Goal: Task Accomplishment & Management: Manage account settings

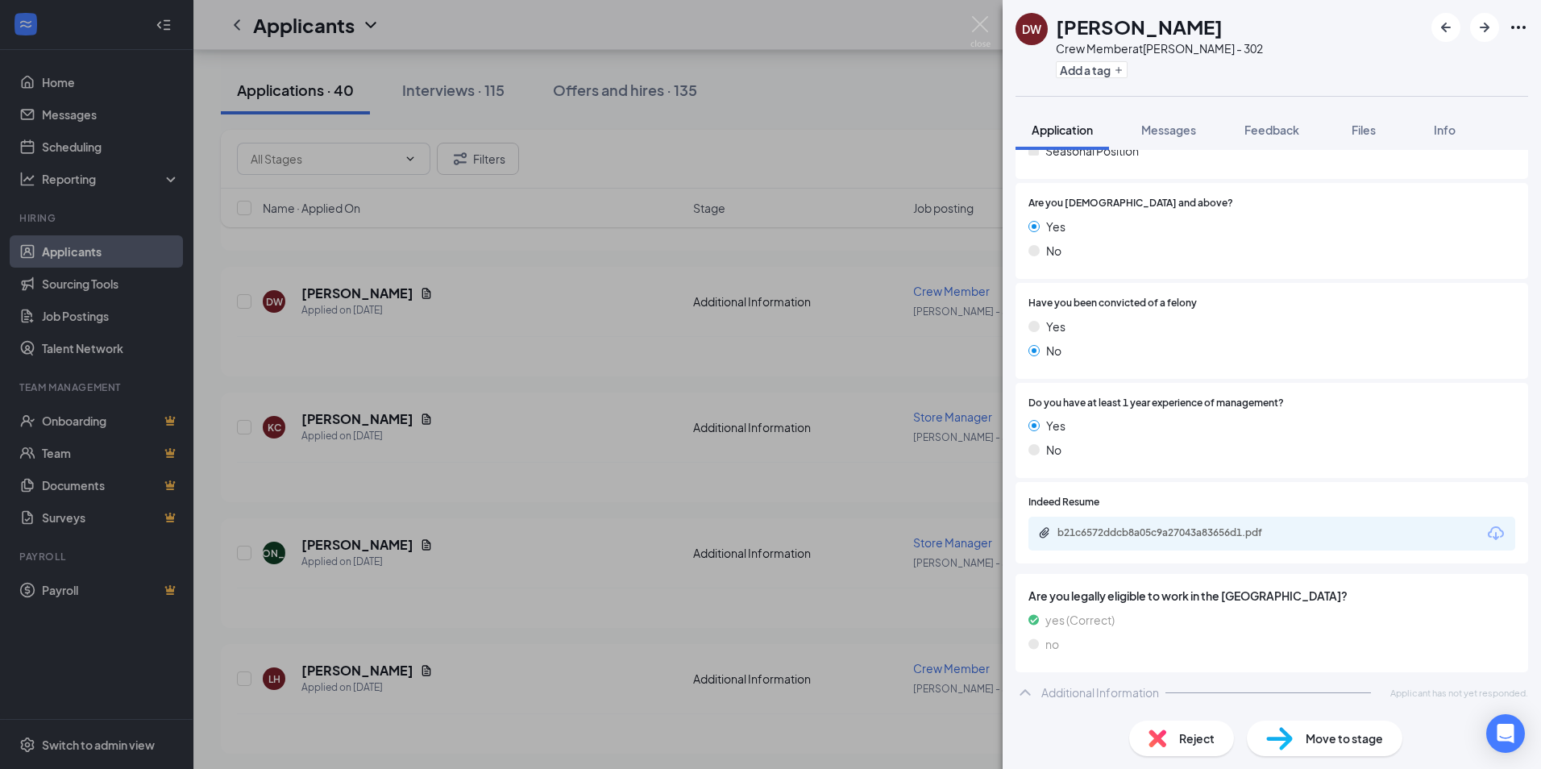
scroll to position [474, 0]
click at [1151, 529] on div "b21c6572ddcb8a05c9a27043a83656d1.pdf" at bounding box center [1171, 532] width 226 height 13
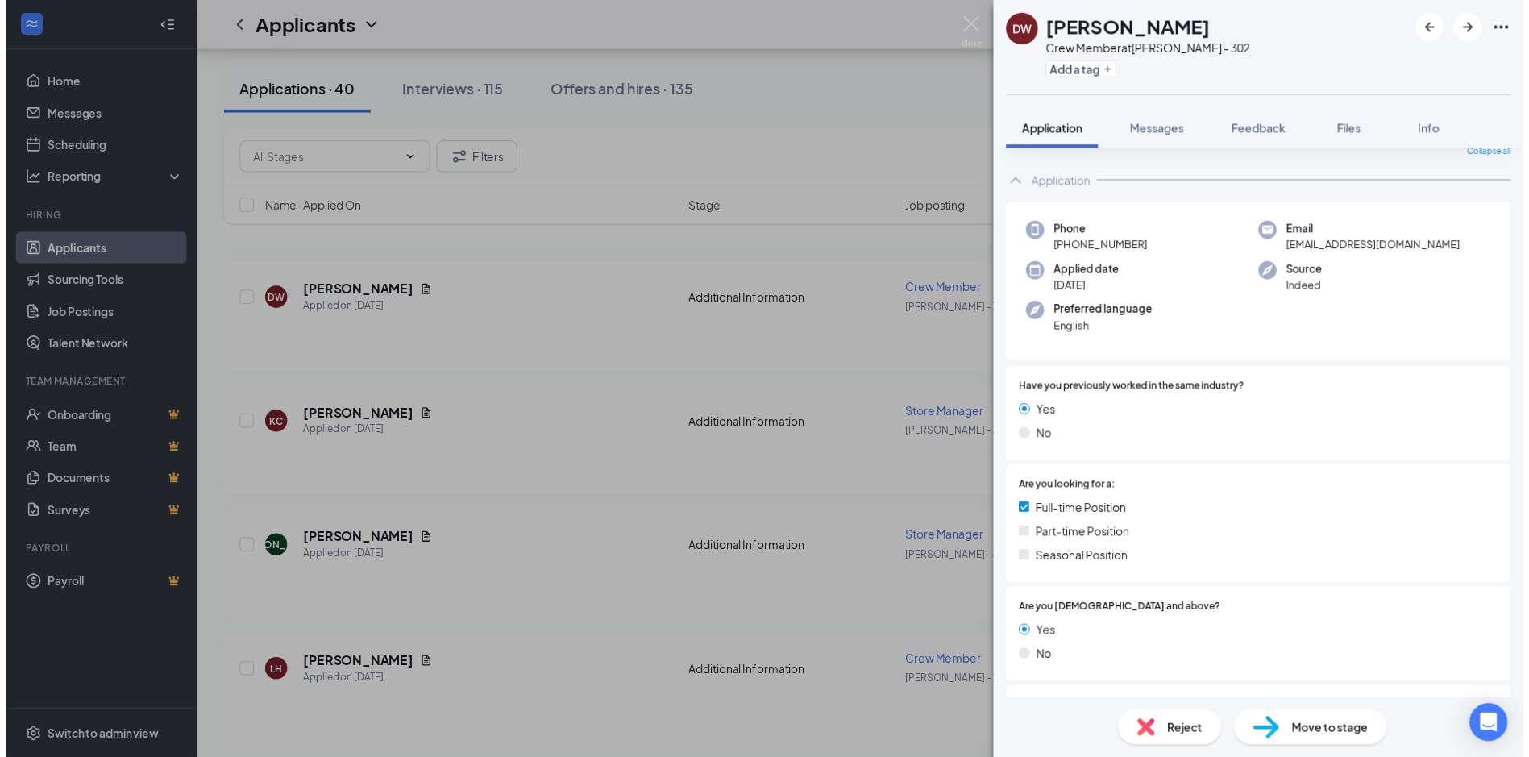
scroll to position [0, 0]
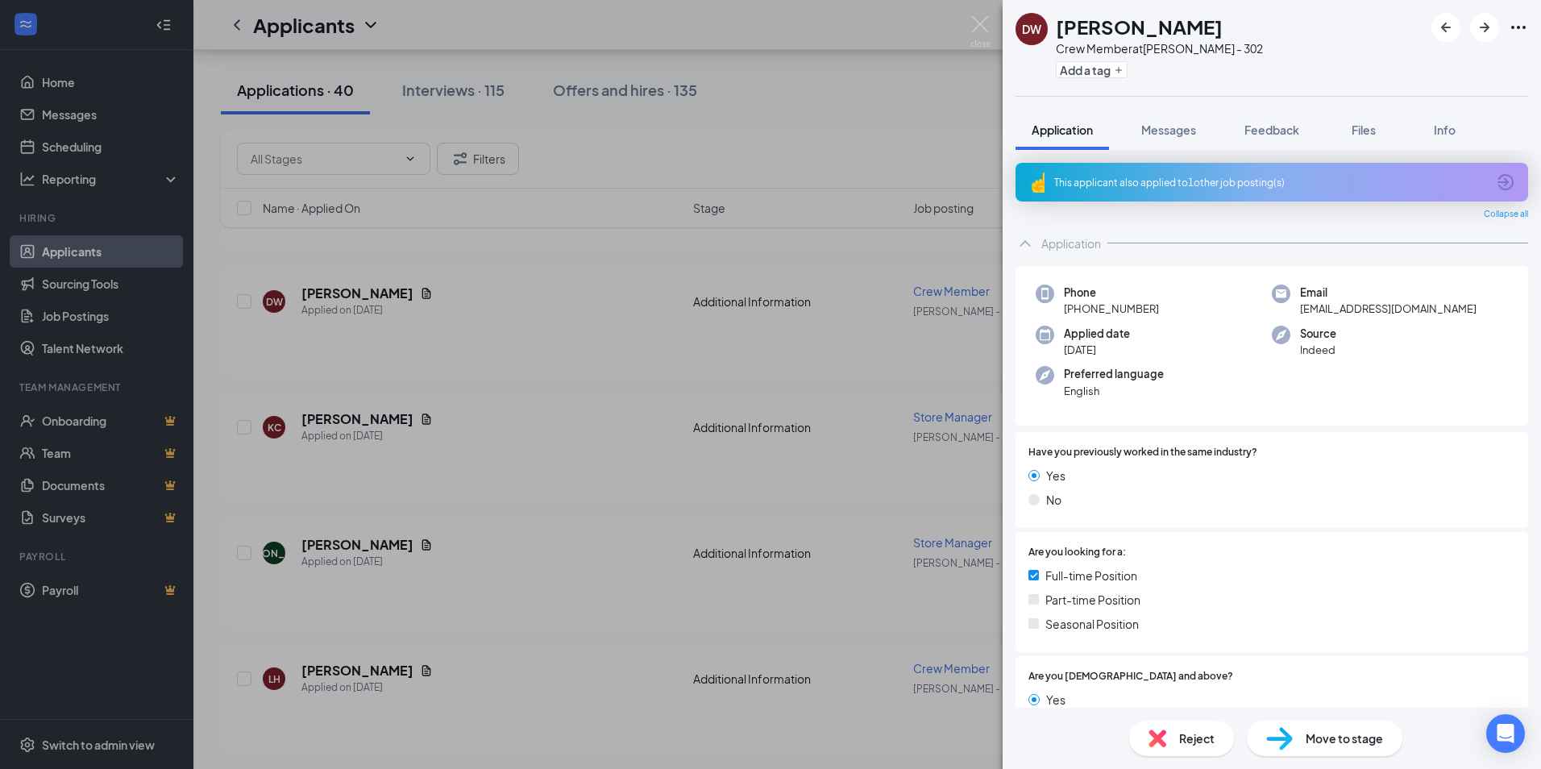
click at [841, 357] on div "[PERSON_NAME] Crew Member at [PERSON_NAME] - 302 Add a tag Application Messages…" at bounding box center [770, 384] width 1541 height 769
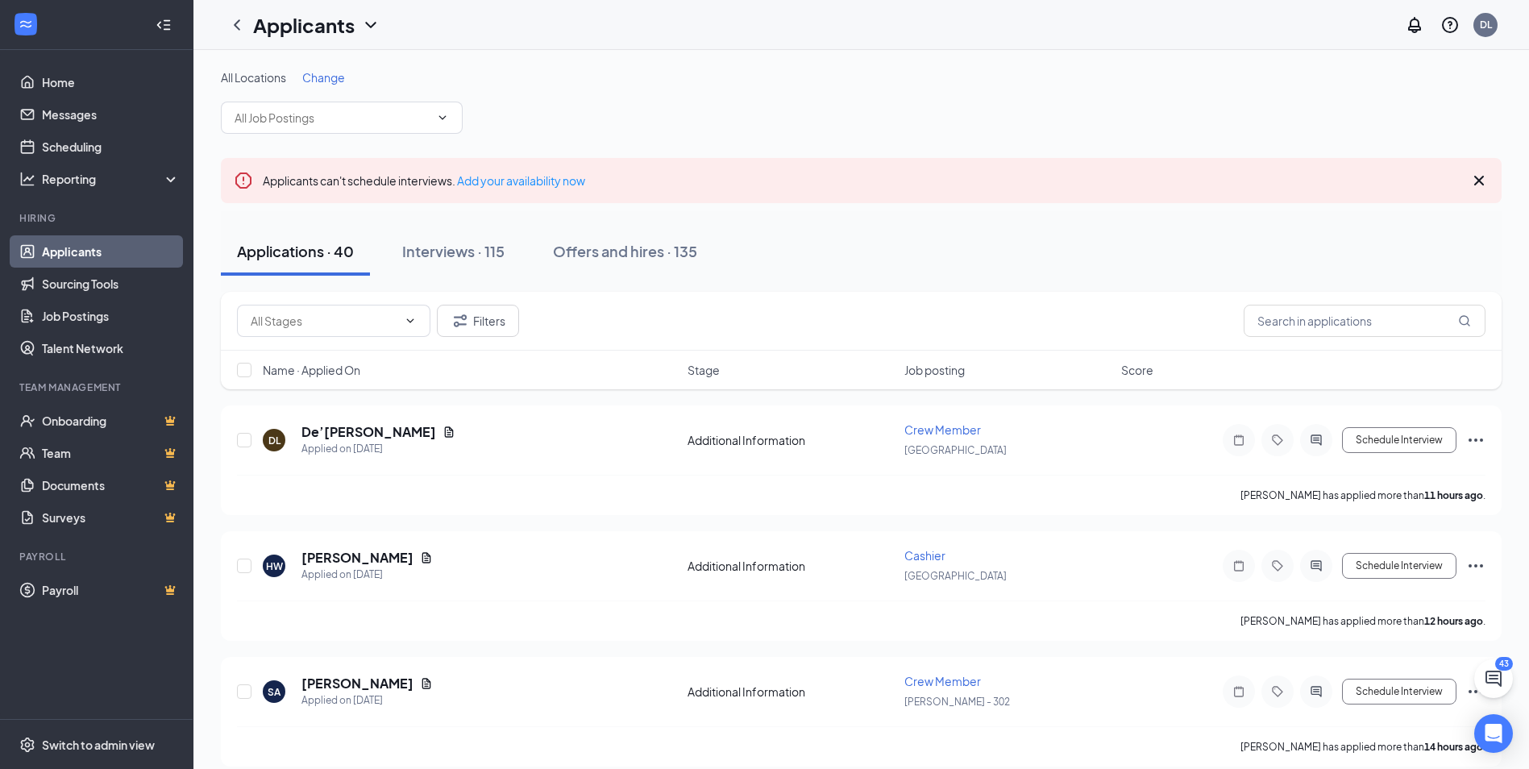
click at [331, 78] on span "Change" at bounding box center [323, 77] width 43 height 15
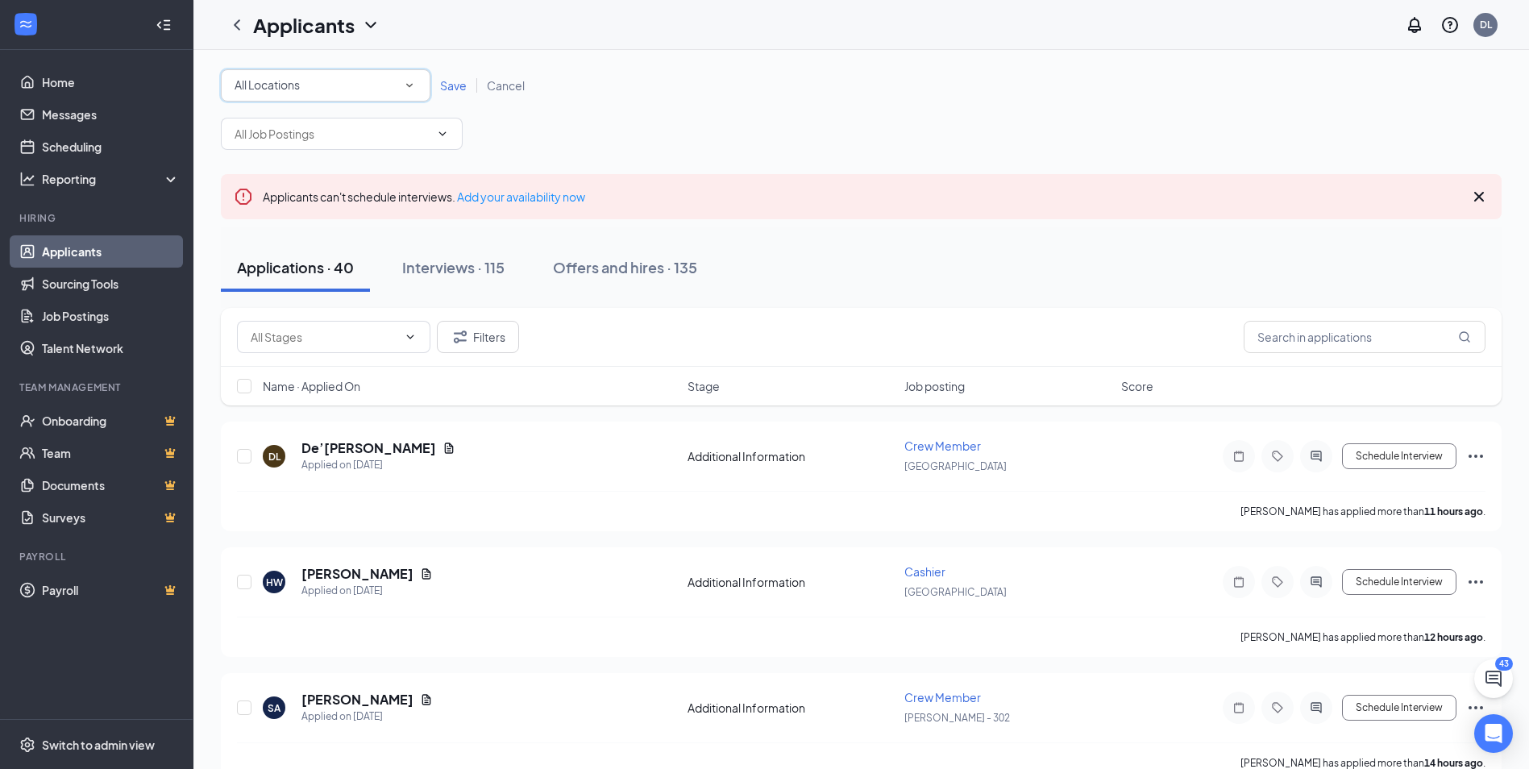
click at [412, 83] on icon "SmallChevronDown" at bounding box center [409, 85] width 15 height 15
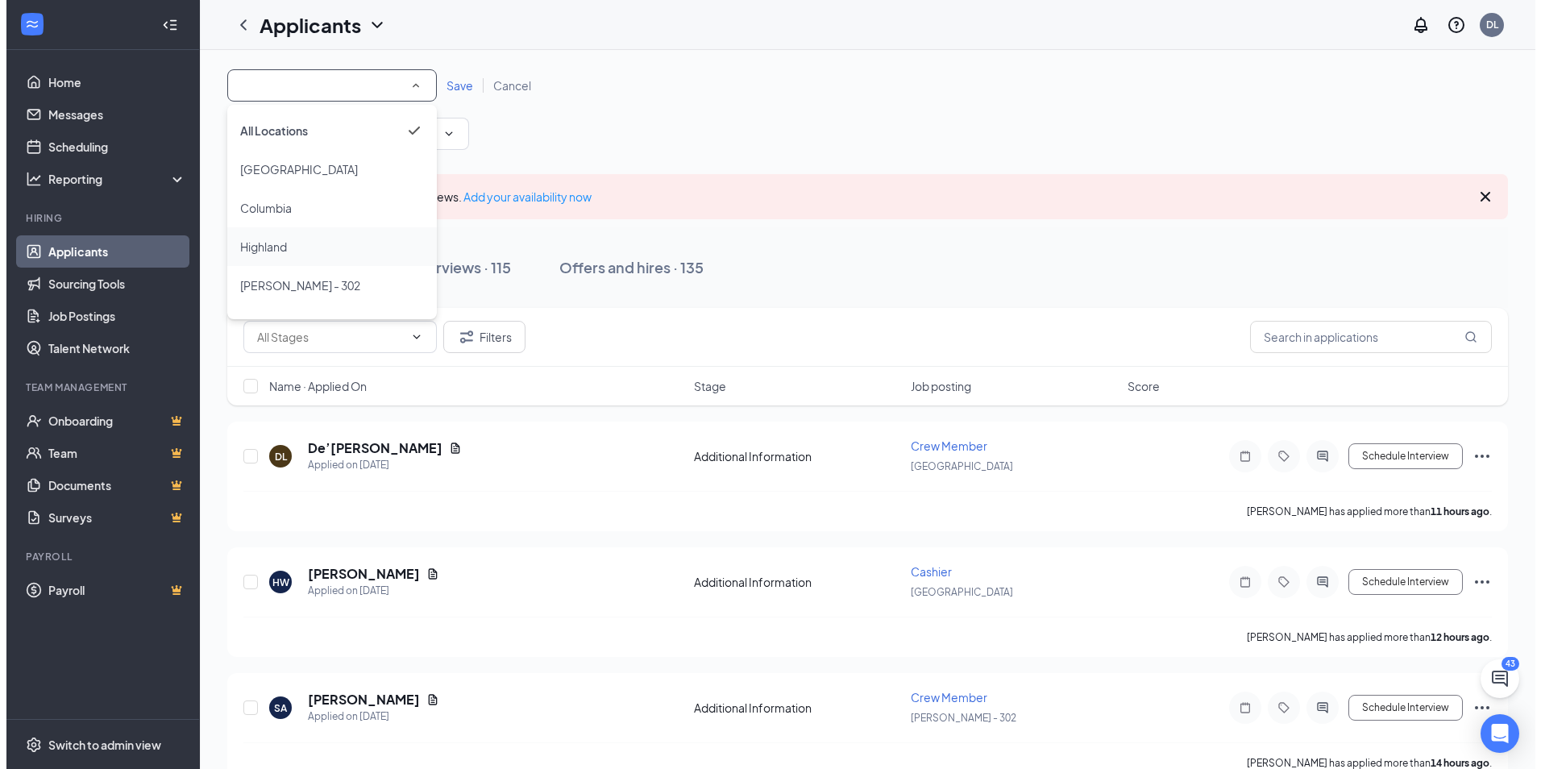
scroll to position [31, 0]
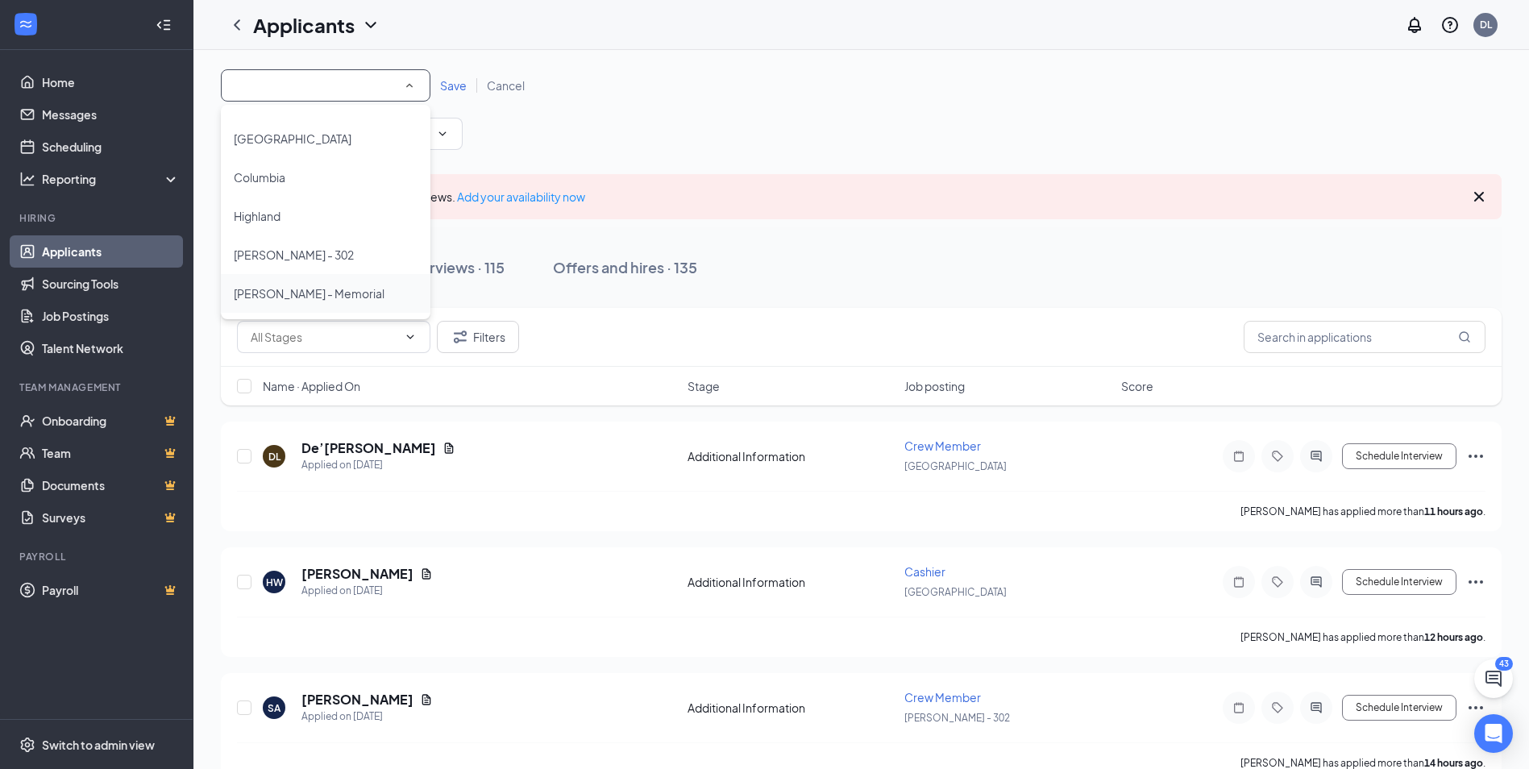
click at [369, 301] on div "[PERSON_NAME] - Memorial" at bounding box center [326, 293] width 184 height 19
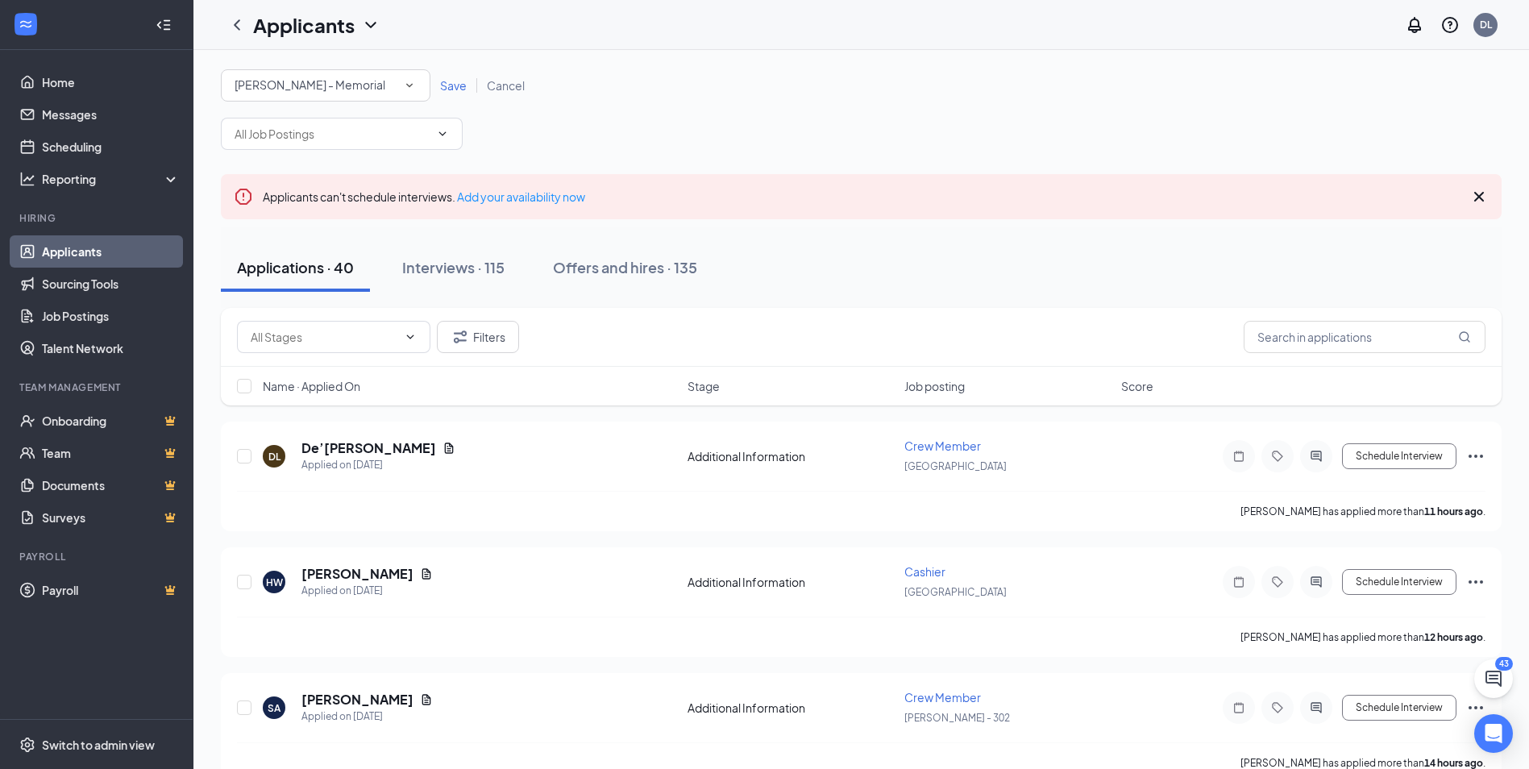
click at [458, 85] on span "Save" at bounding box center [453, 85] width 27 height 15
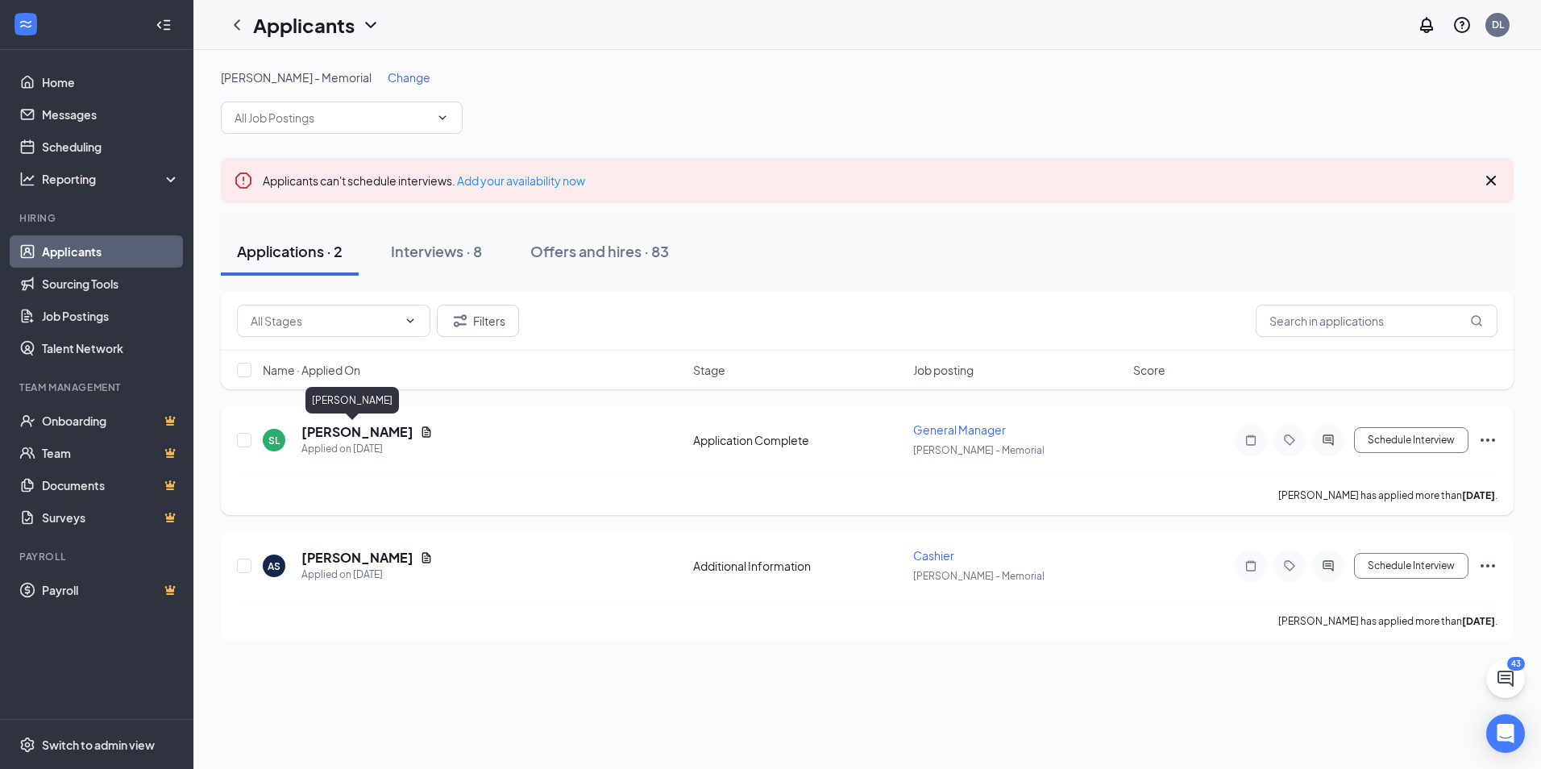
click at [355, 438] on h5 "[PERSON_NAME]" at bounding box center [357, 432] width 112 height 18
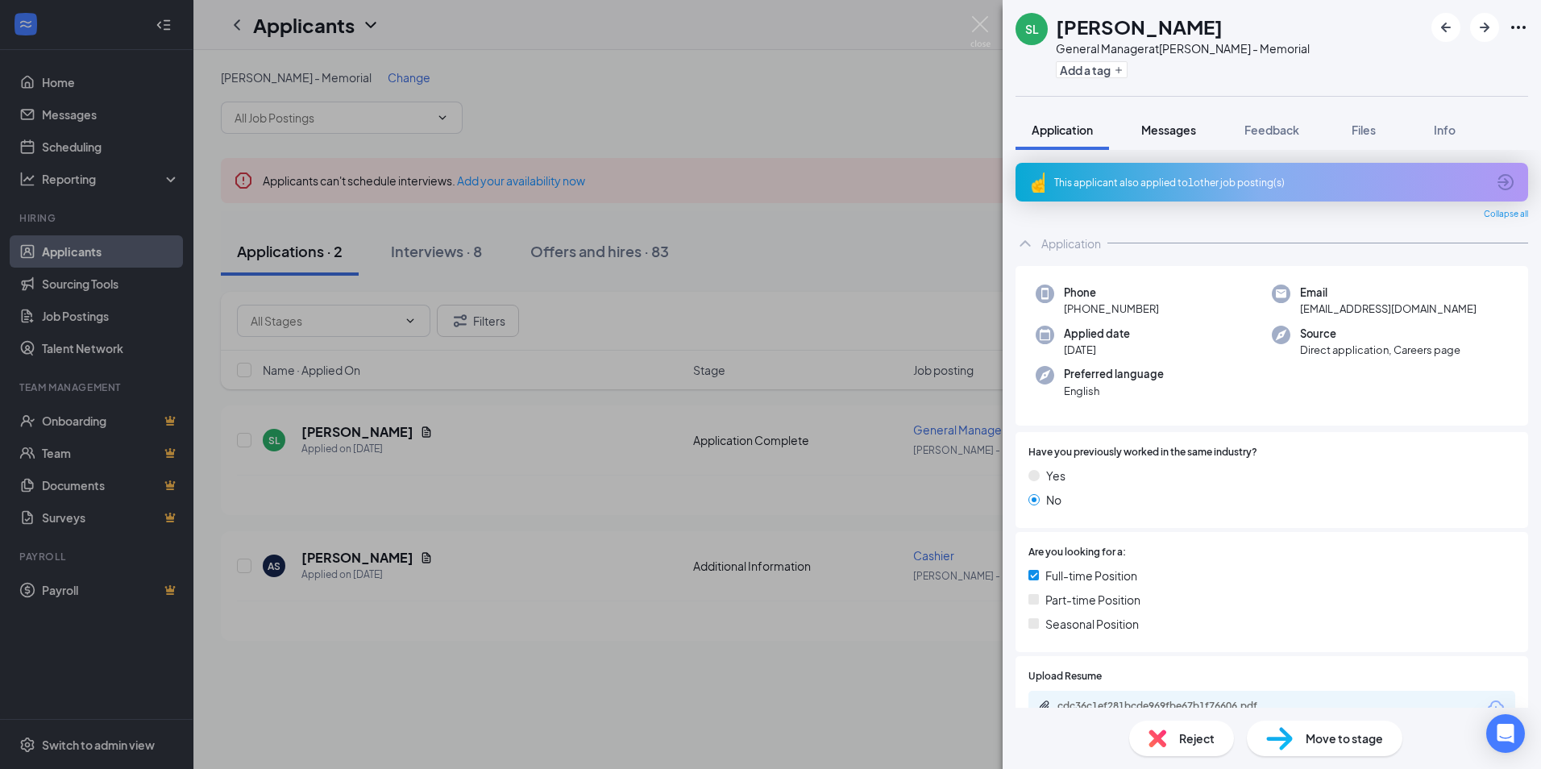
click at [1175, 130] on span "Messages" at bounding box center [1168, 130] width 55 height 15
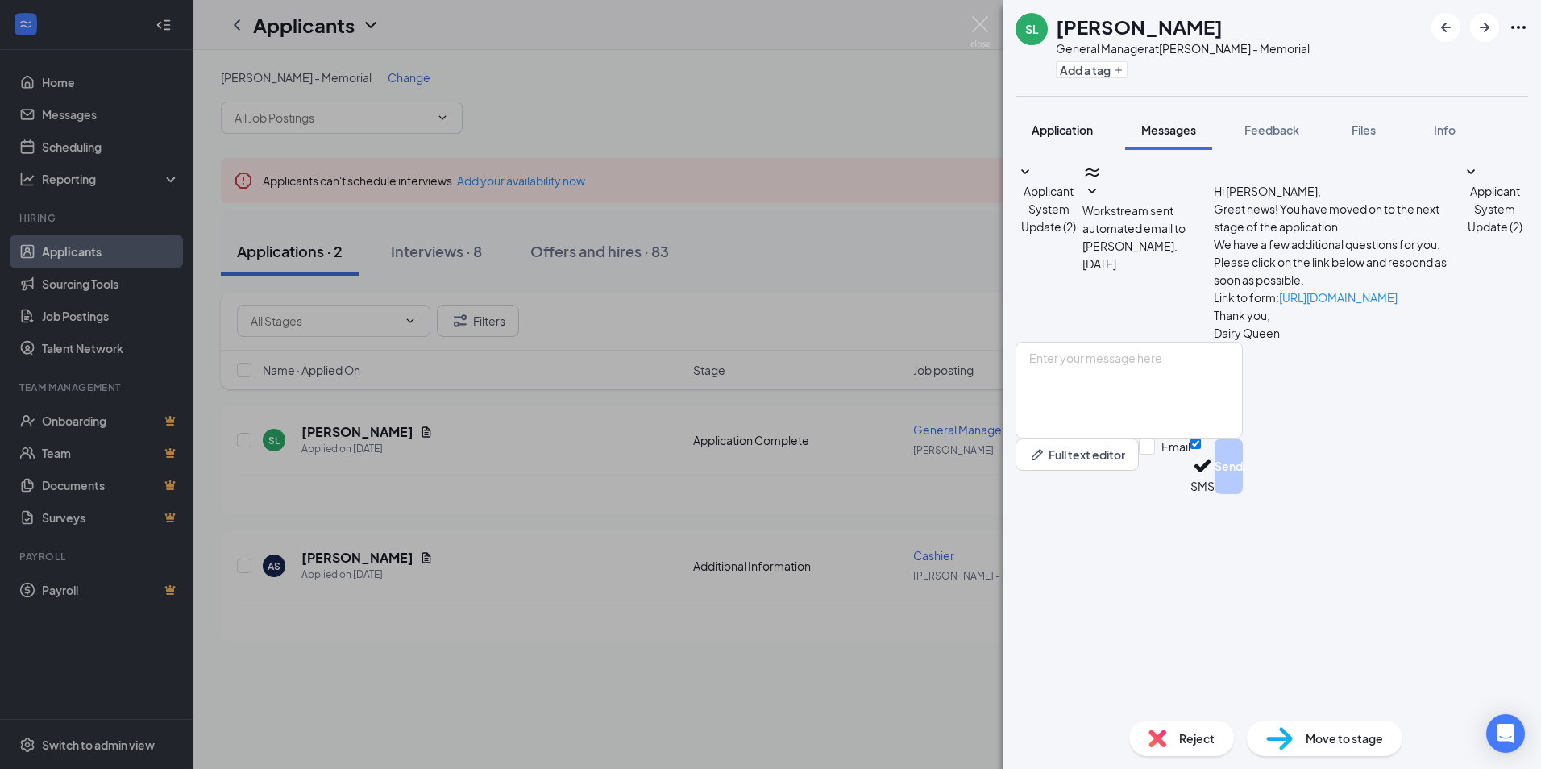
click at [1066, 127] on span "Application" at bounding box center [1062, 130] width 61 height 15
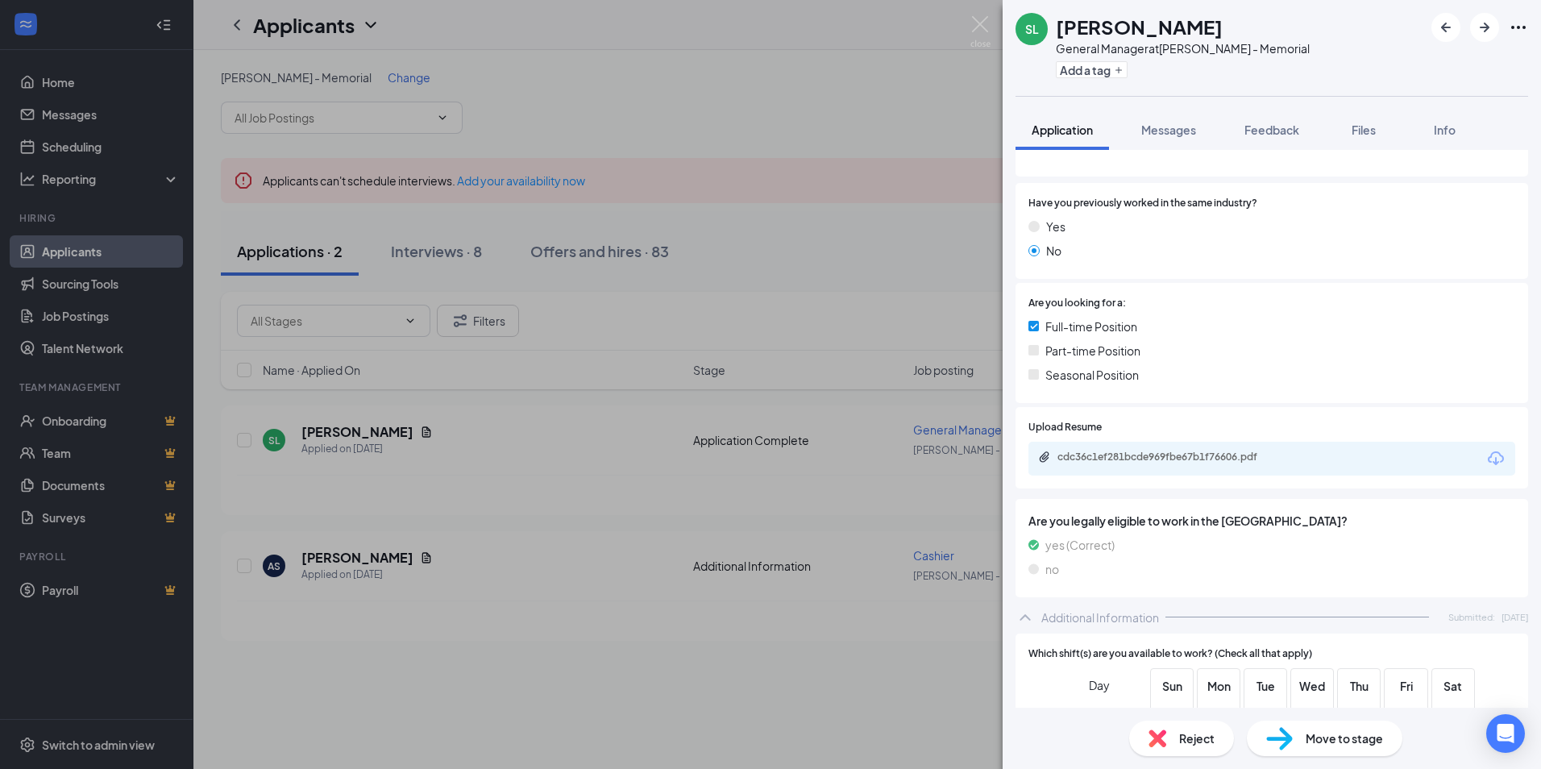
scroll to position [242, 0]
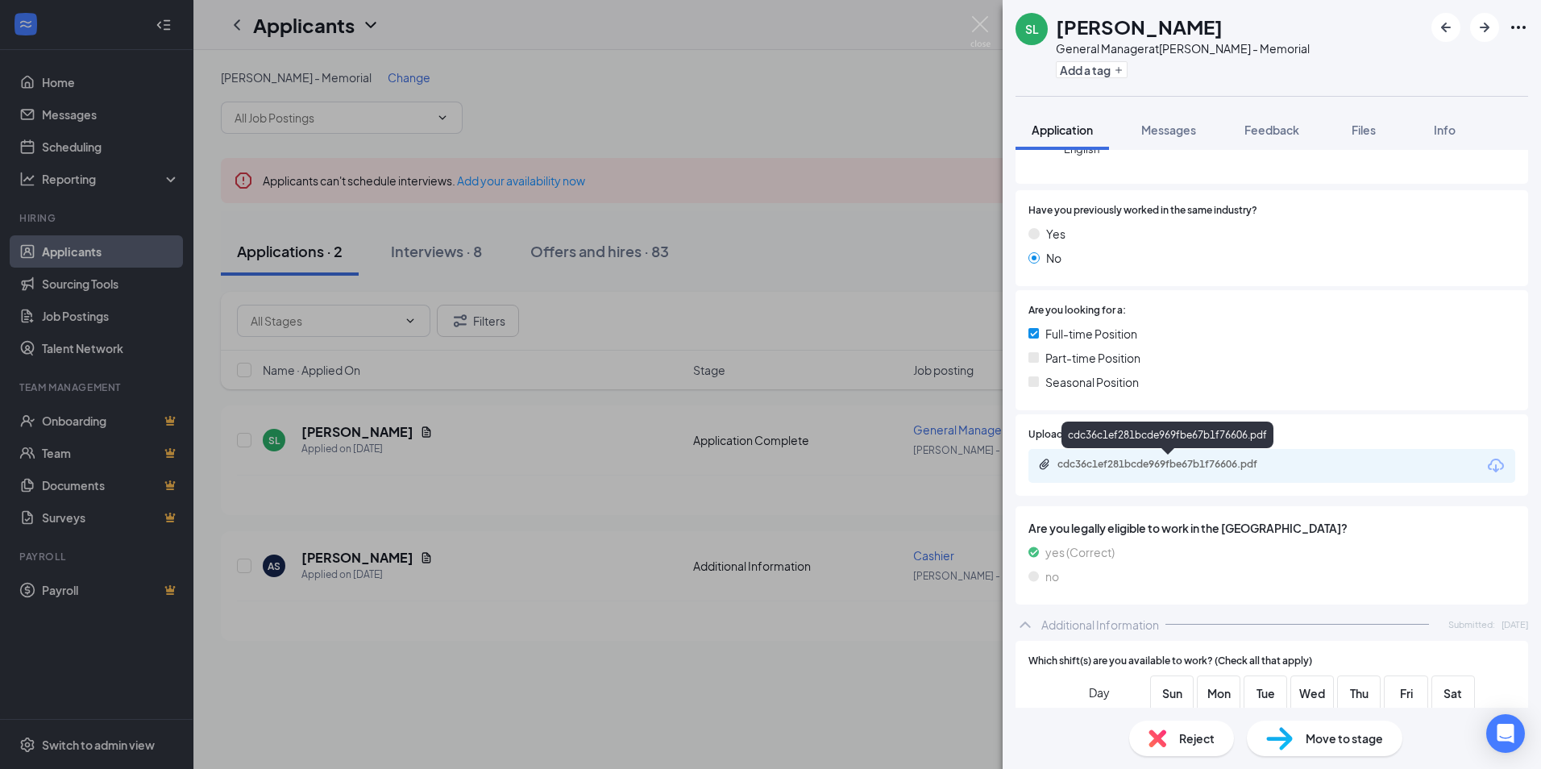
click at [1165, 462] on div "cdc36c1ef281bcde969fbe67b1f76606.pdf" at bounding box center [1171, 464] width 226 height 13
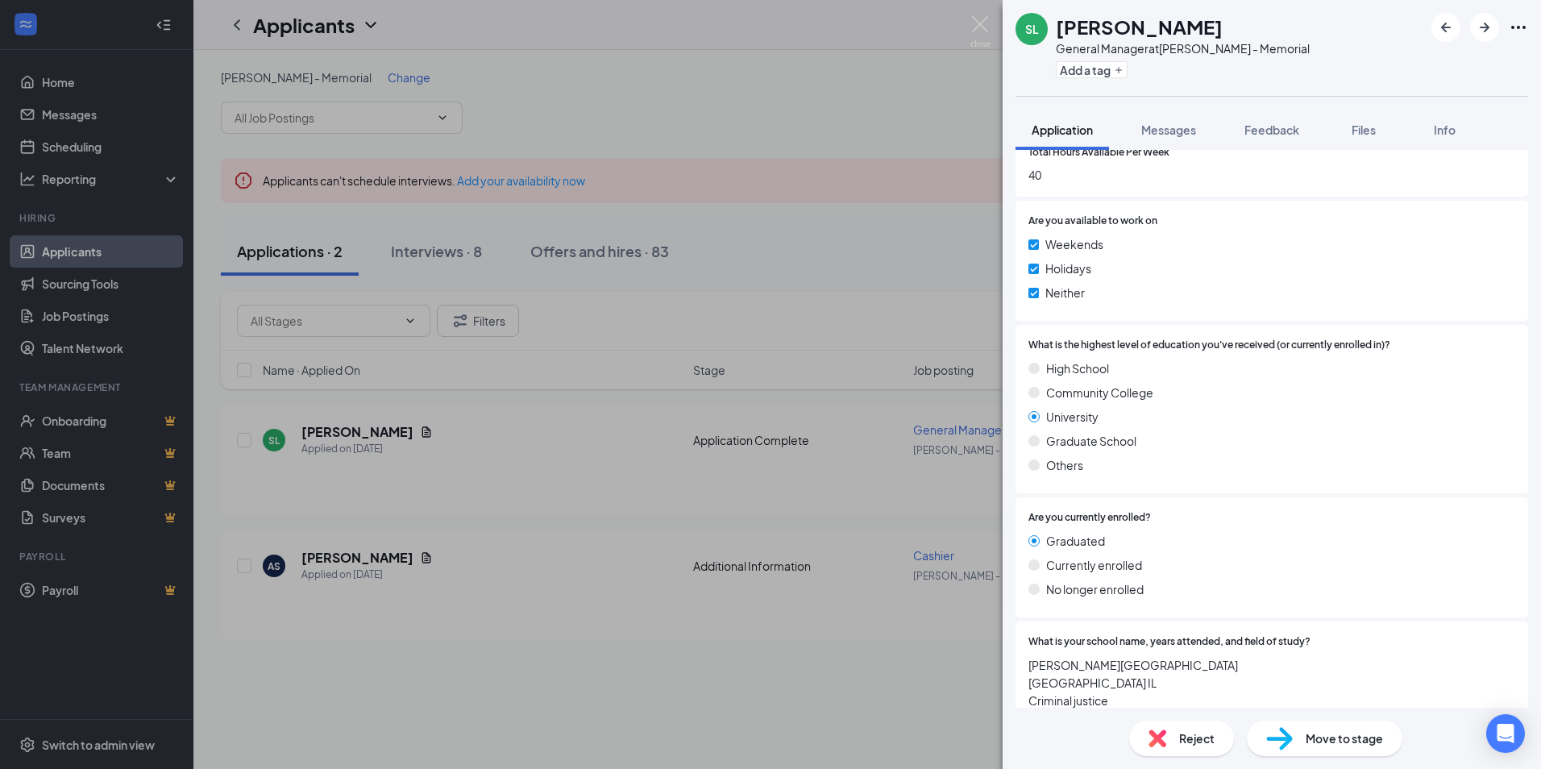
scroll to position [1048, 0]
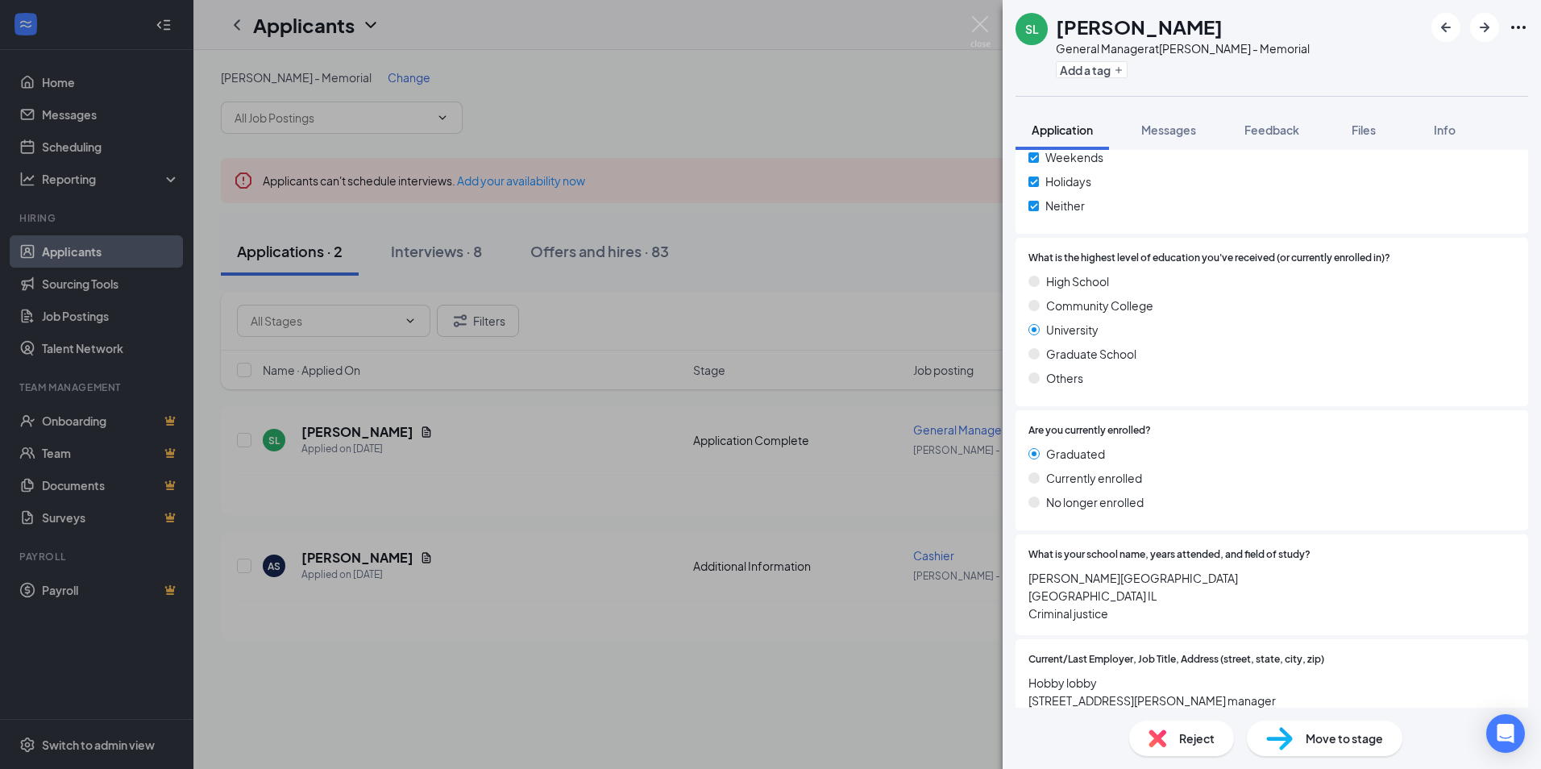
click at [1195, 741] on span "Reject" at bounding box center [1196, 738] width 35 height 18
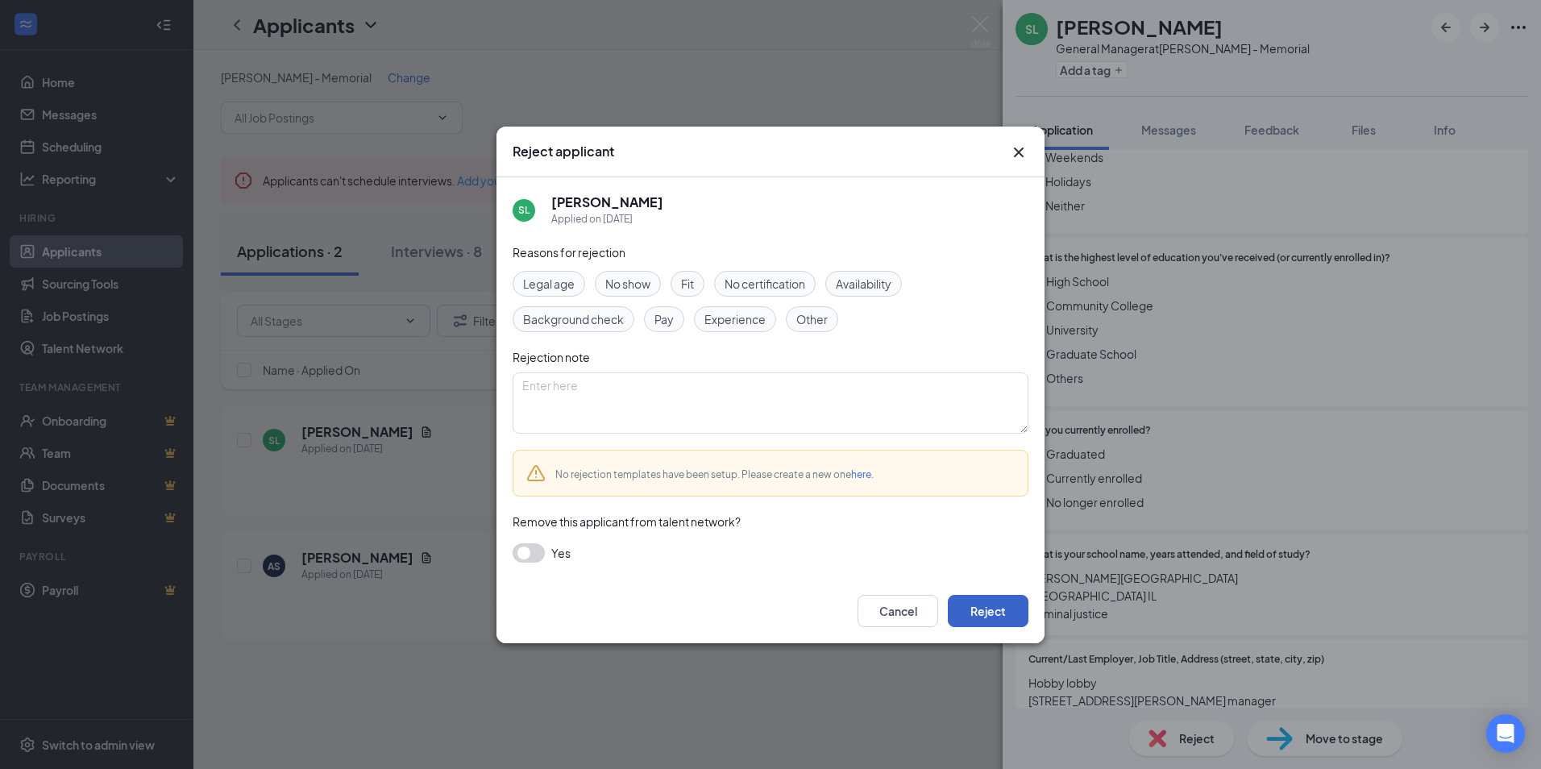
click at [1003, 613] on button "Reject" at bounding box center [988, 611] width 81 height 32
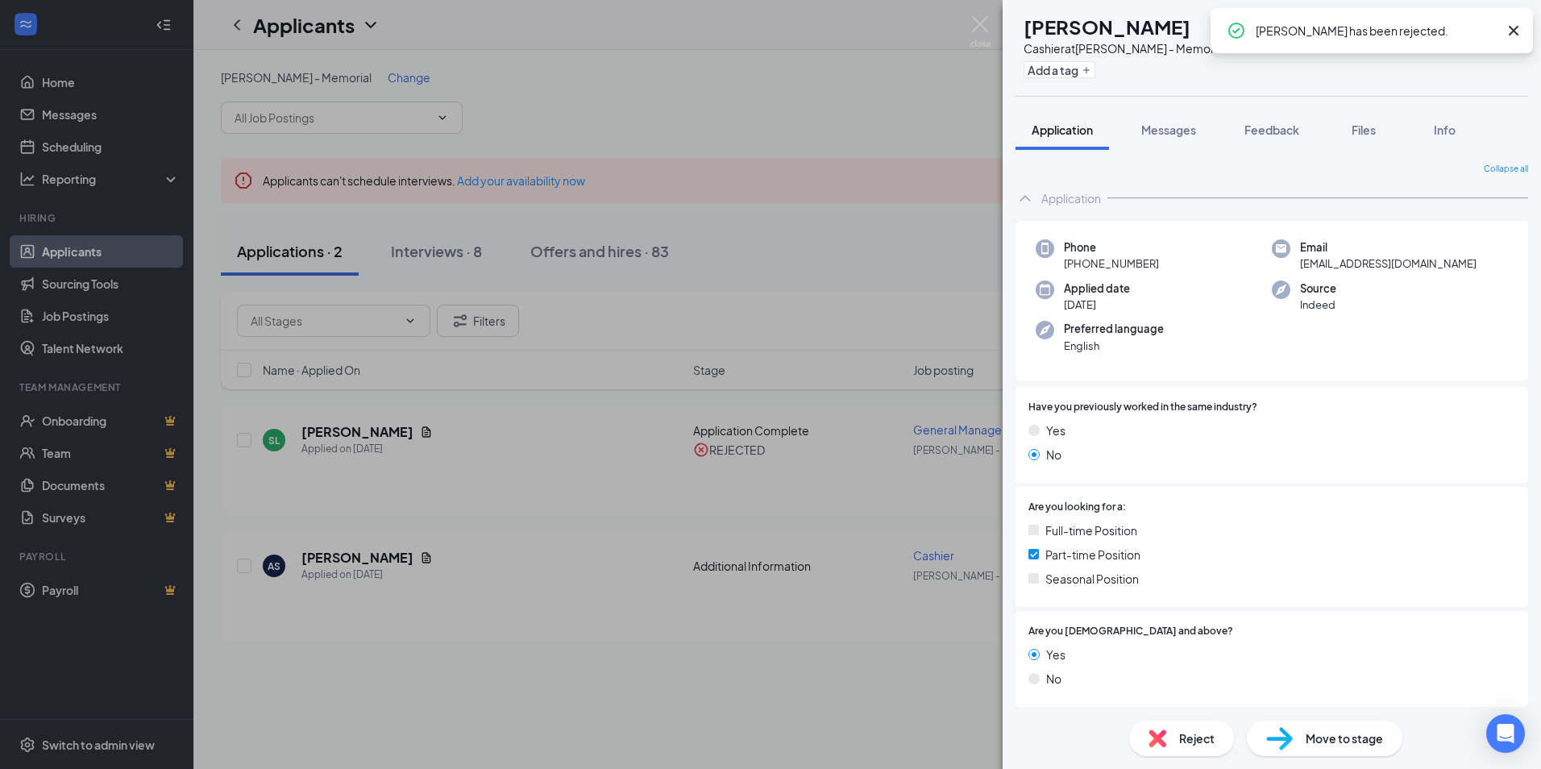
click at [872, 441] on div "AS [PERSON_NAME] at [PERSON_NAME] - Memorial Add a tag Application Messages Fee…" at bounding box center [770, 384] width 1541 height 769
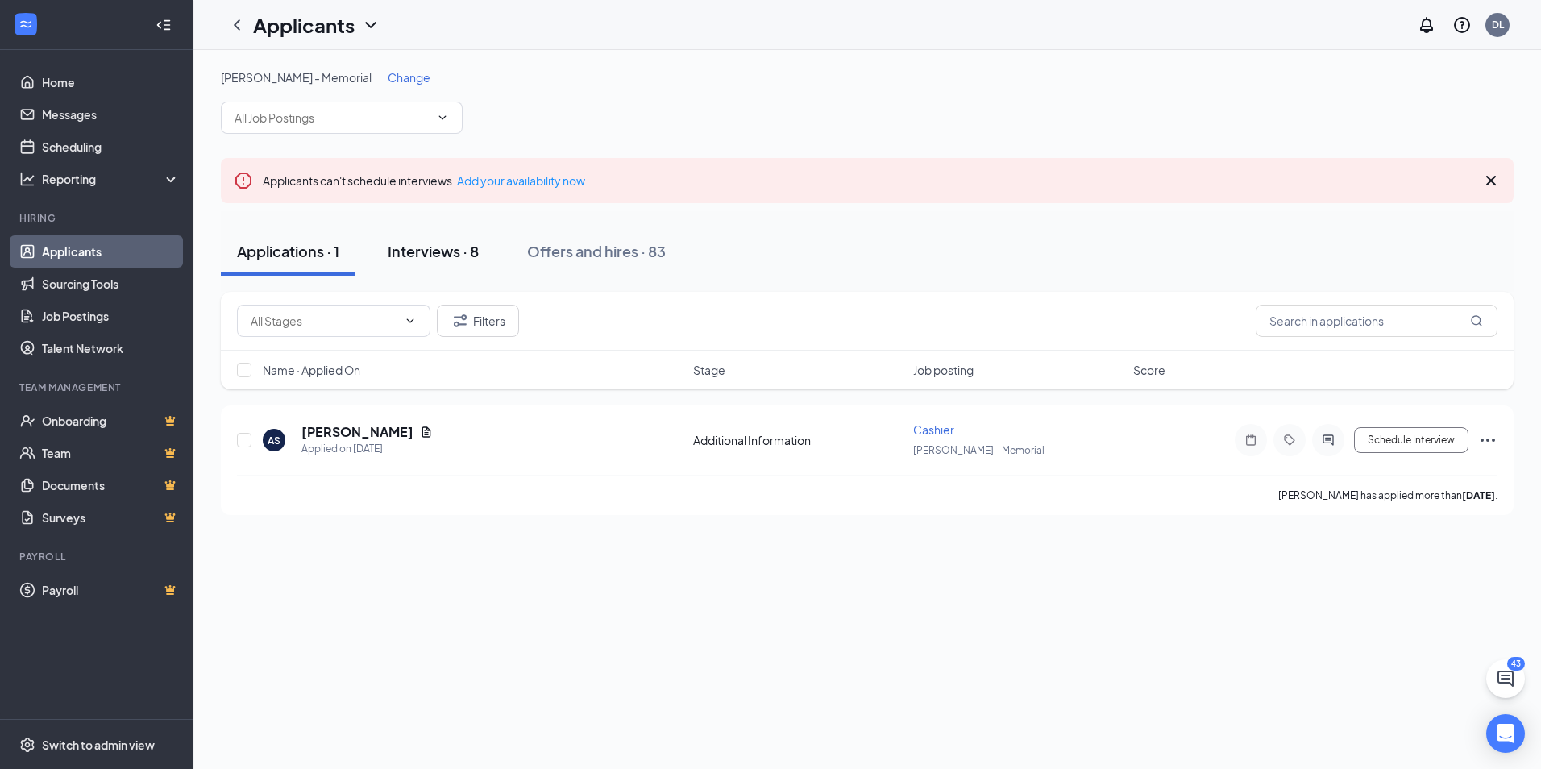
click at [444, 251] on div "Interviews · 8" at bounding box center [433, 251] width 91 height 20
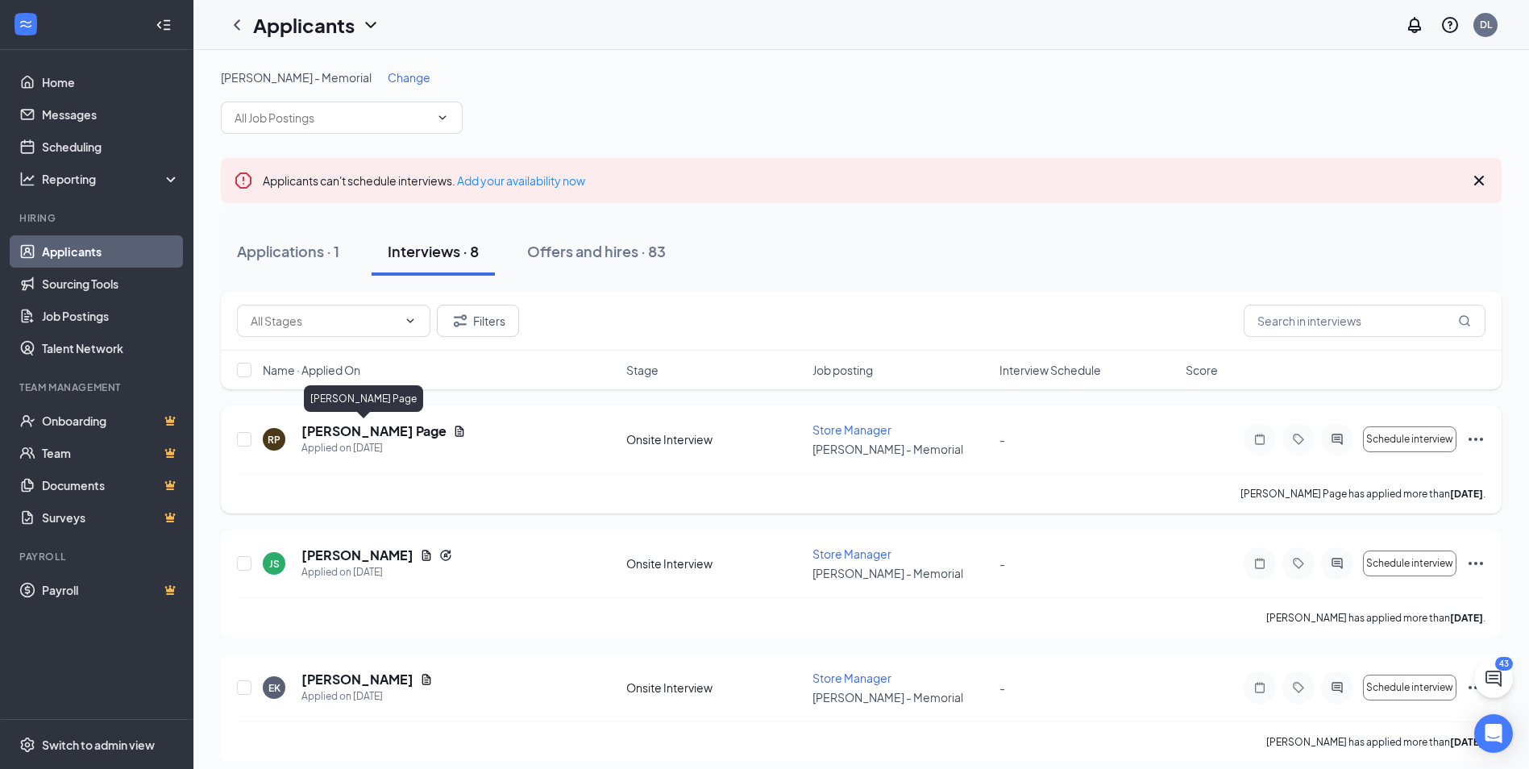
click at [352, 428] on h5 "[PERSON_NAME] Page" at bounding box center [373, 431] width 145 height 18
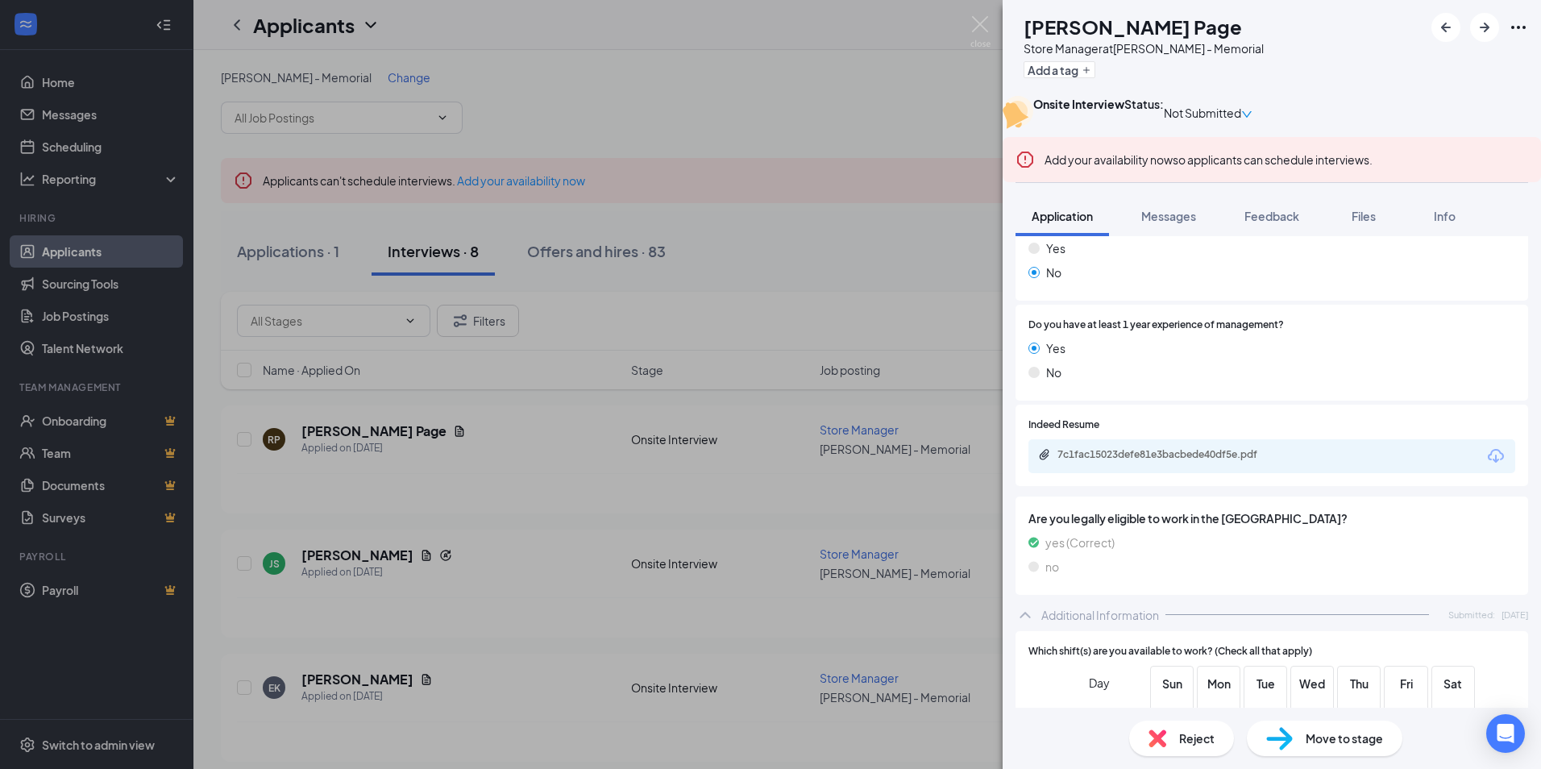
scroll to position [645, 0]
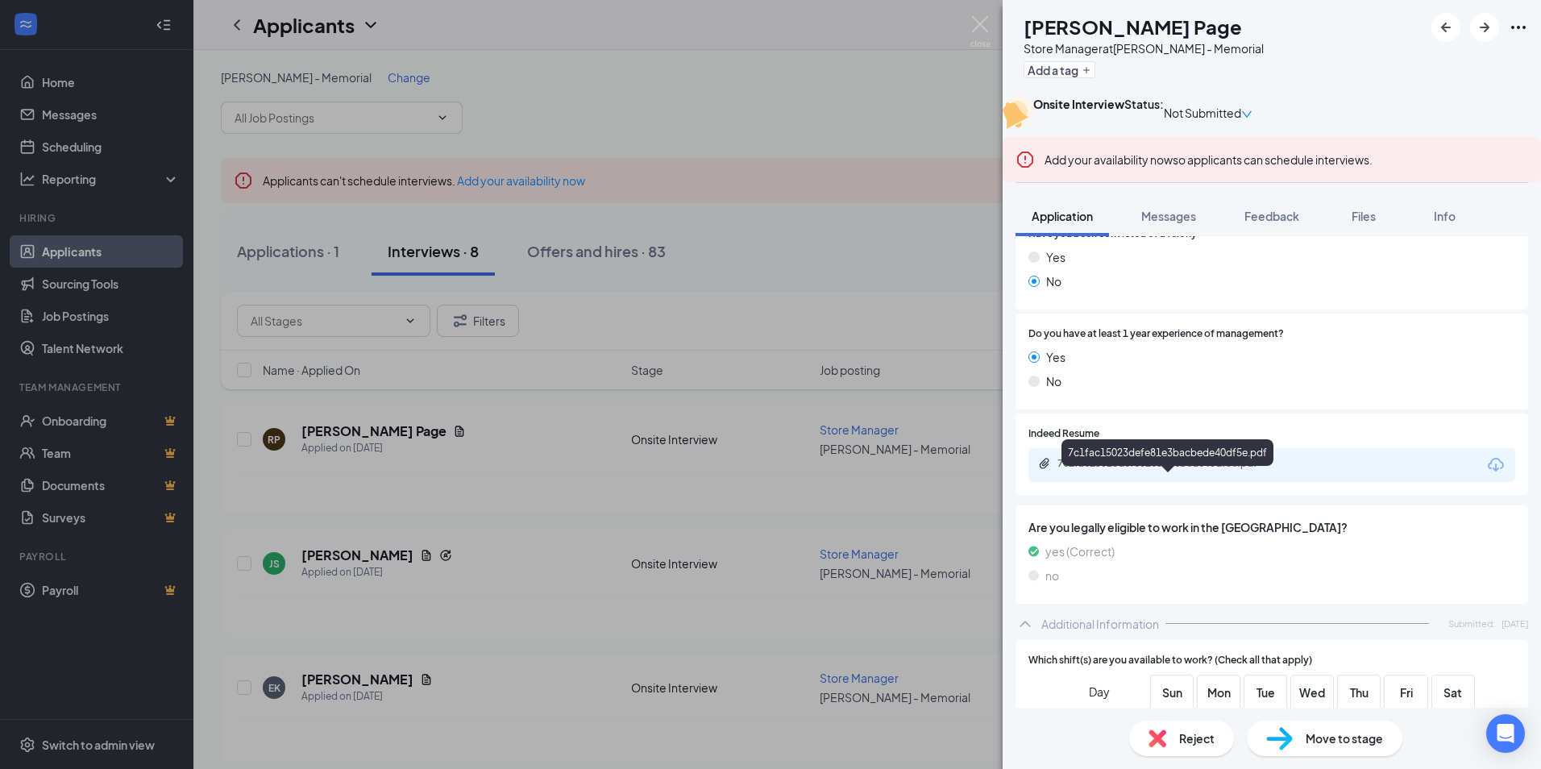
click at [1151, 470] on div "7c1fac15023defe81e3bacbede40df5e.pdf" at bounding box center [1171, 463] width 226 height 13
click at [1170, 737] on div "Reject" at bounding box center [1181, 738] width 105 height 35
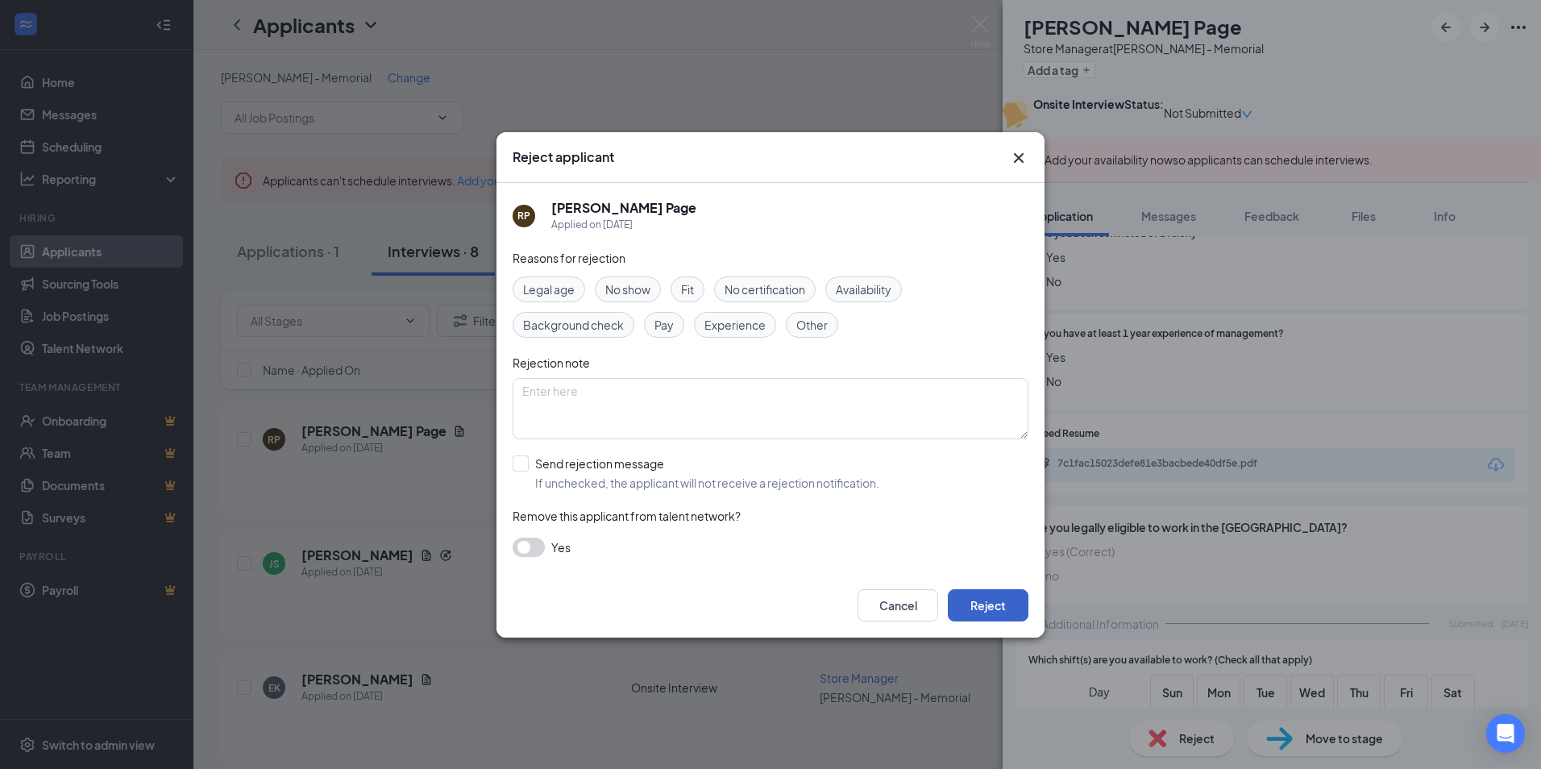
click at [1003, 612] on button "Reject" at bounding box center [988, 605] width 81 height 32
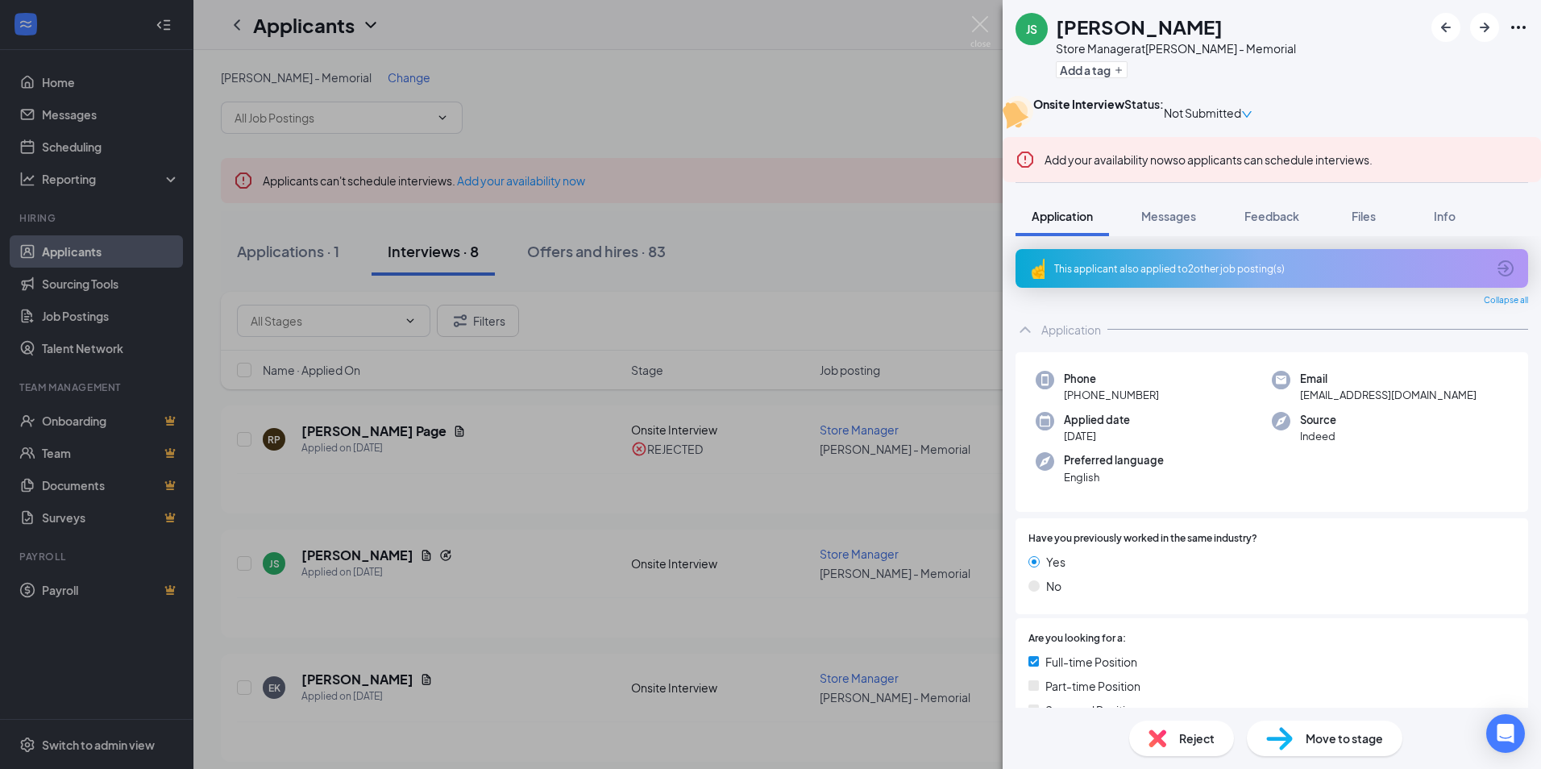
click at [968, 273] on div "JS [PERSON_NAME] Store Manager at [PERSON_NAME] - Memorial Add a tag Onsite Int…" at bounding box center [770, 384] width 1541 height 769
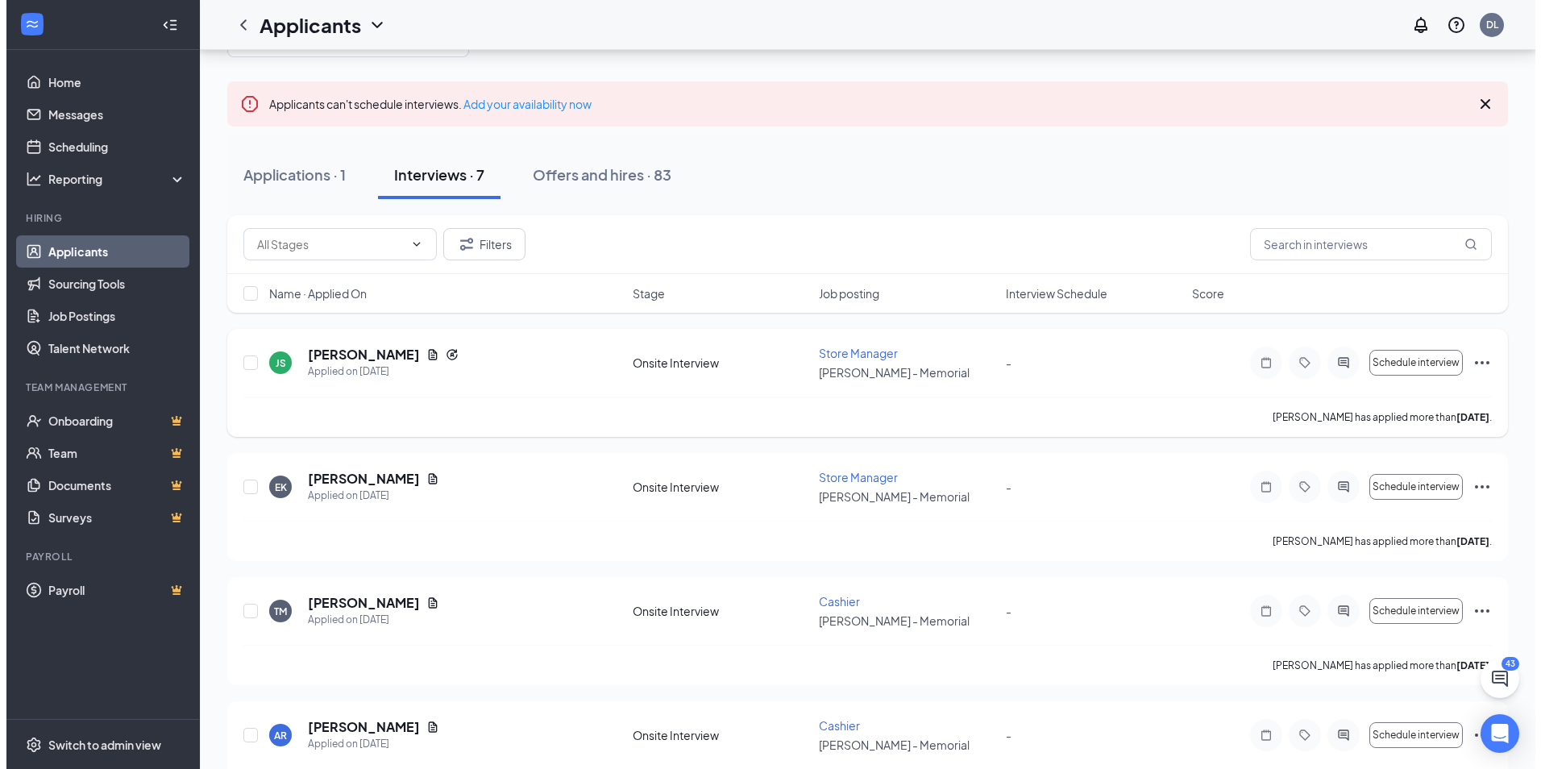
scroll to position [81, 0]
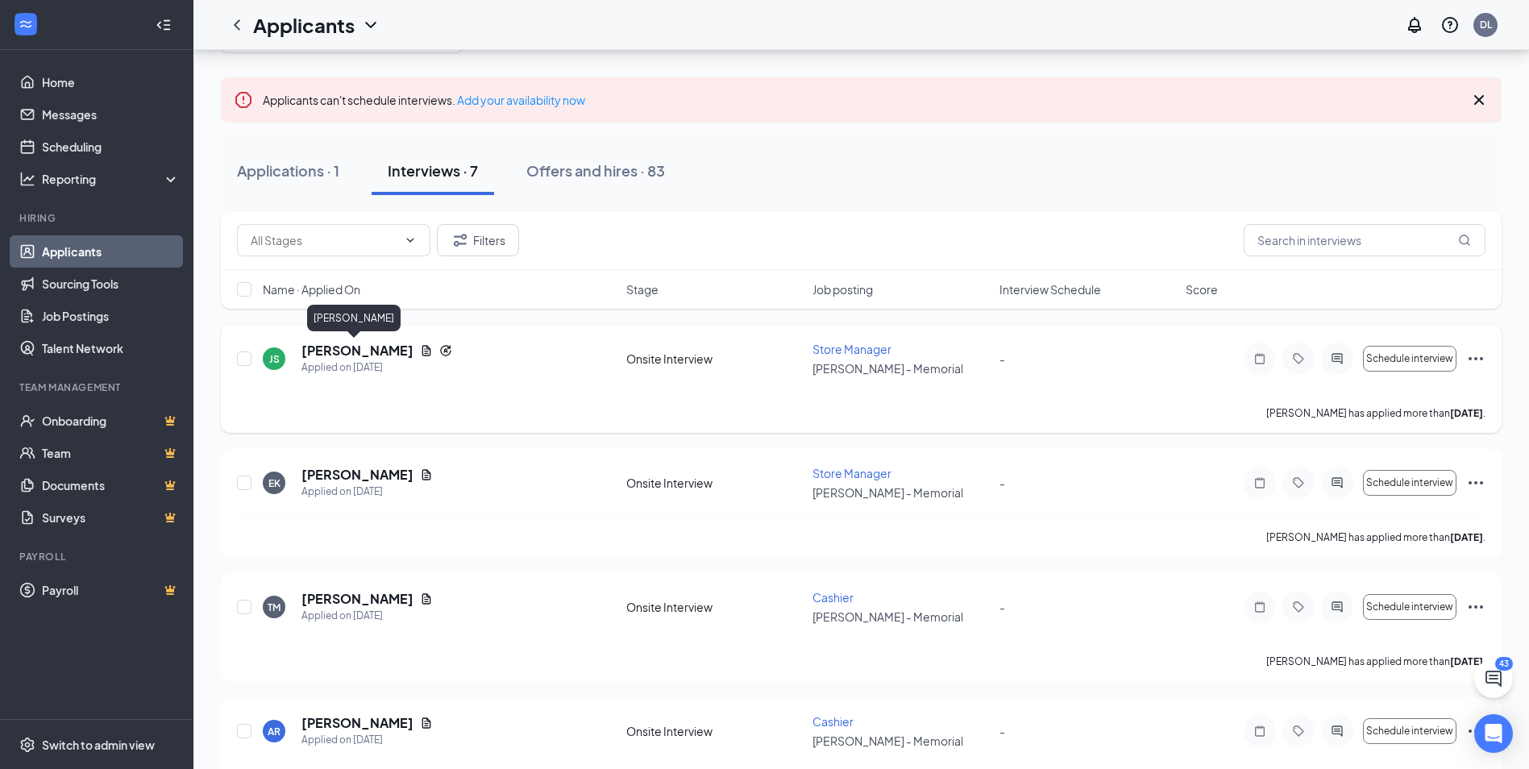
click at [357, 350] on h5 "[PERSON_NAME]" at bounding box center [357, 351] width 112 height 18
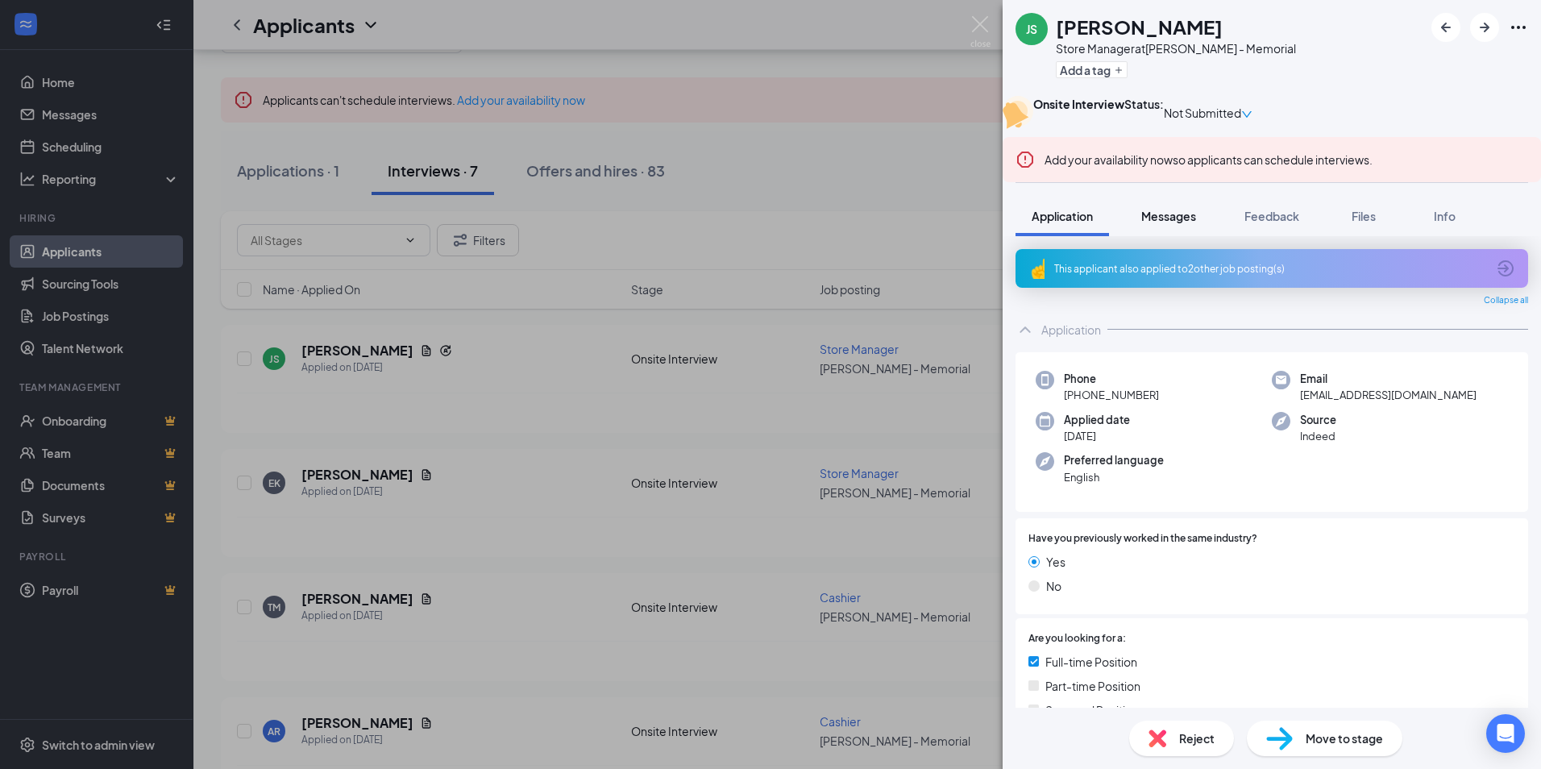
click at [1170, 223] on span "Messages" at bounding box center [1168, 216] width 55 height 15
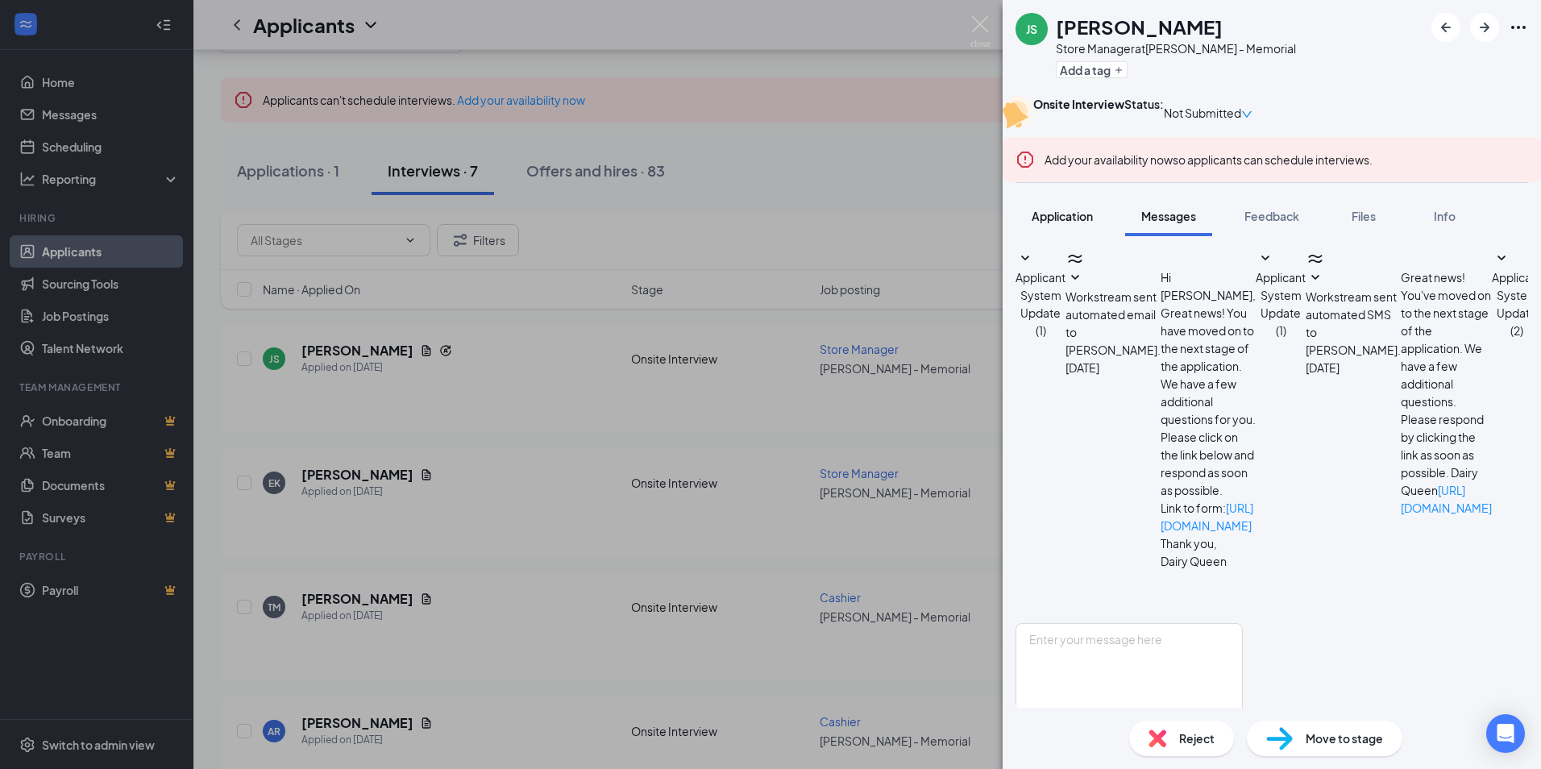
scroll to position [348, 0]
click at [1074, 223] on span "Application" at bounding box center [1062, 216] width 61 height 15
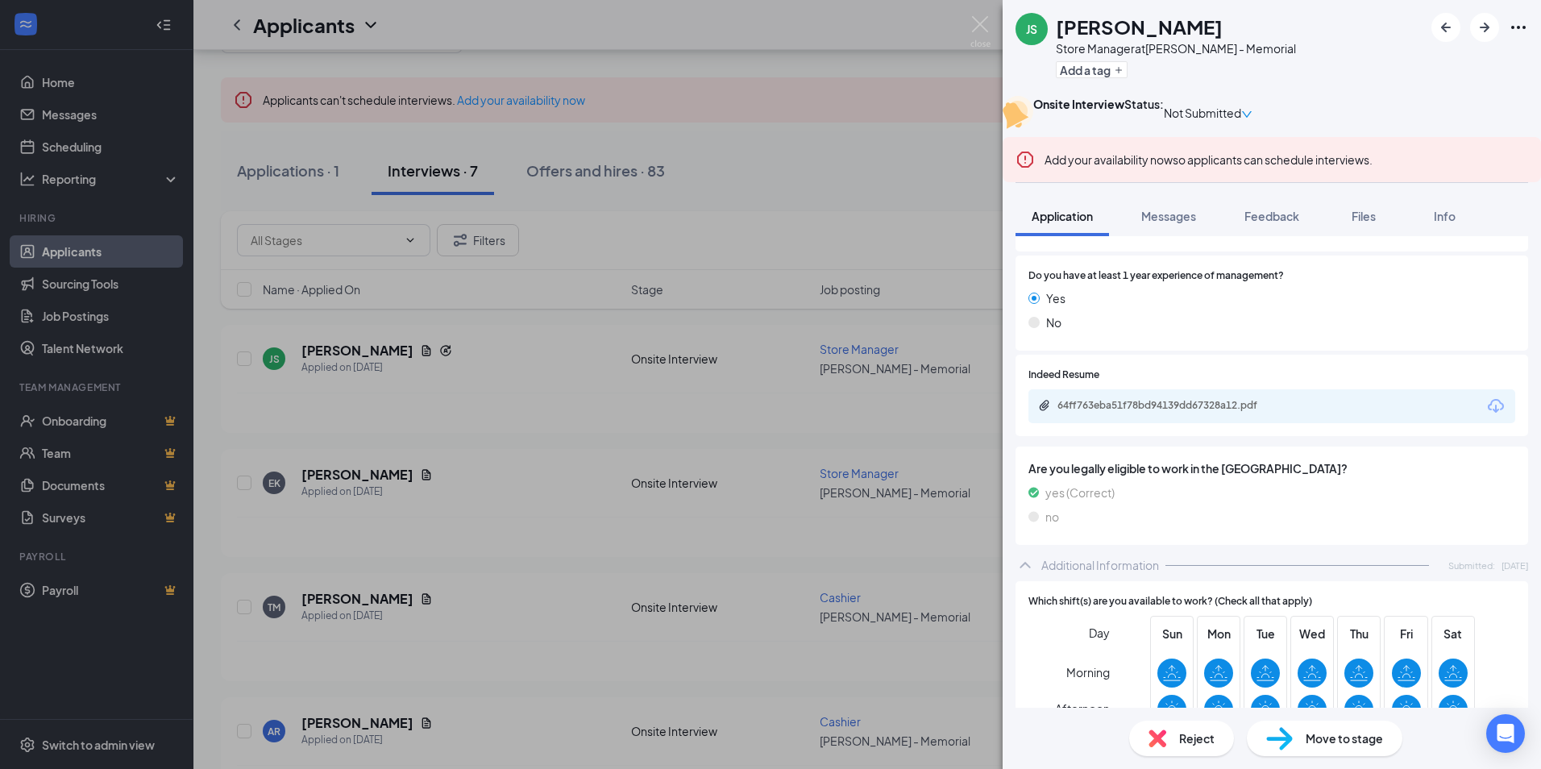
scroll to position [645, 0]
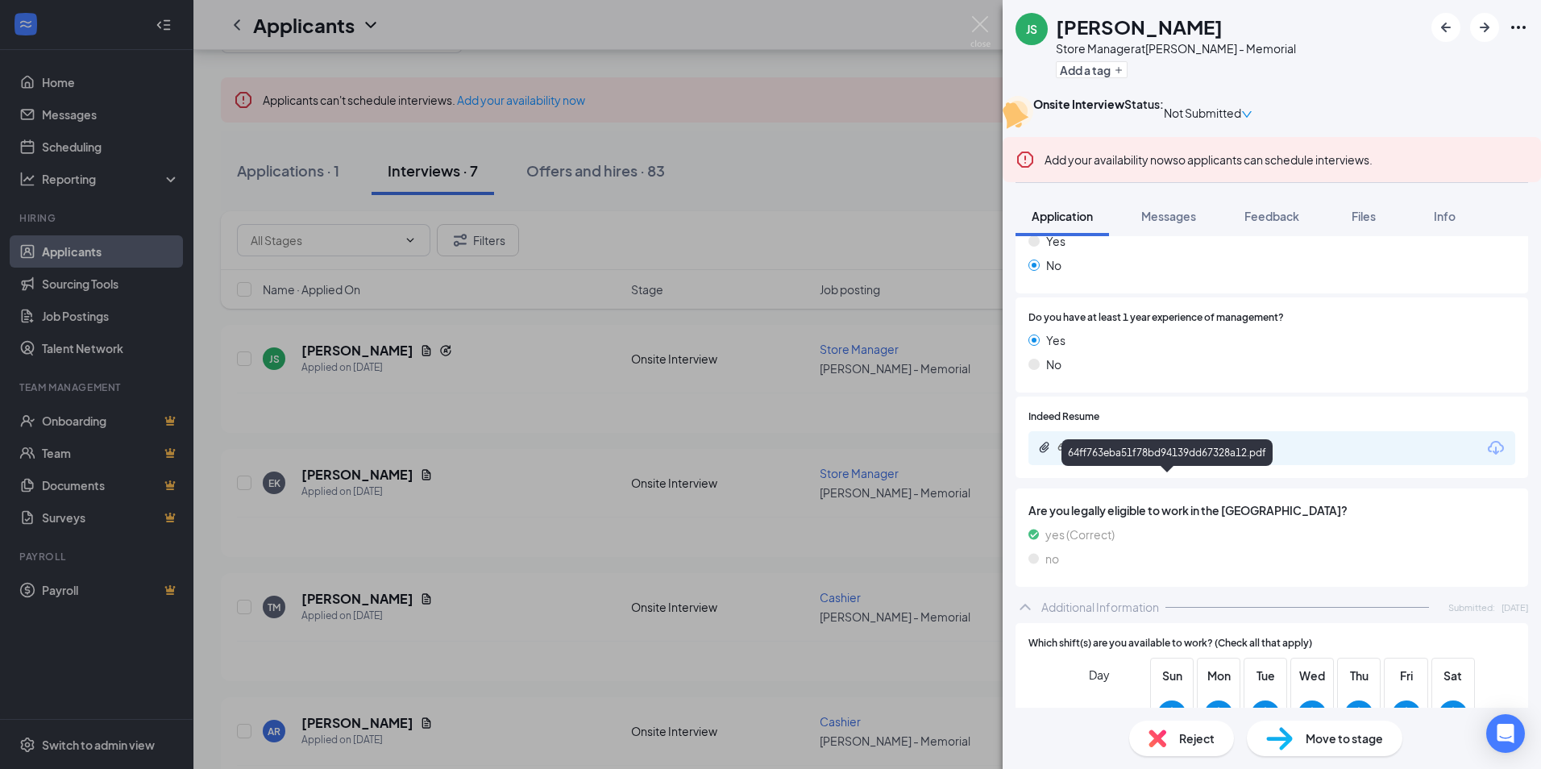
click at [1135, 454] on div "64ff763eba51f78bd94139dd67328a12.pdf" at bounding box center [1171, 447] width 226 height 13
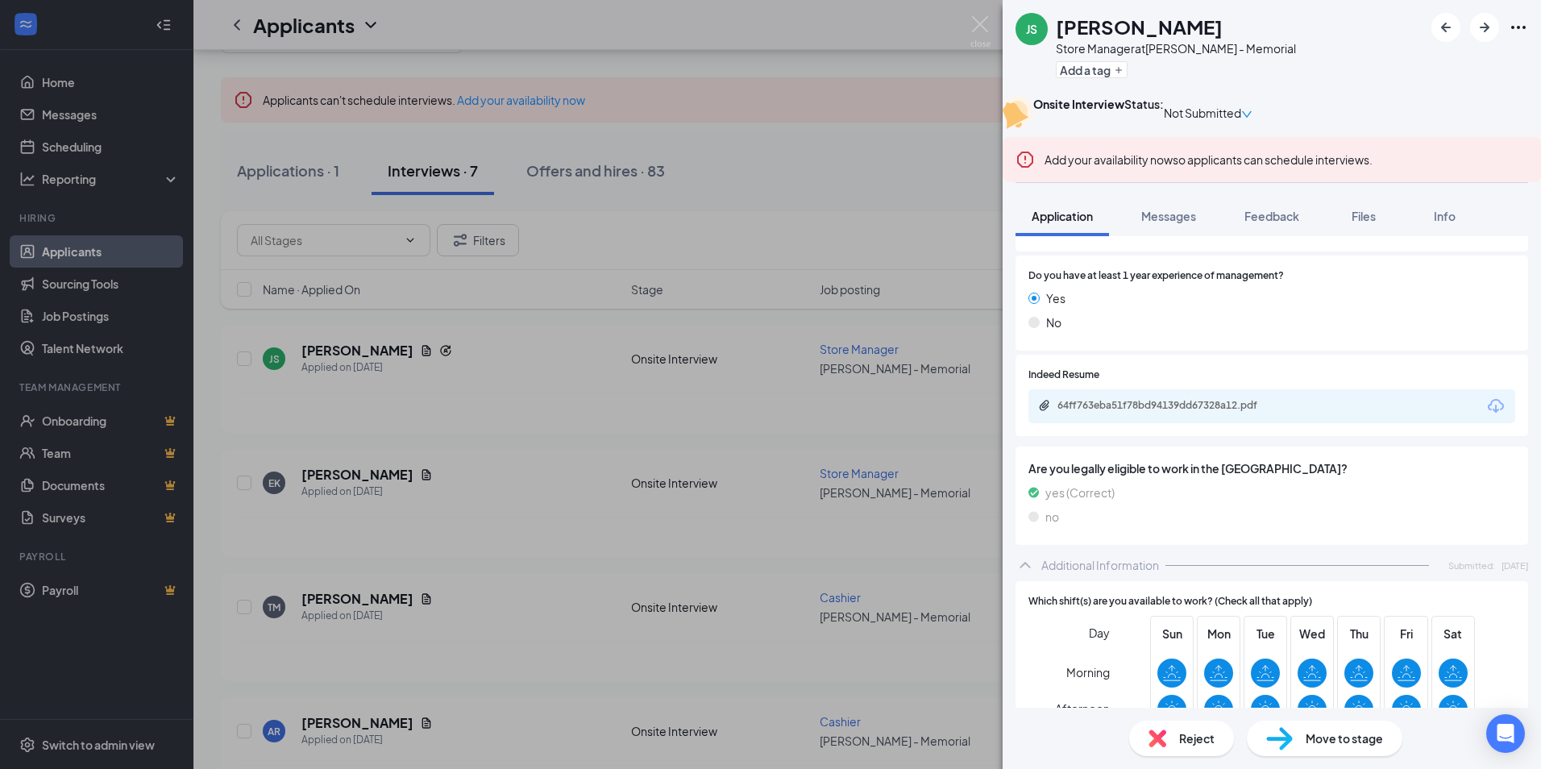
scroll to position [725, 0]
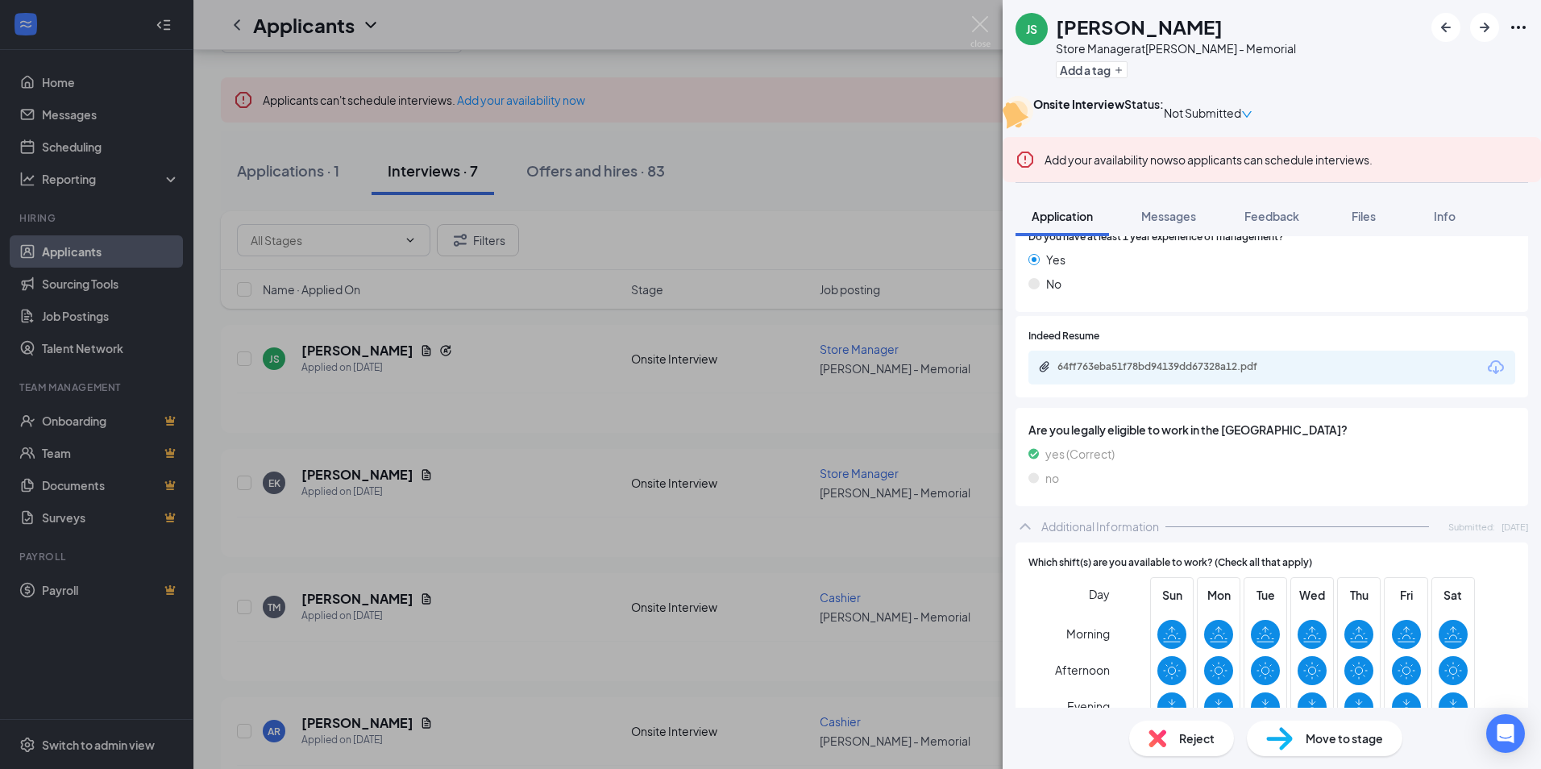
click at [1176, 733] on div "Reject" at bounding box center [1181, 738] width 105 height 35
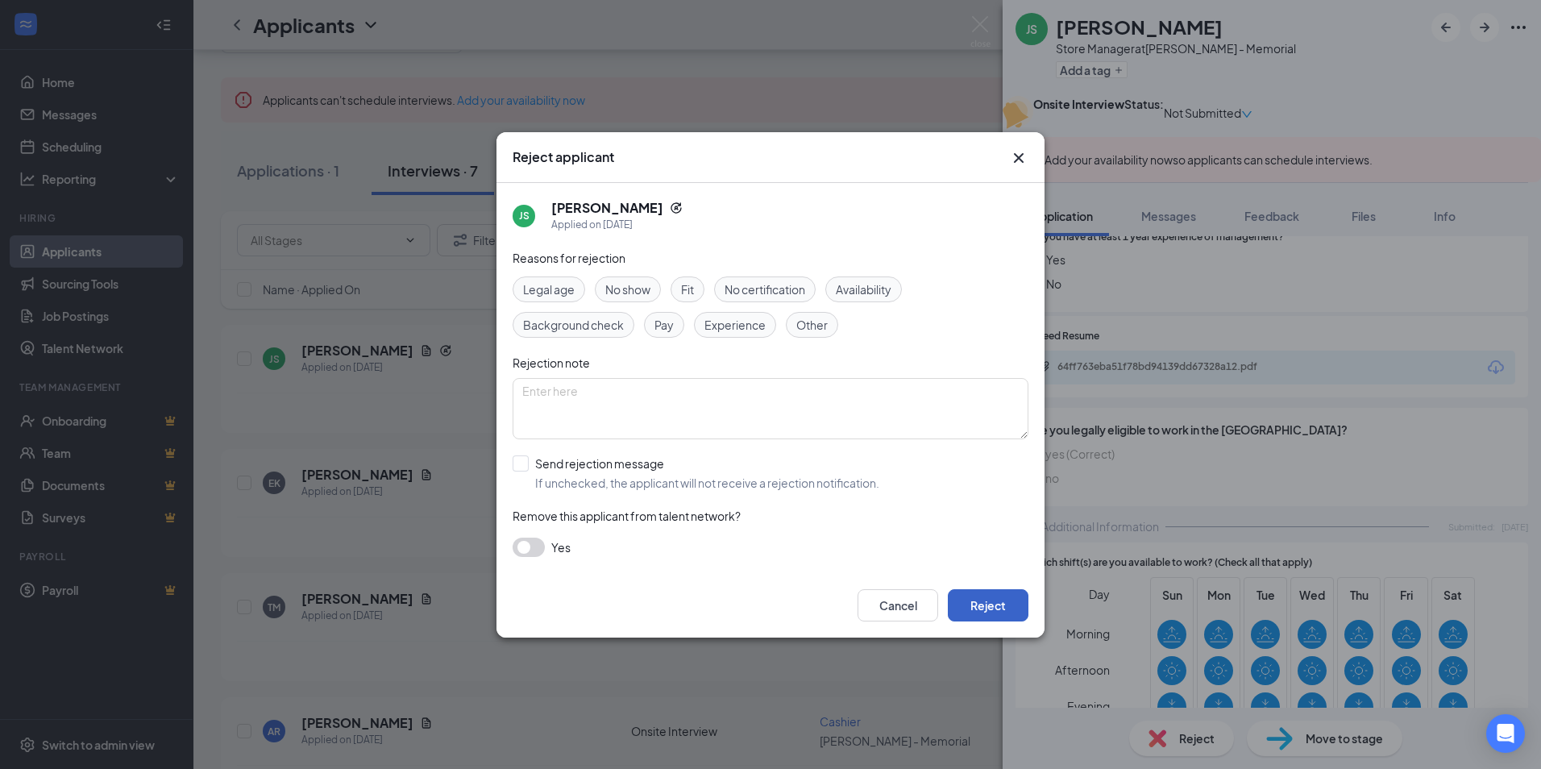
click at [986, 603] on button "Reject" at bounding box center [988, 605] width 81 height 32
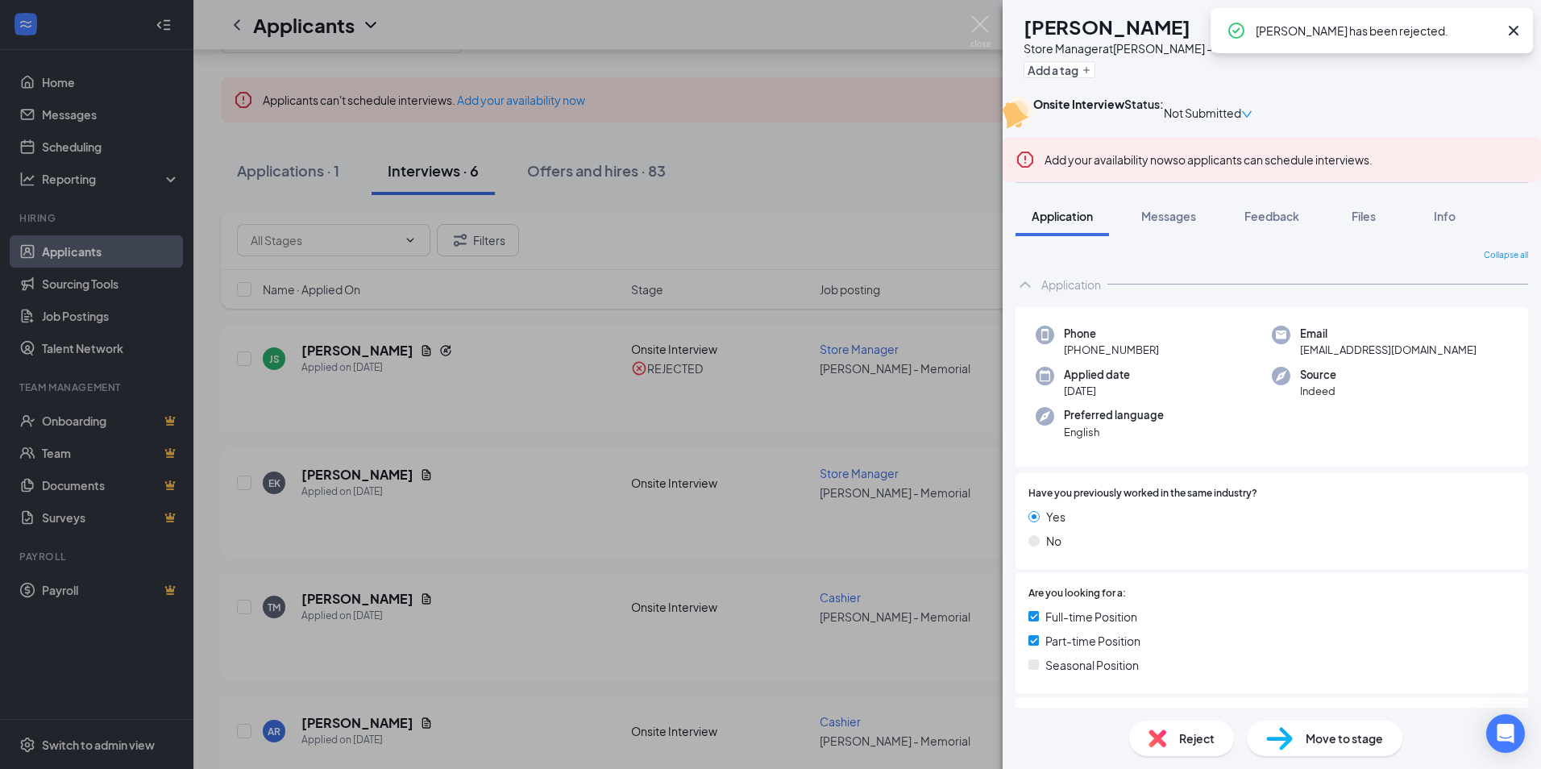
click at [824, 402] on div "EK [PERSON_NAME] Store Manager at [PERSON_NAME] - Memorial Add a tag Onsite Int…" at bounding box center [770, 384] width 1541 height 769
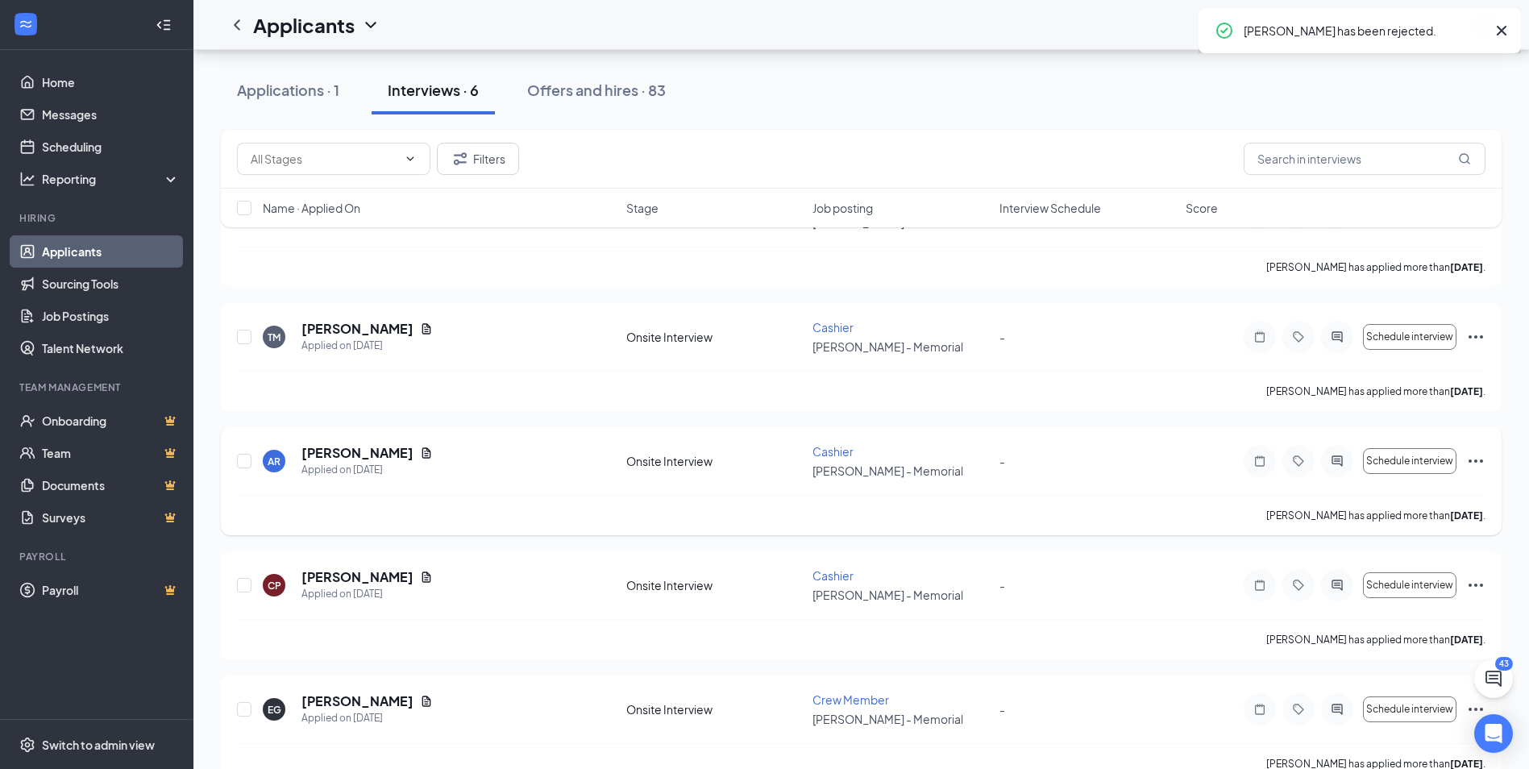
scroll to position [242, 0]
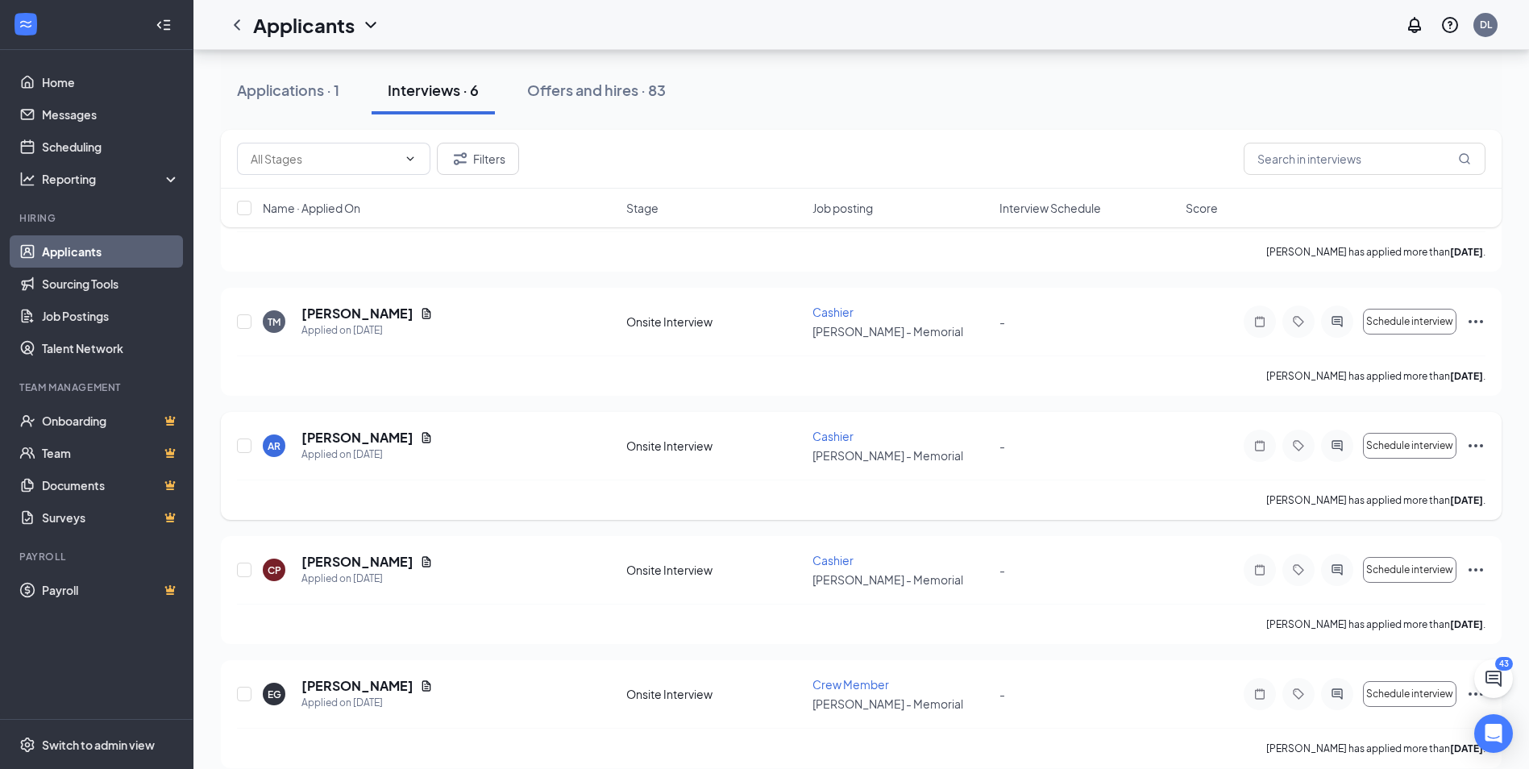
drag, startPoint x: 546, startPoint y: 380, endPoint x: 555, endPoint y: 447, distance: 66.6
click at [554, 447] on div "EK [PERSON_NAME] Applied on [DATE] Onsite Interview Store Manager [PERSON_NAME]…" at bounding box center [861, 528] width 1281 height 729
click at [468, 367] on div "[PERSON_NAME] has applied more than [DATE] ." at bounding box center [861, 375] width 1249 height 40
click at [547, 385] on div "[PERSON_NAME] has applied more than [DATE] ." at bounding box center [861, 375] width 1249 height 40
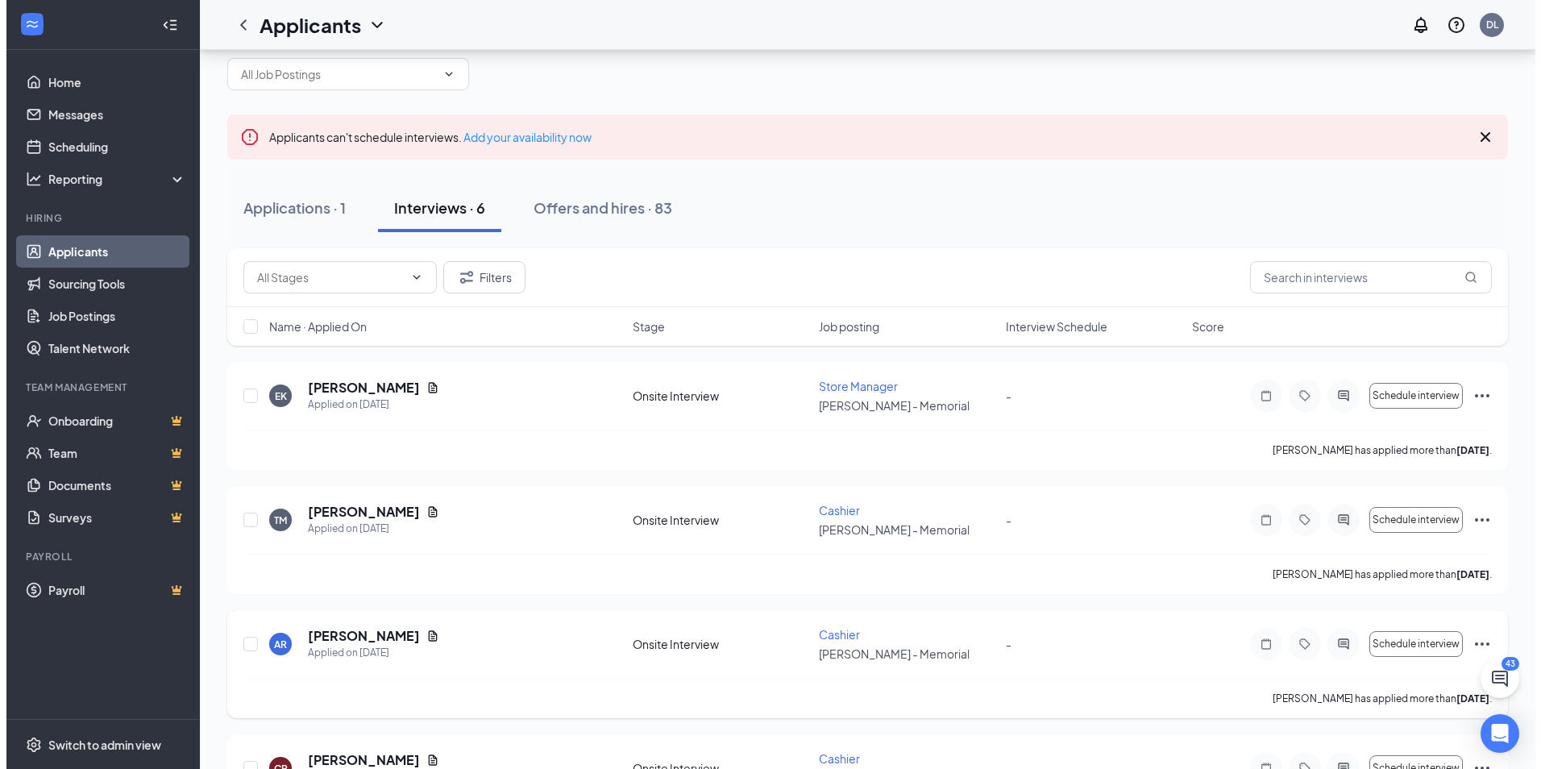
scroll to position [0, 0]
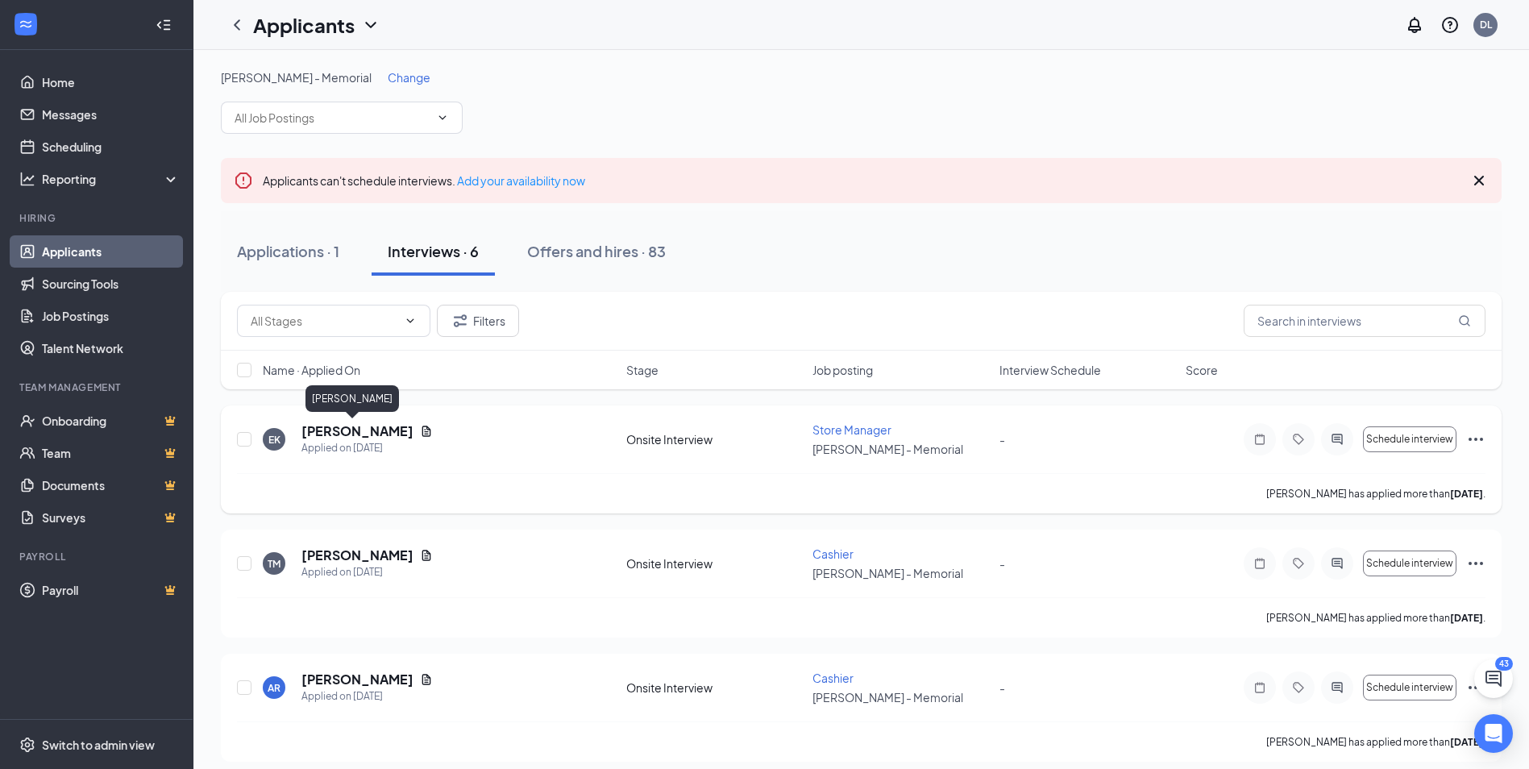
click at [350, 426] on h5 "[PERSON_NAME]" at bounding box center [357, 431] width 112 height 18
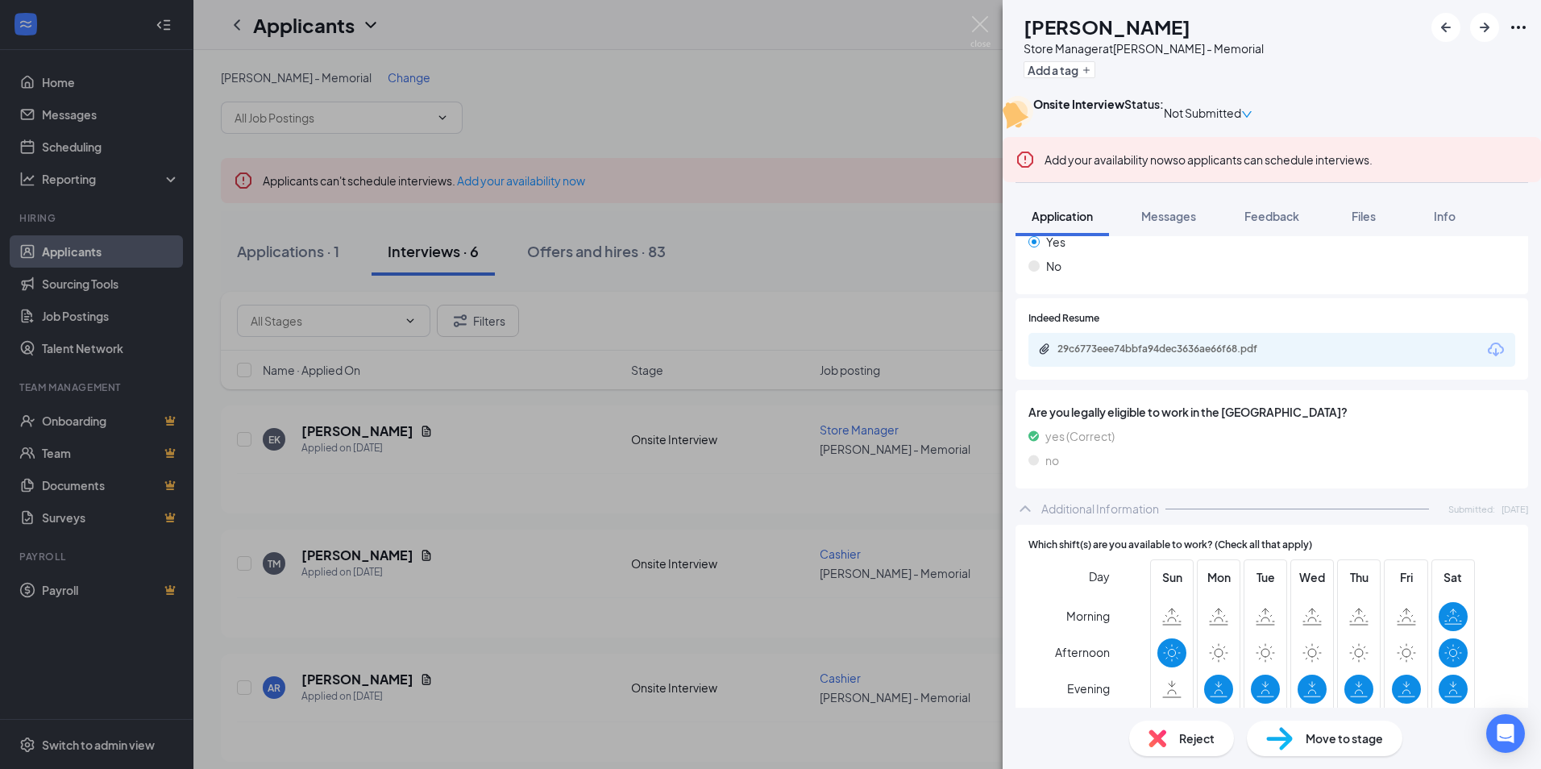
scroll to position [564, 0]
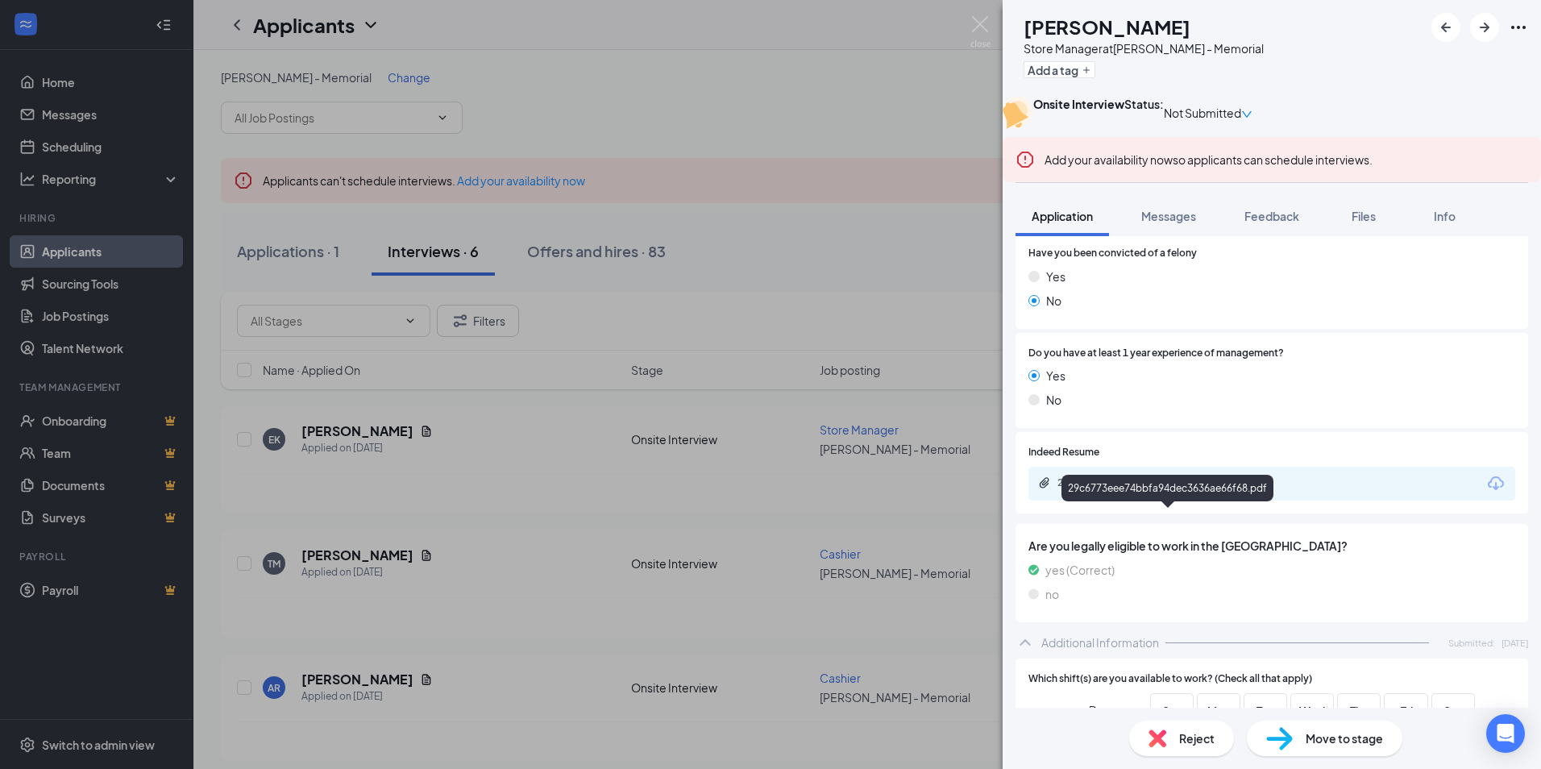
click at [1145, 489] on div "29c6773eee74bbfa94dec3636ae66f68.pdf" at bounding box center [1171, 482] width 226 height 13
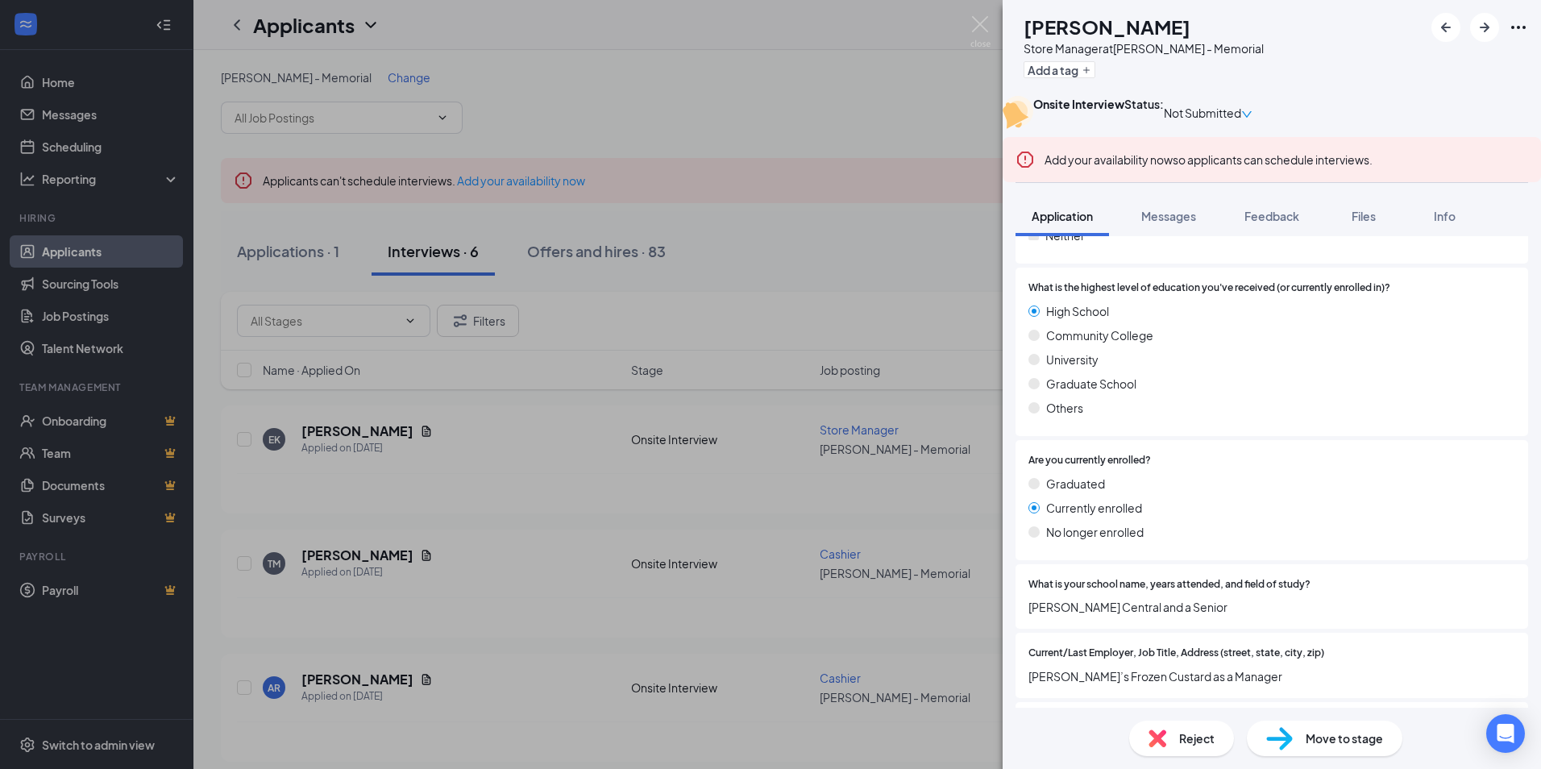
scroll to position [1531, 0]
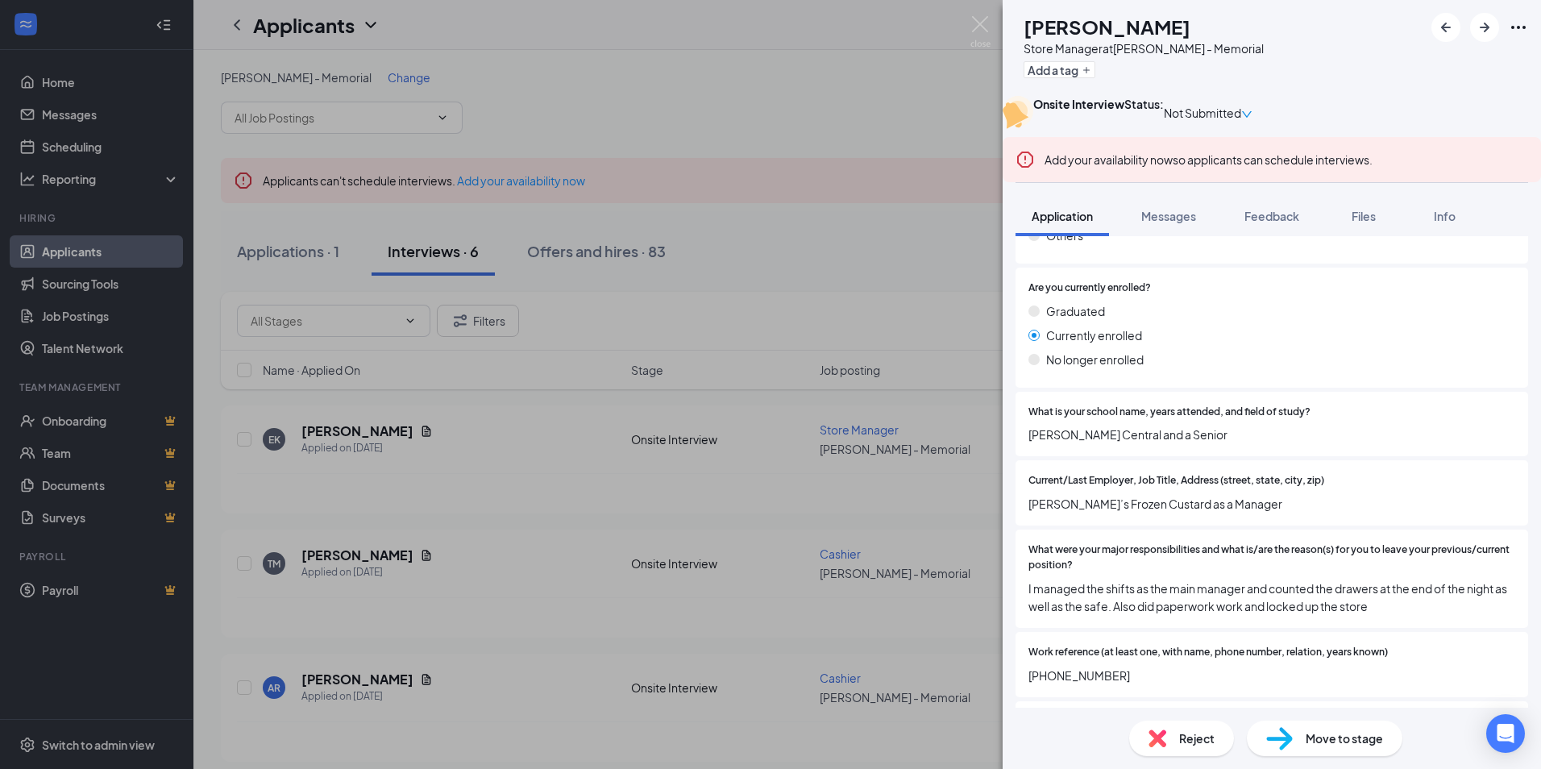
click at [1187, 735] on span "Reject" at bounding box center [1196, 738] width 35 height 18
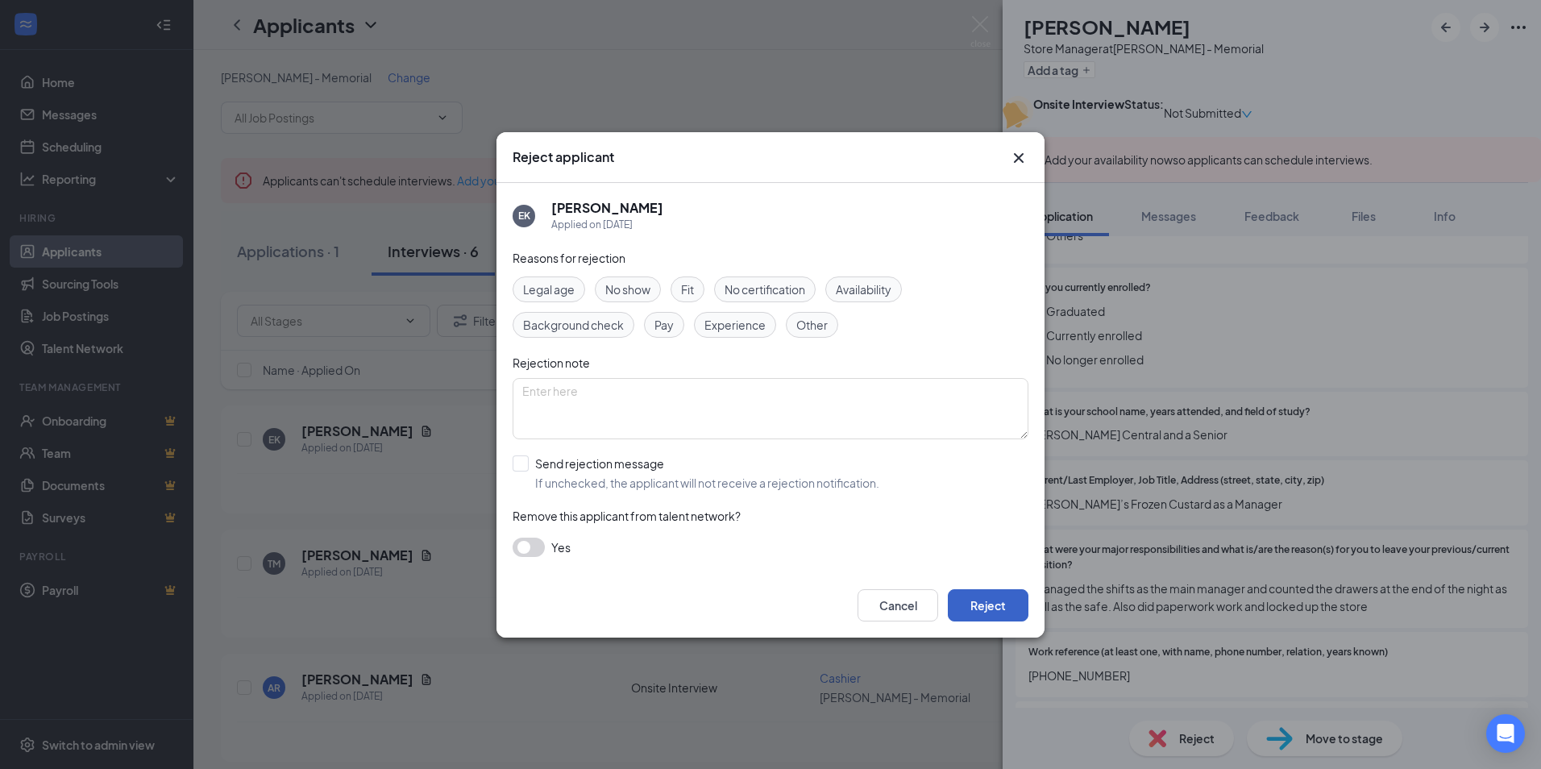
click at [982, 608] on button "Reject" at bounding box center [988, 605] width 81 height 32
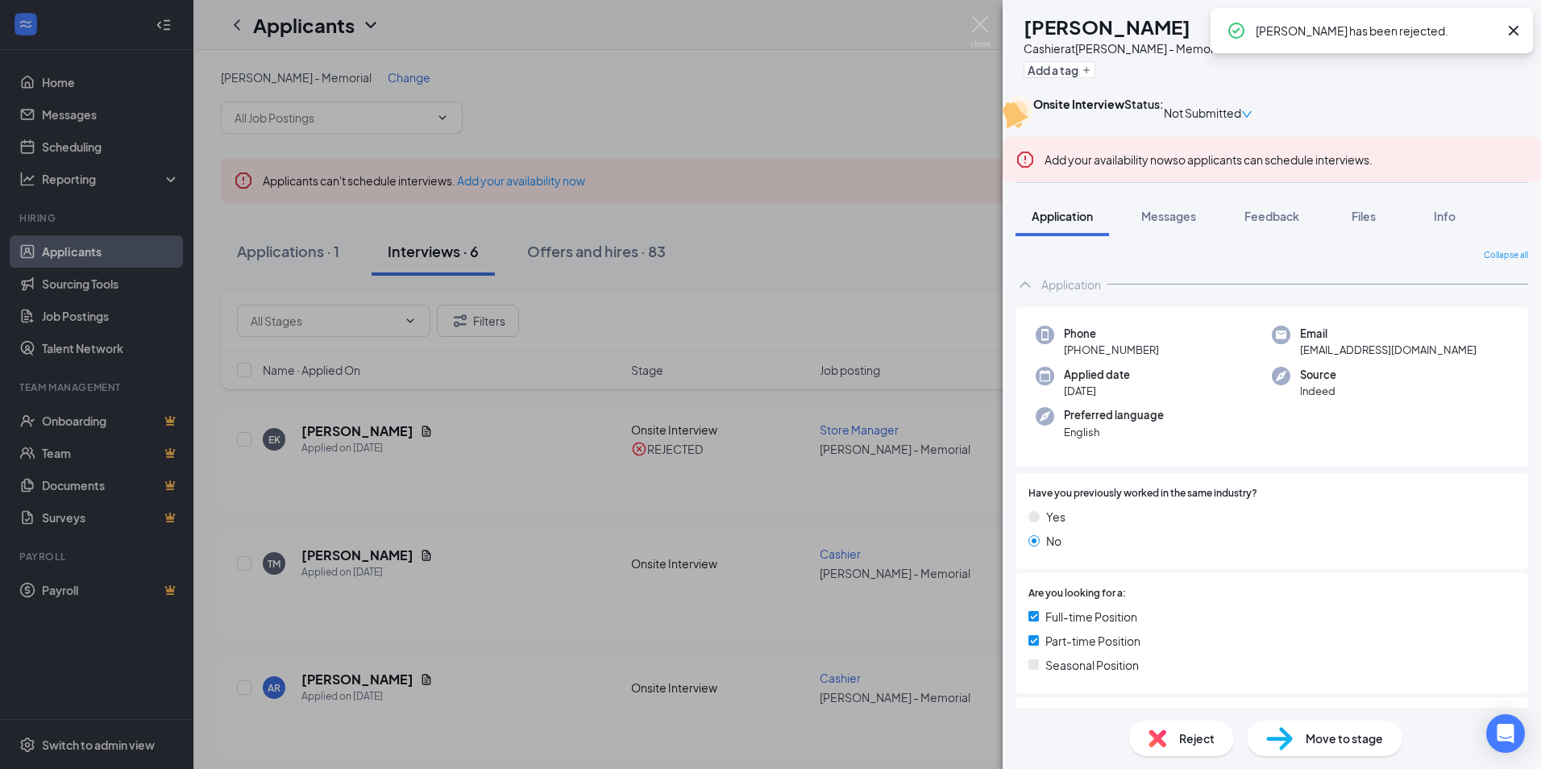
click at [778, 421] on div "TM [PERSON_NAME] Cashier at [PERSON_NAME] - Memorial Add a tag Onsite Interview…" at bounding box center [770, 384] width 1541 height 769
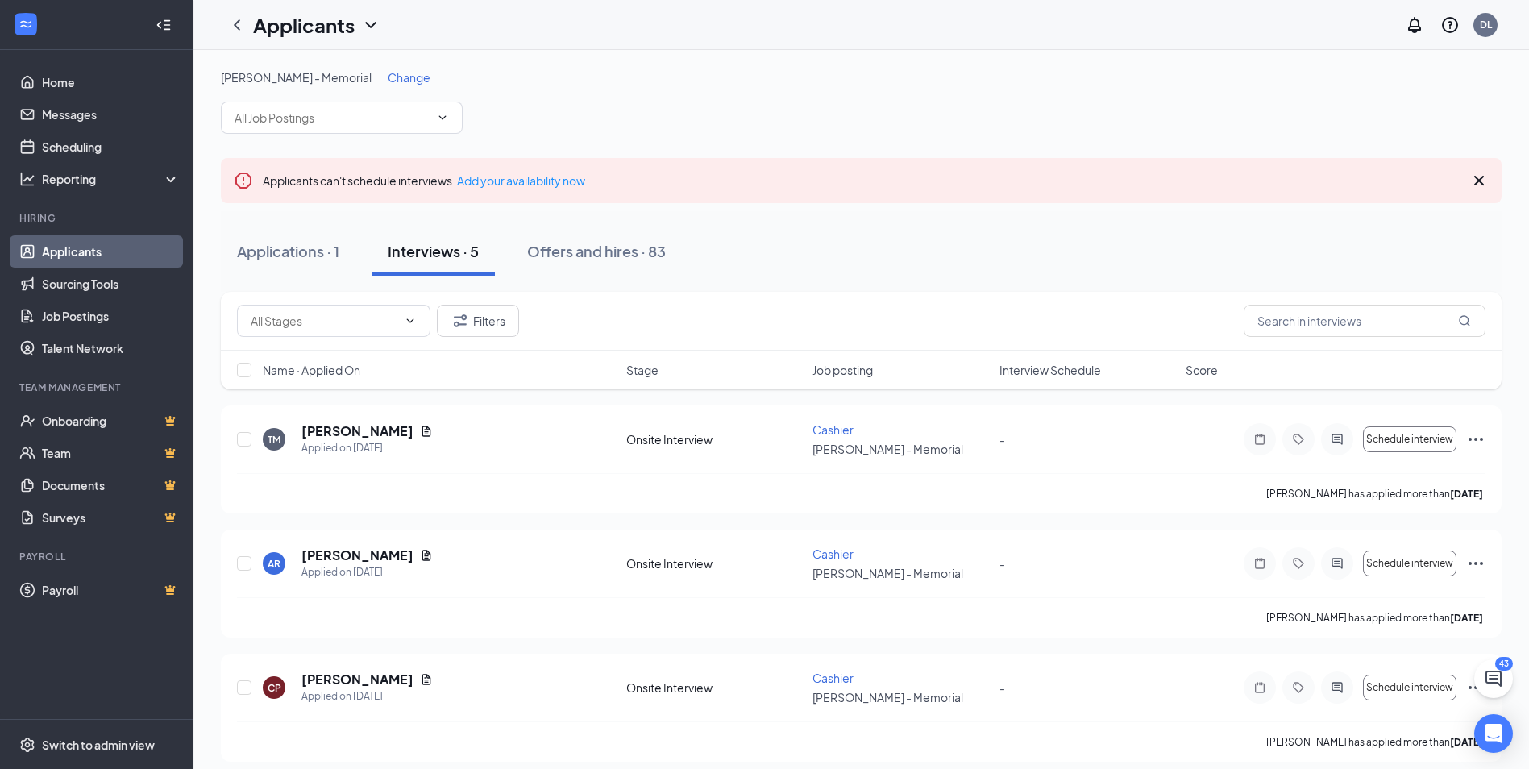
click at [388, 75] on span "Change" at bounding box center [409, 77] width 43 height 15
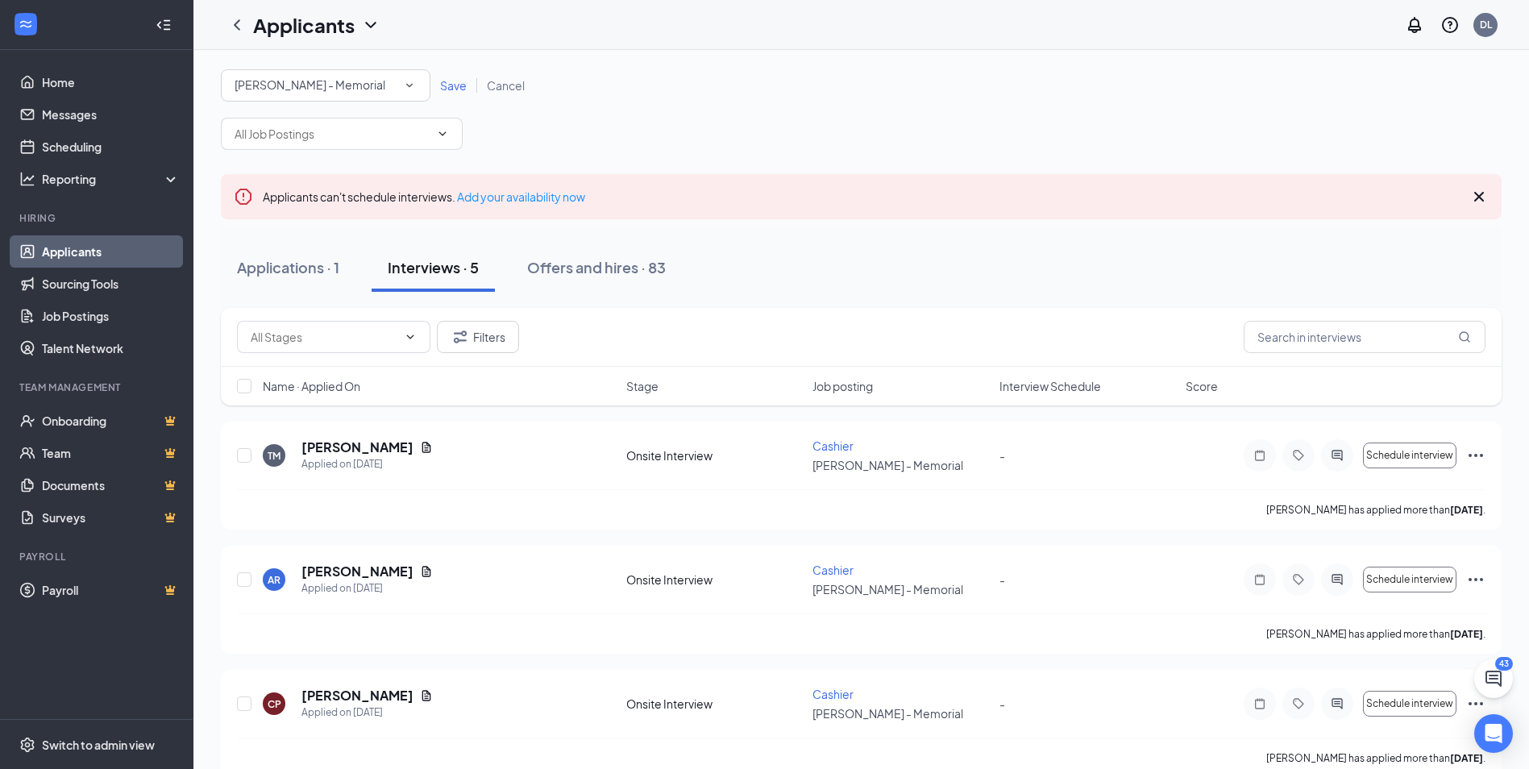
click at [394, 89] on div "[PERSON_NAME] - Memorial" at bounding box center [326, 85] width 182 height 19
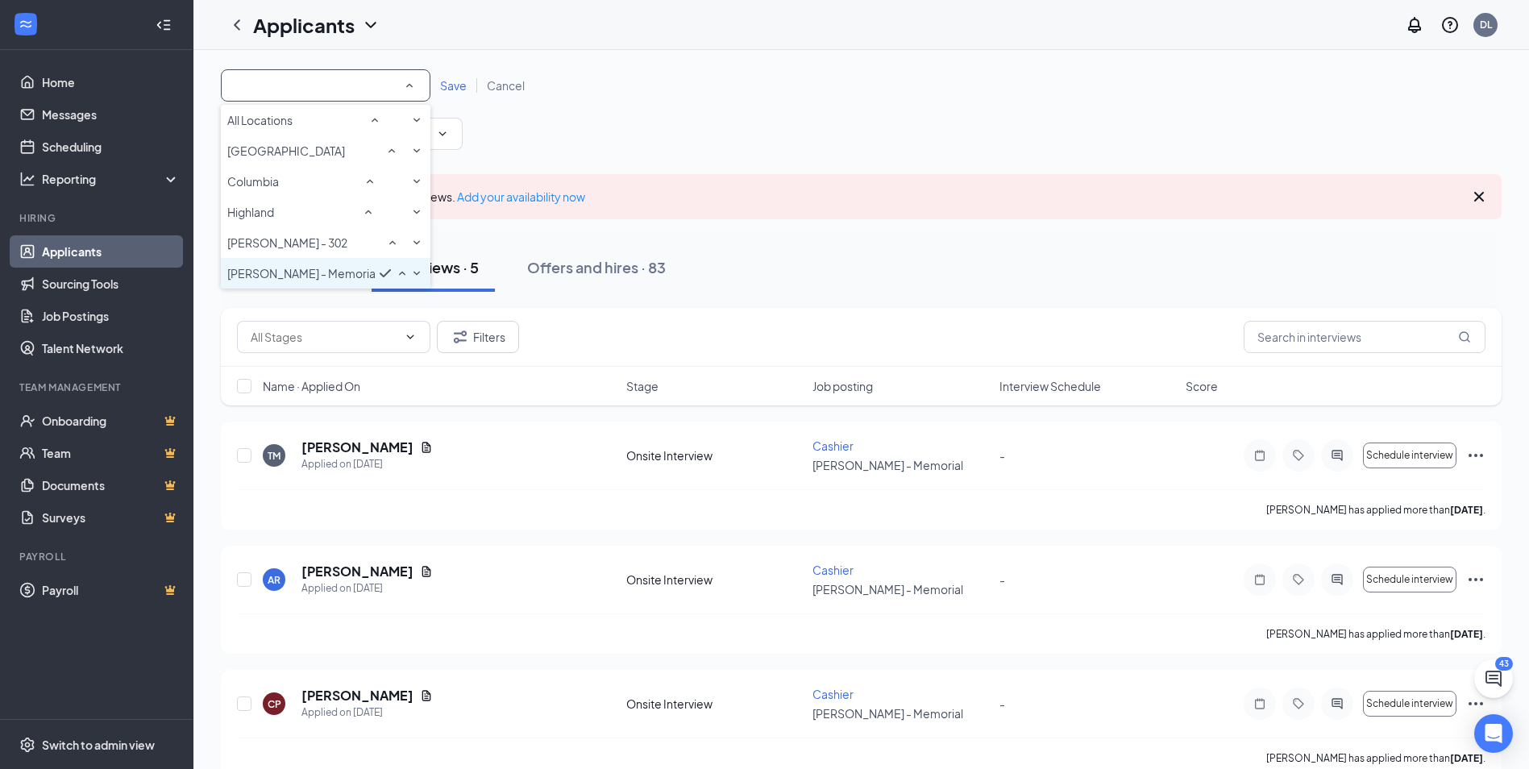
scroll to position [31, 0]
click at [384, 141] on div "[GEOGRAPHIC_DATA]" at bounding box center [325, 150] width 197 height 19
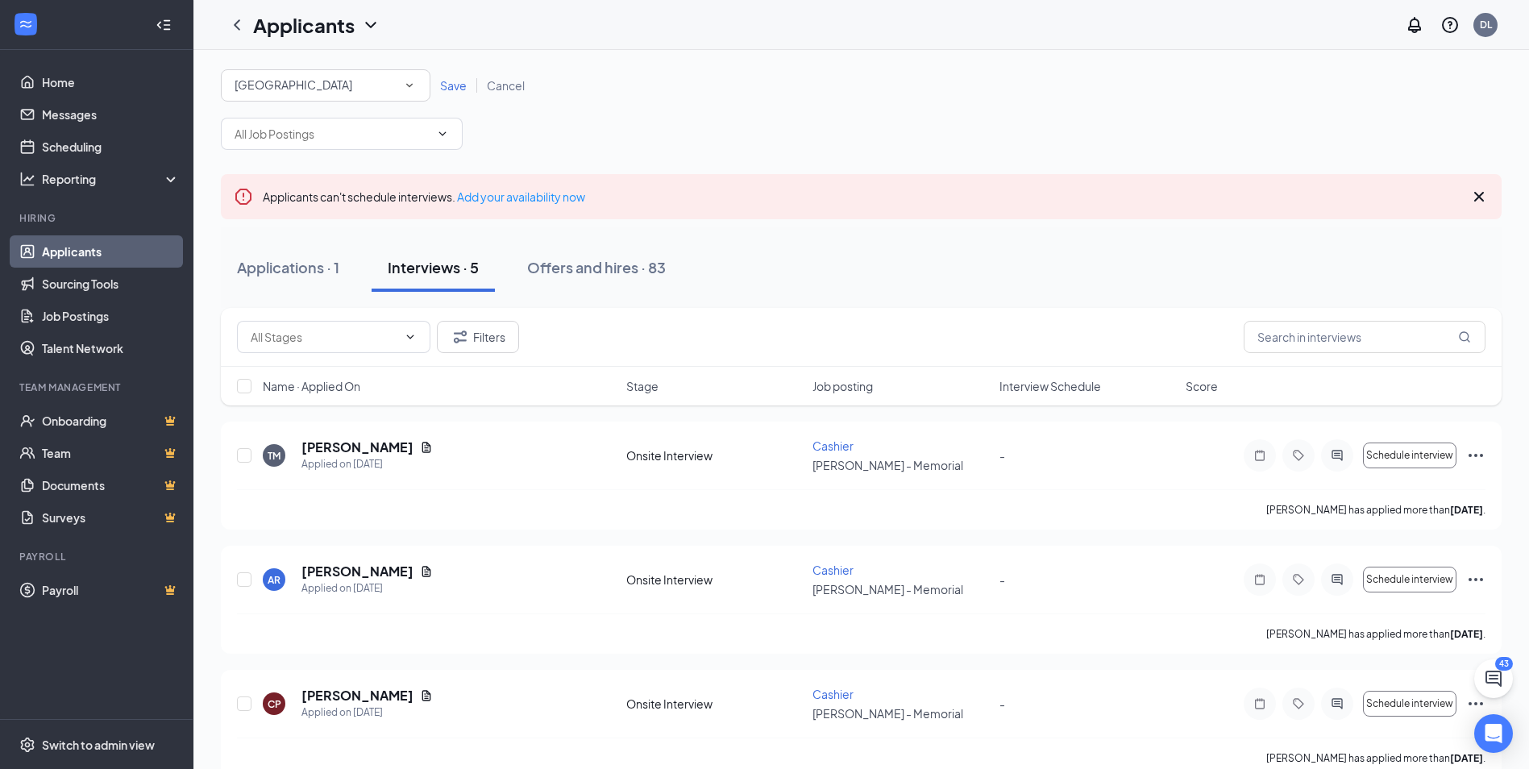
click at [462, 88] on span "Save" at bounding box center [453, 85] width 27 height 15
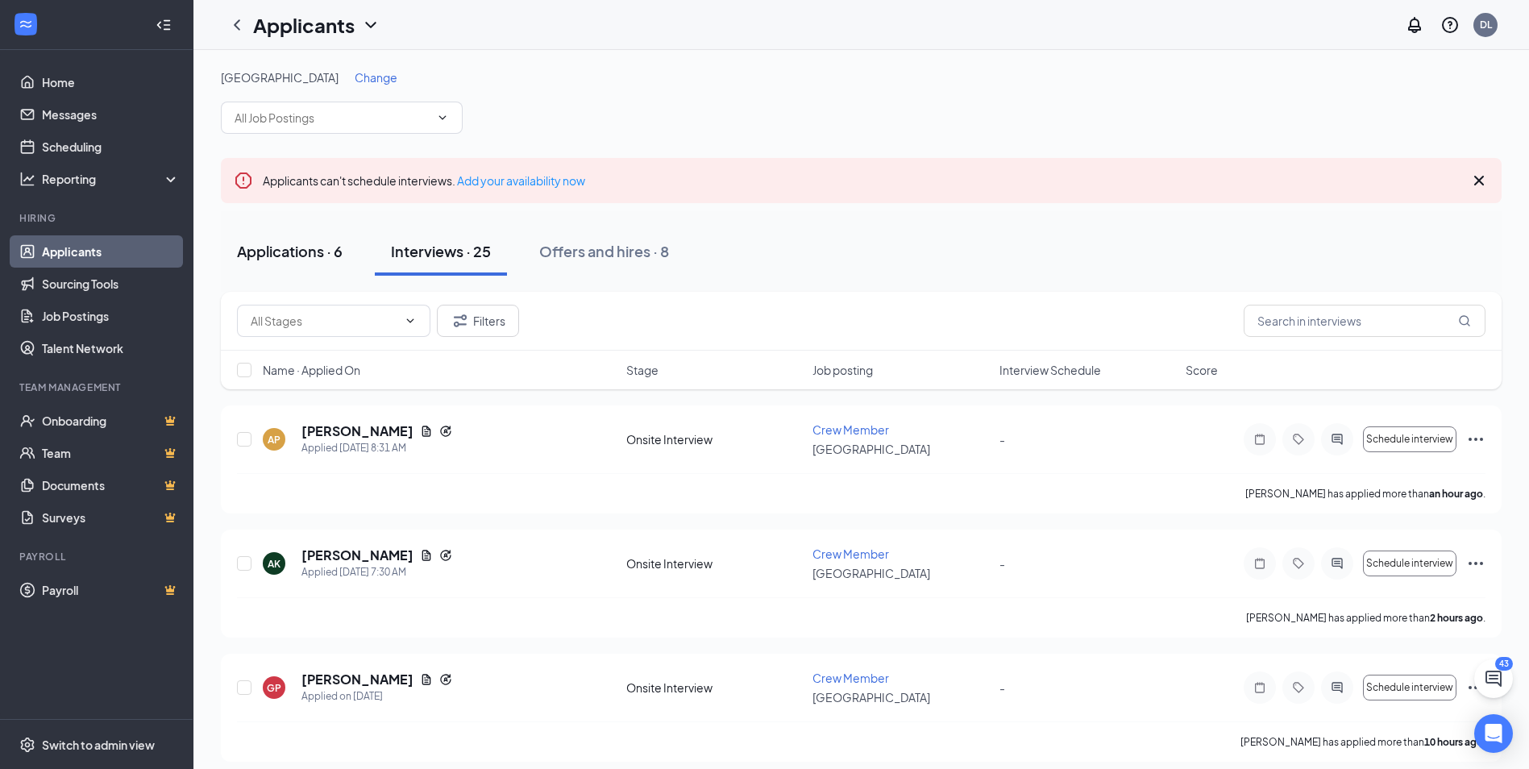
click at [278, 244] on div "Applications · 6" at bounding box center [290, 251] width 106 height 20
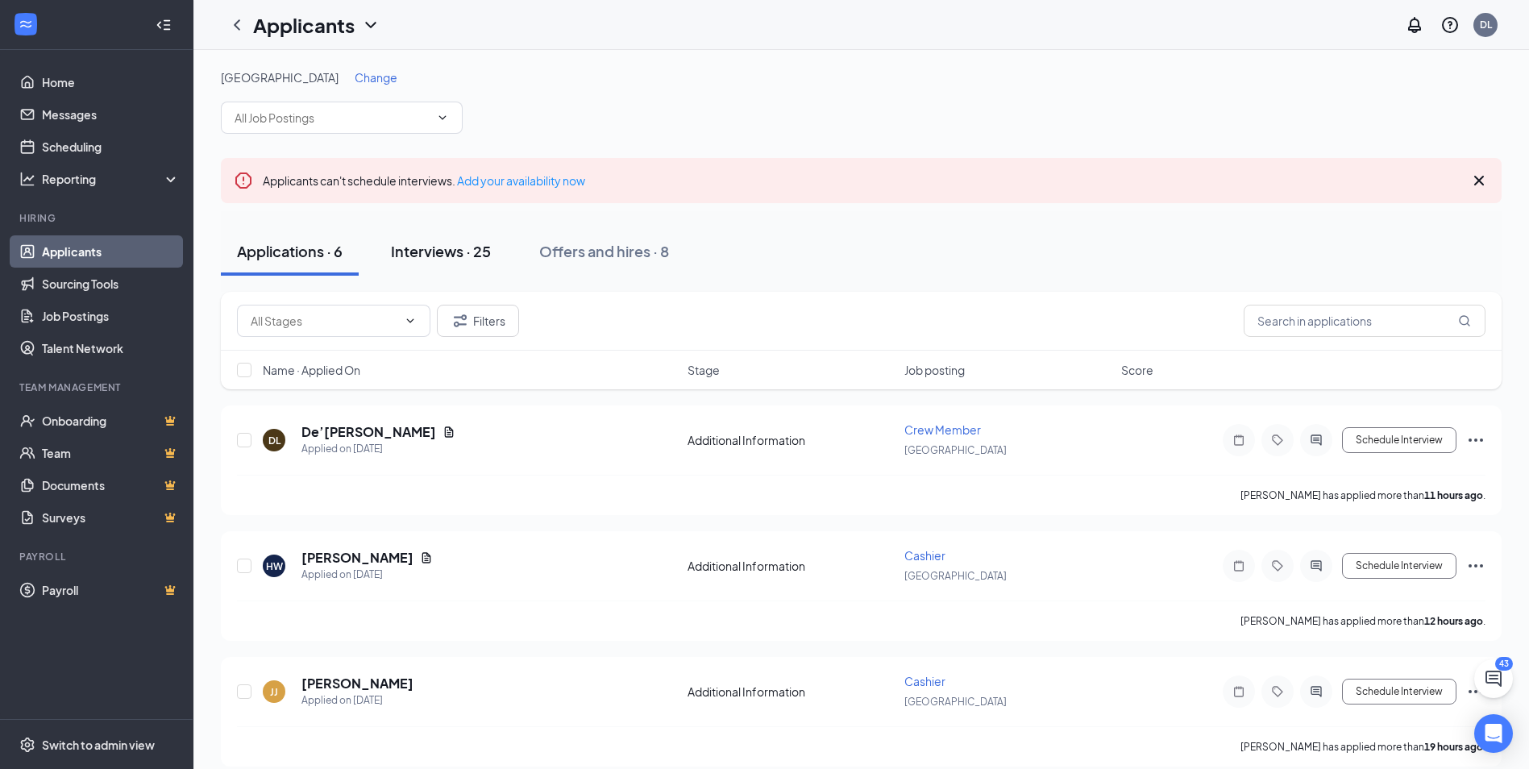
click at [463, 257] on div "Interviews · 25" at bounding box center [441, 251] width 100 height 20
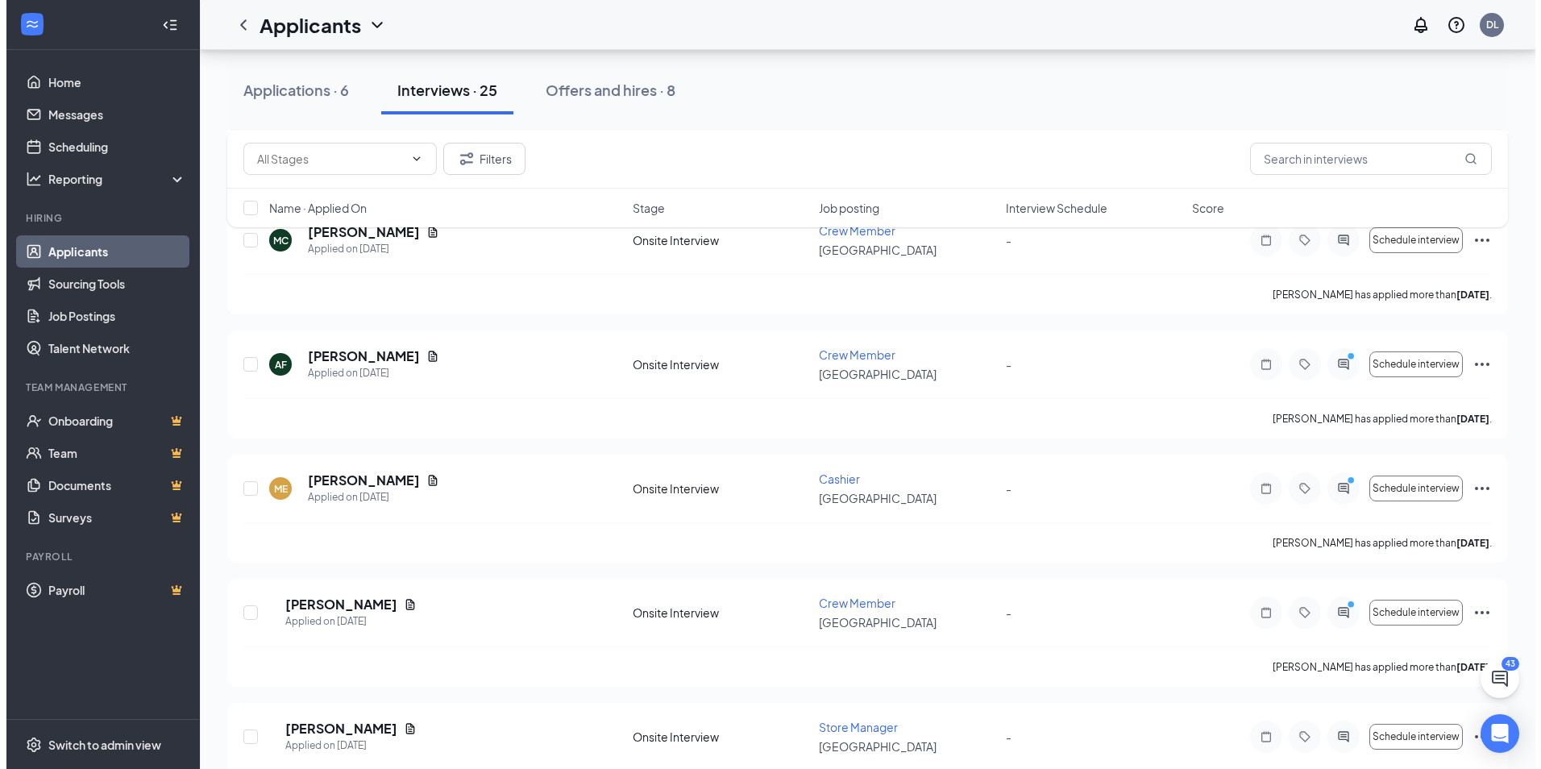
scroll to position [2703, 0]
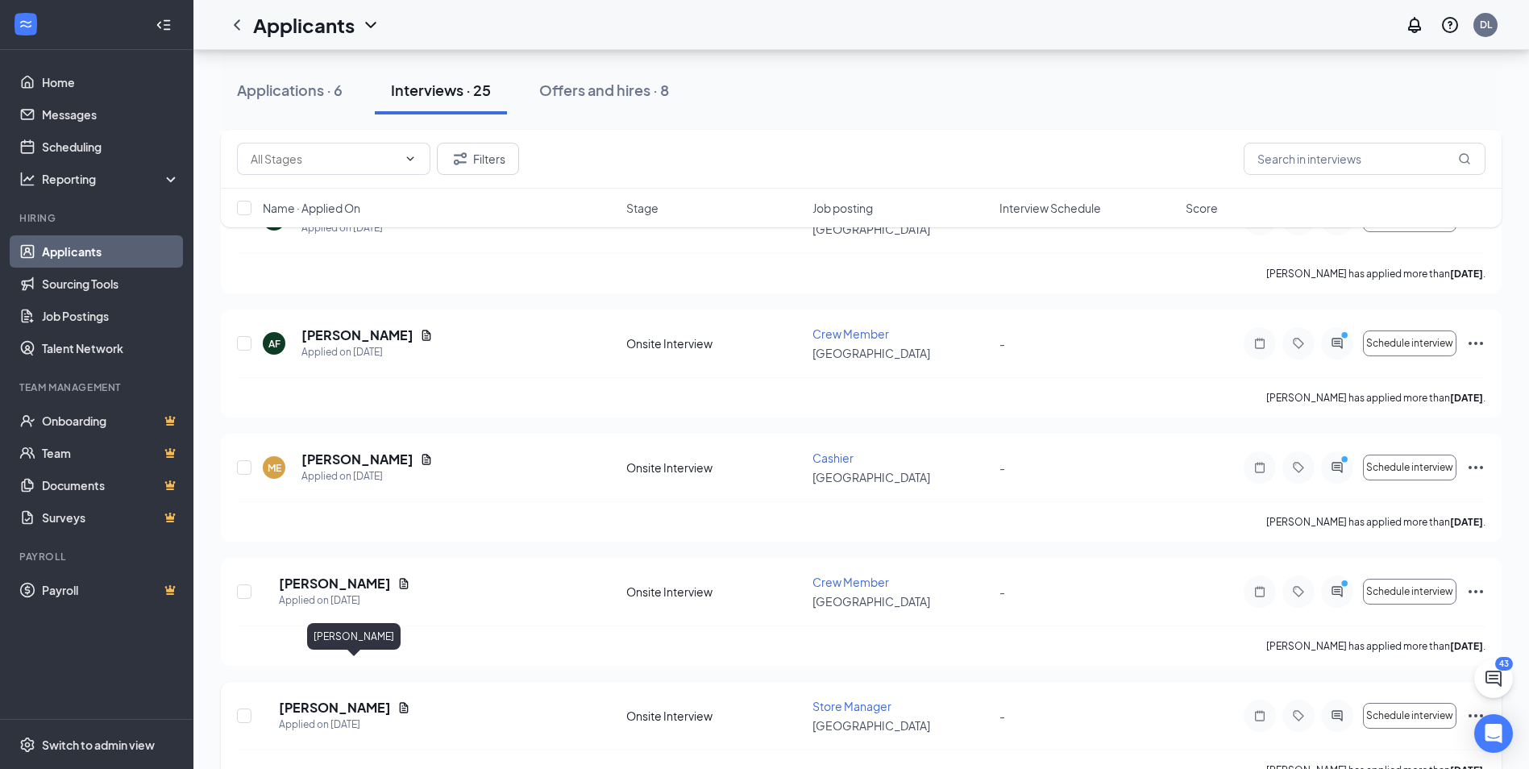
click at [347, 699] on h5 "[PERSON_NAME]" at bounding box center [335, 708] width 112 height 18
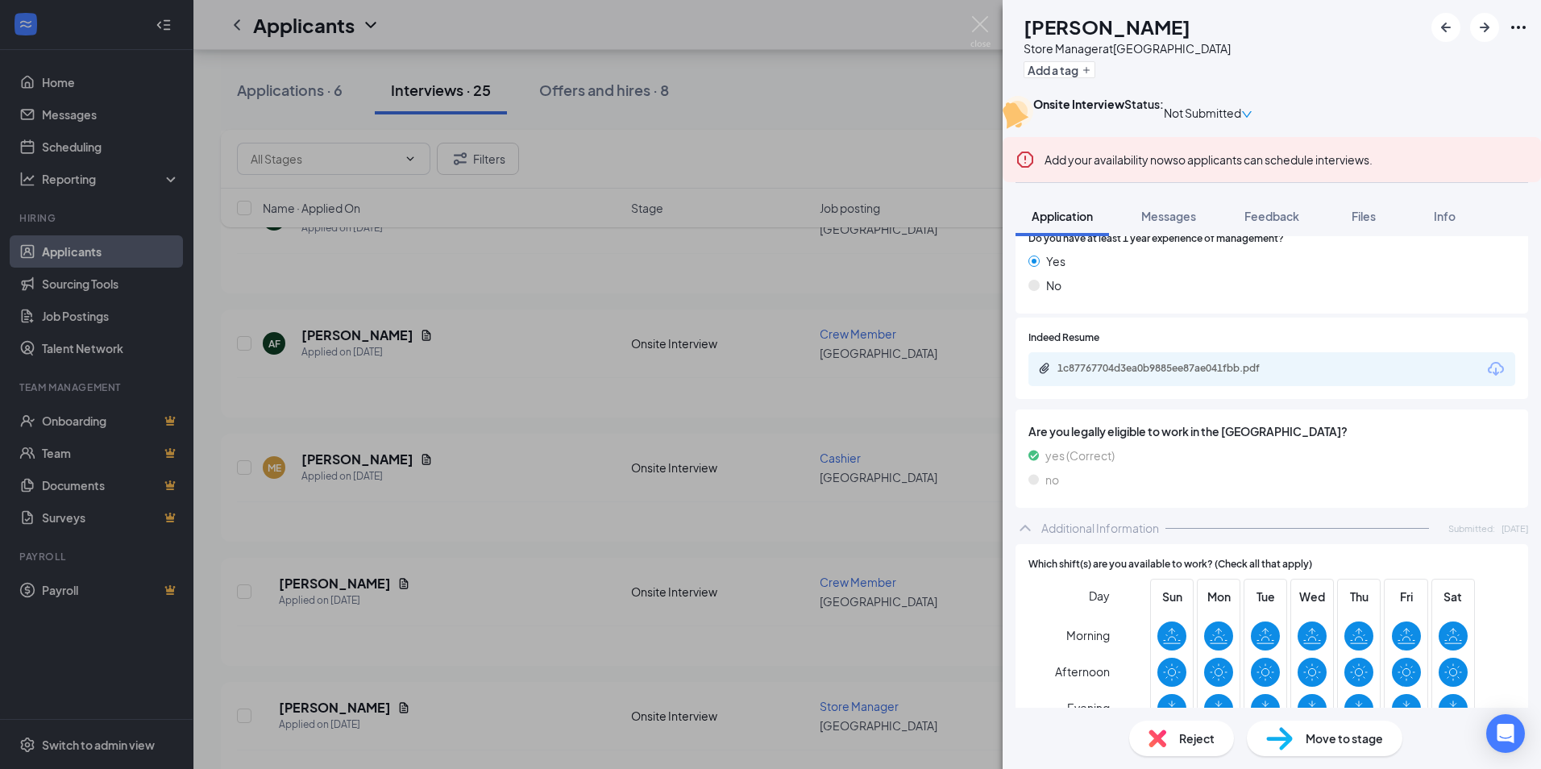
scroll to position [725, 0]
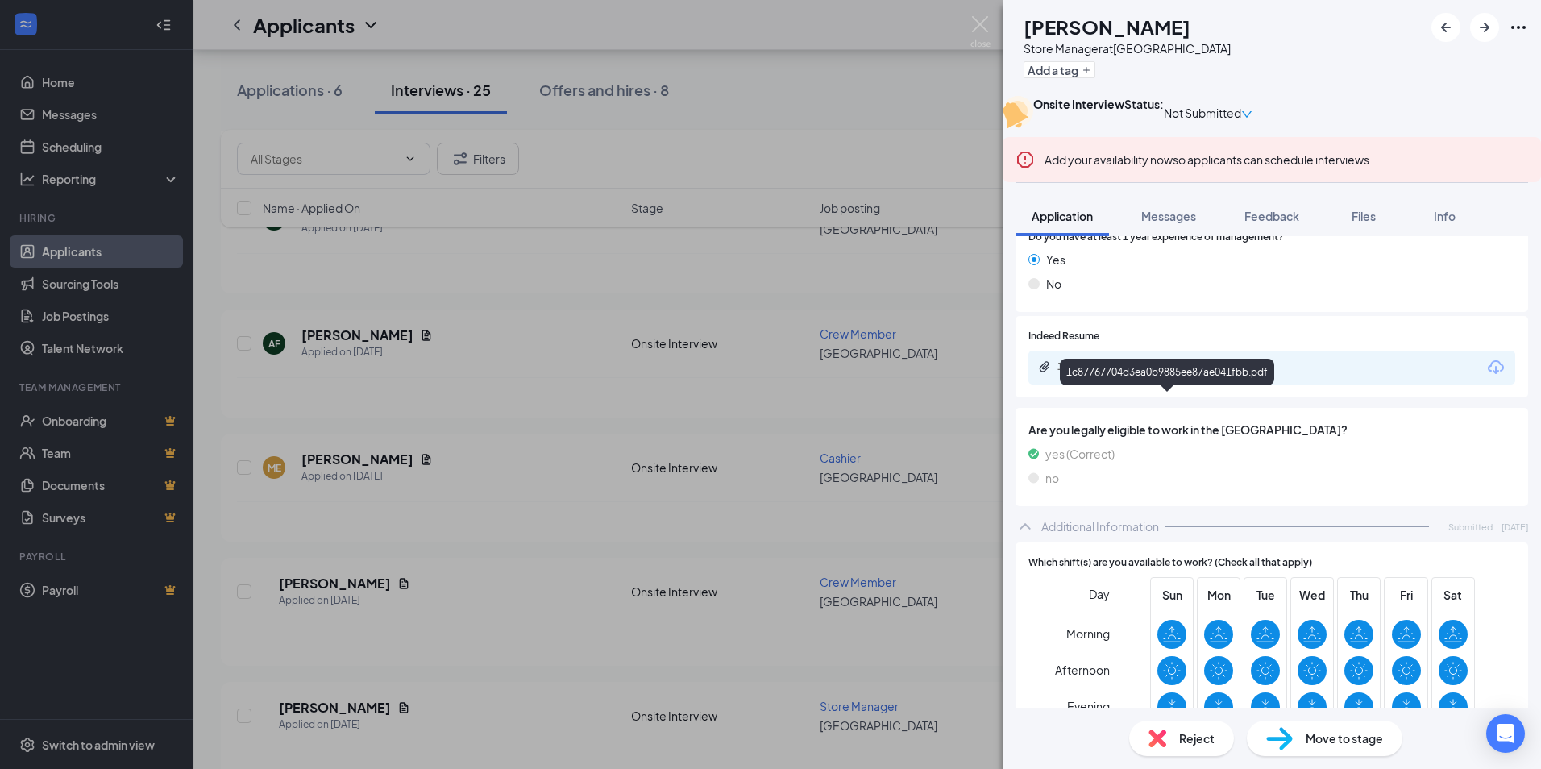
click at [1168, 373] on div "1c87767704d3ea0b9885ee87ae041fbb.pdf" at bounding box center [1171, 366] width 226 height 13
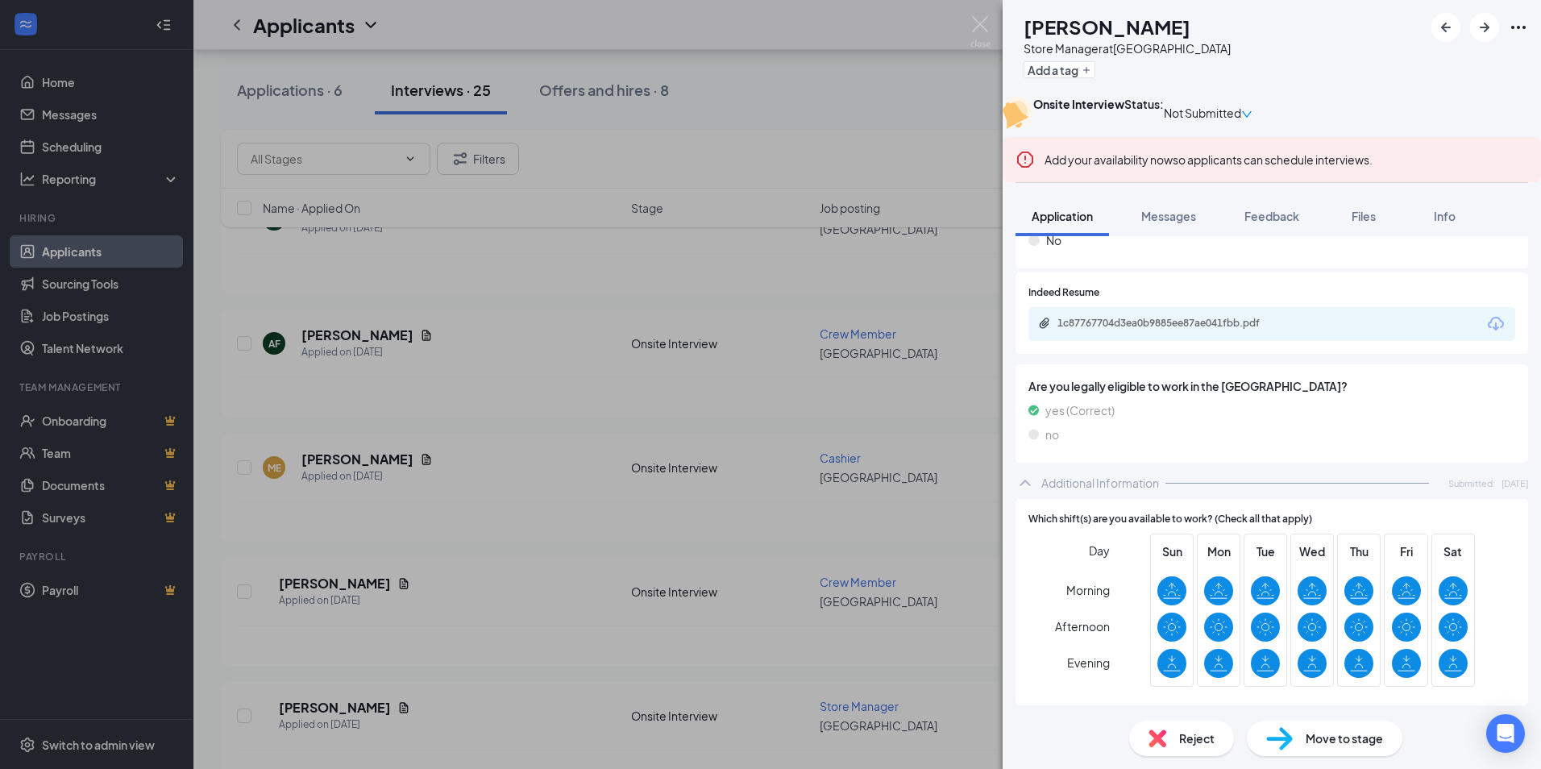
scroll to position [806, 0]
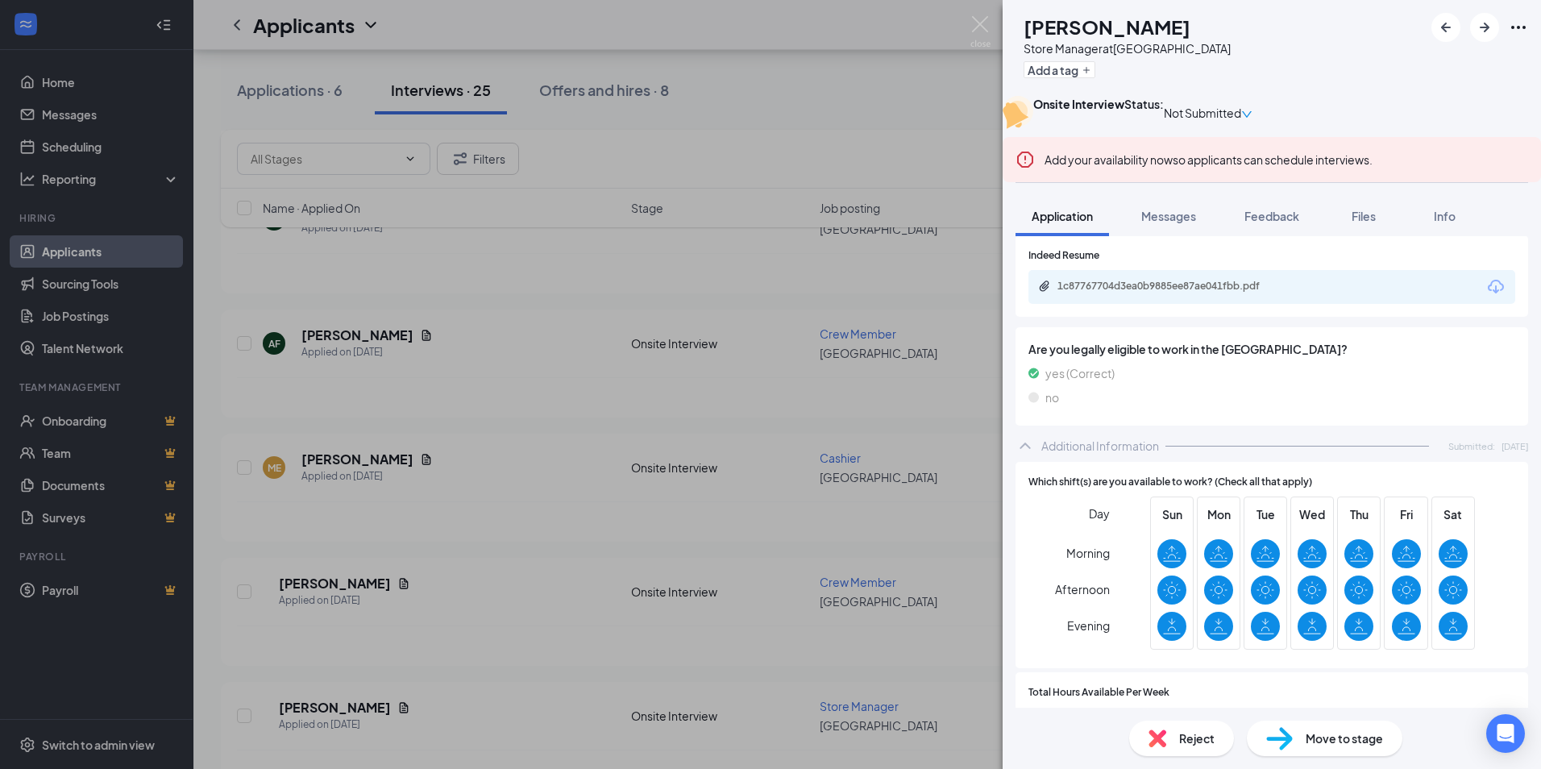
click at [1191, 739] on span "Reject" at bounding box center [1196, 738] width 35 height 18
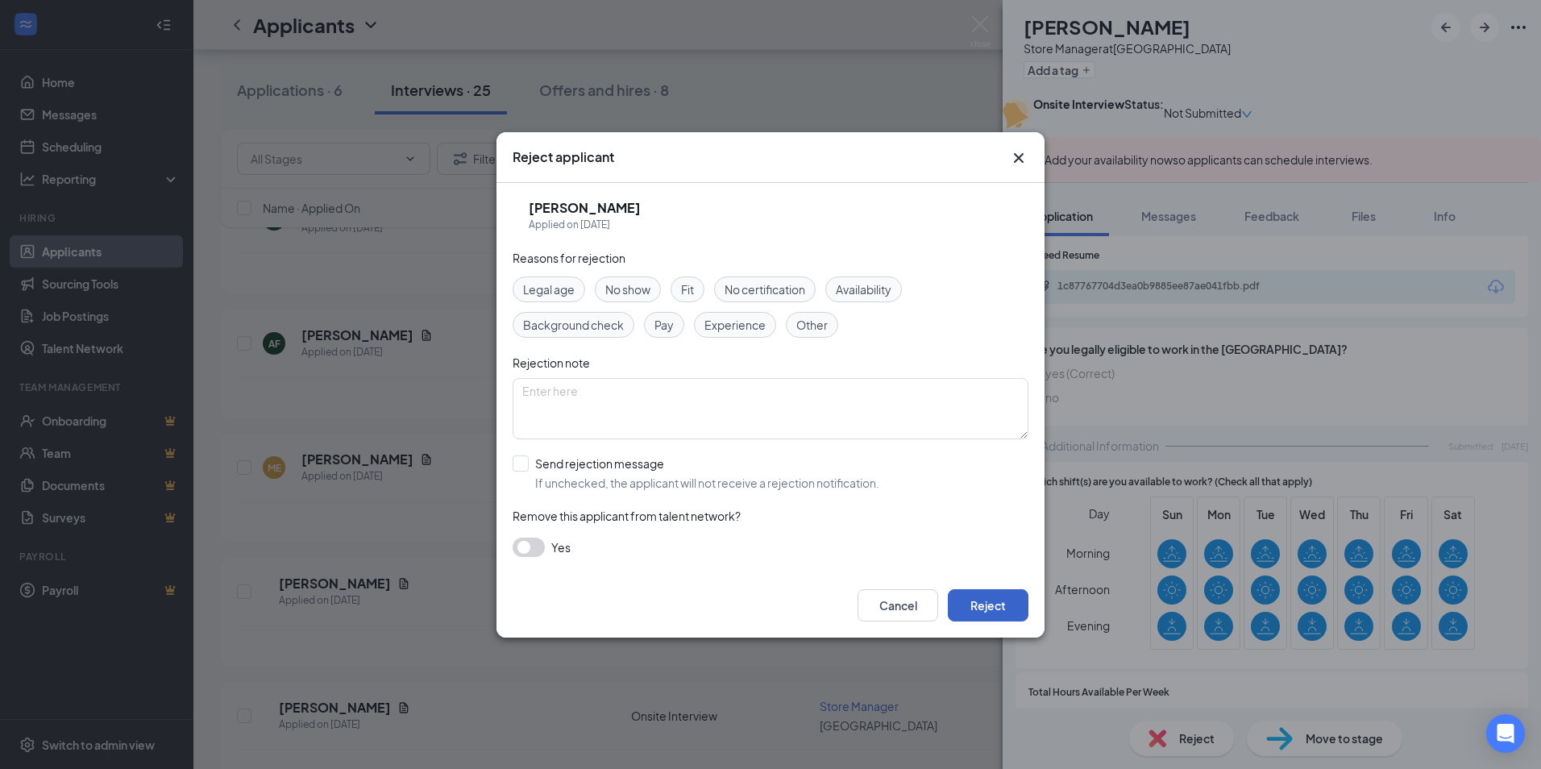
click at [983, 600] on button "Reject" at bounding box center [988, 605] width 81 height 32
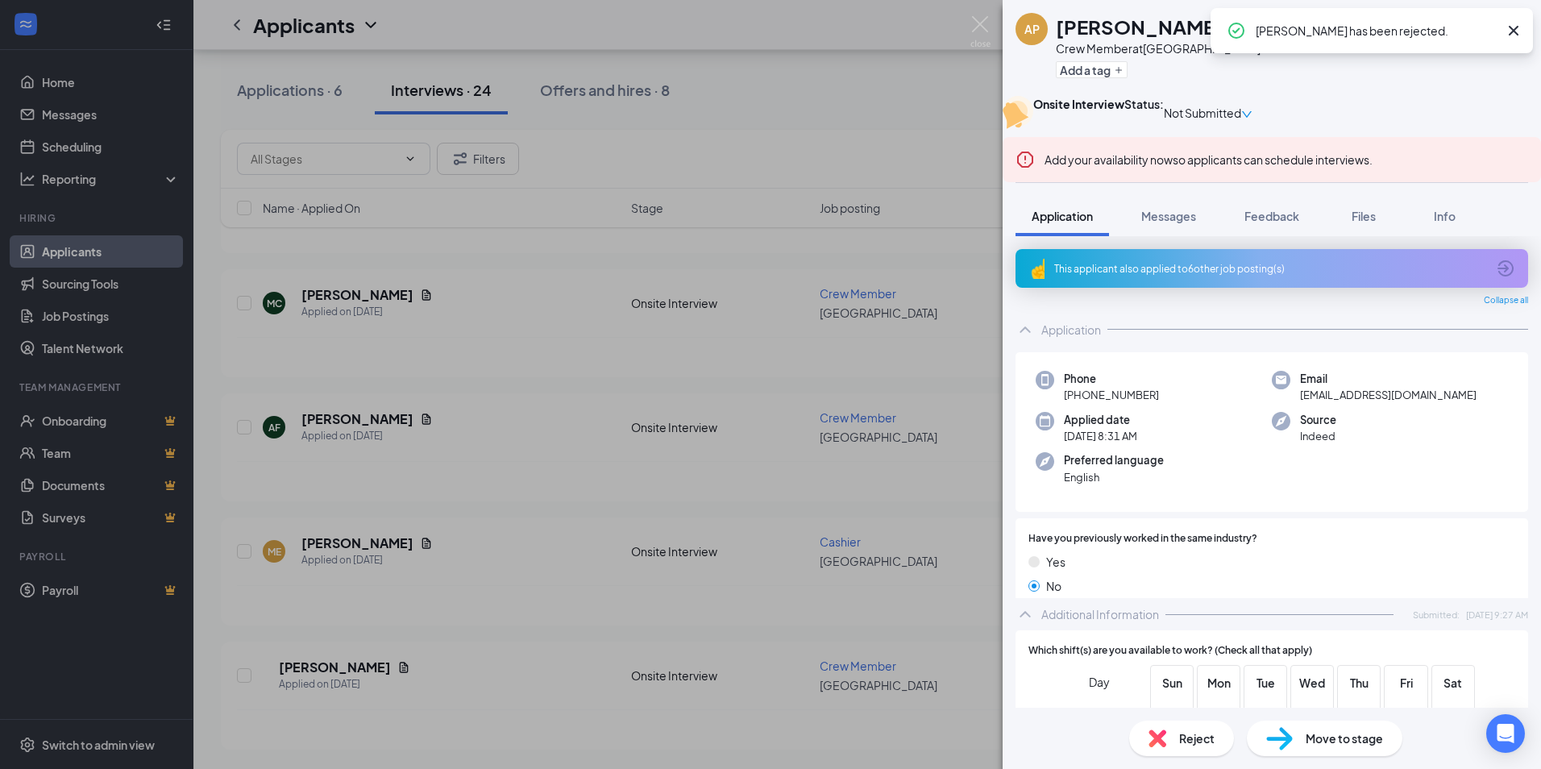
scroll to position [2580, 0]
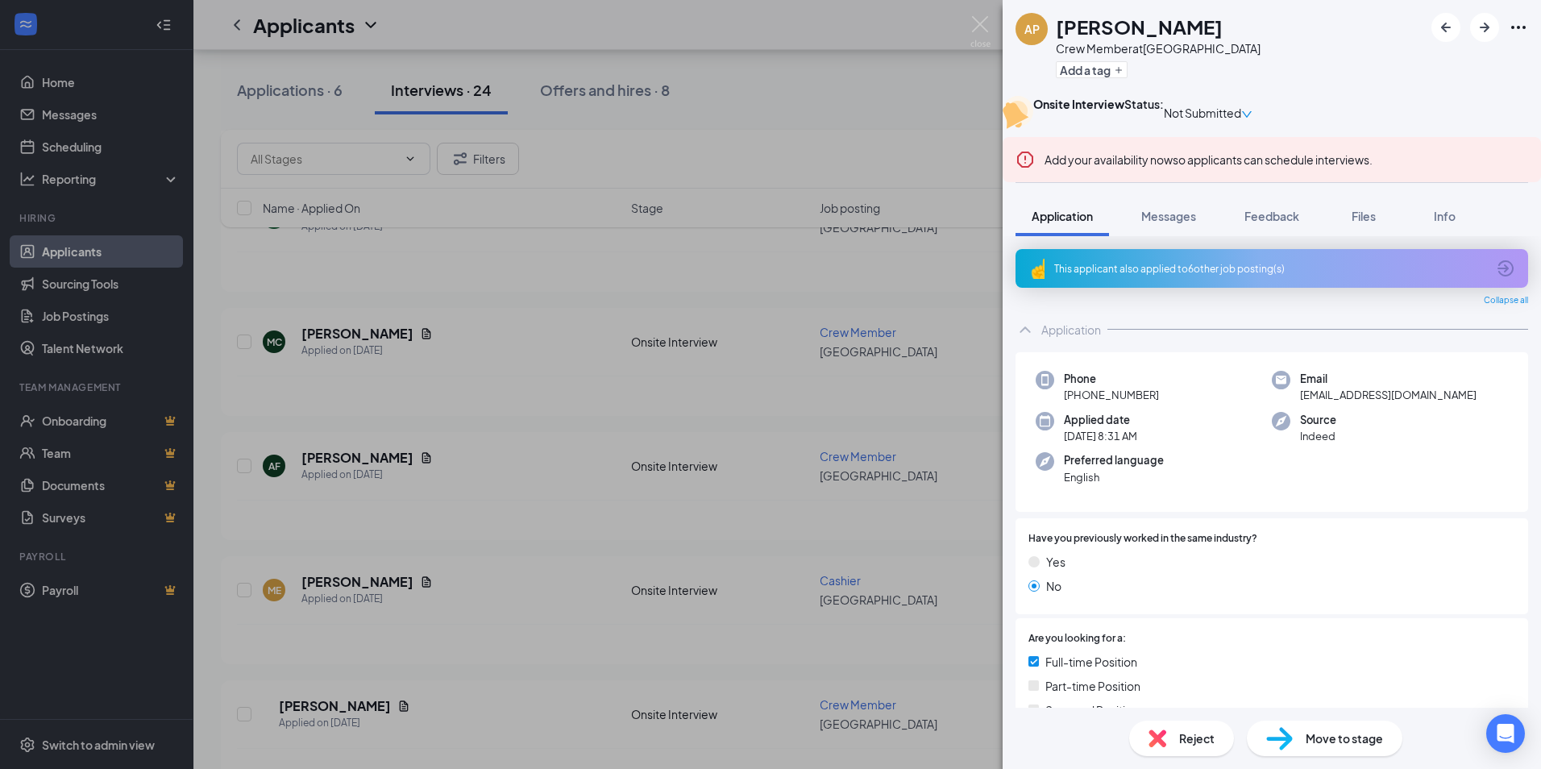
click at [879, 348] on div "AP [PERSON_NAME] Crew Member at [GEOGRAPHIC_DATA] Add a tag Onsite Interview St…" at bounding box center [770, 384] width 1541 height 769
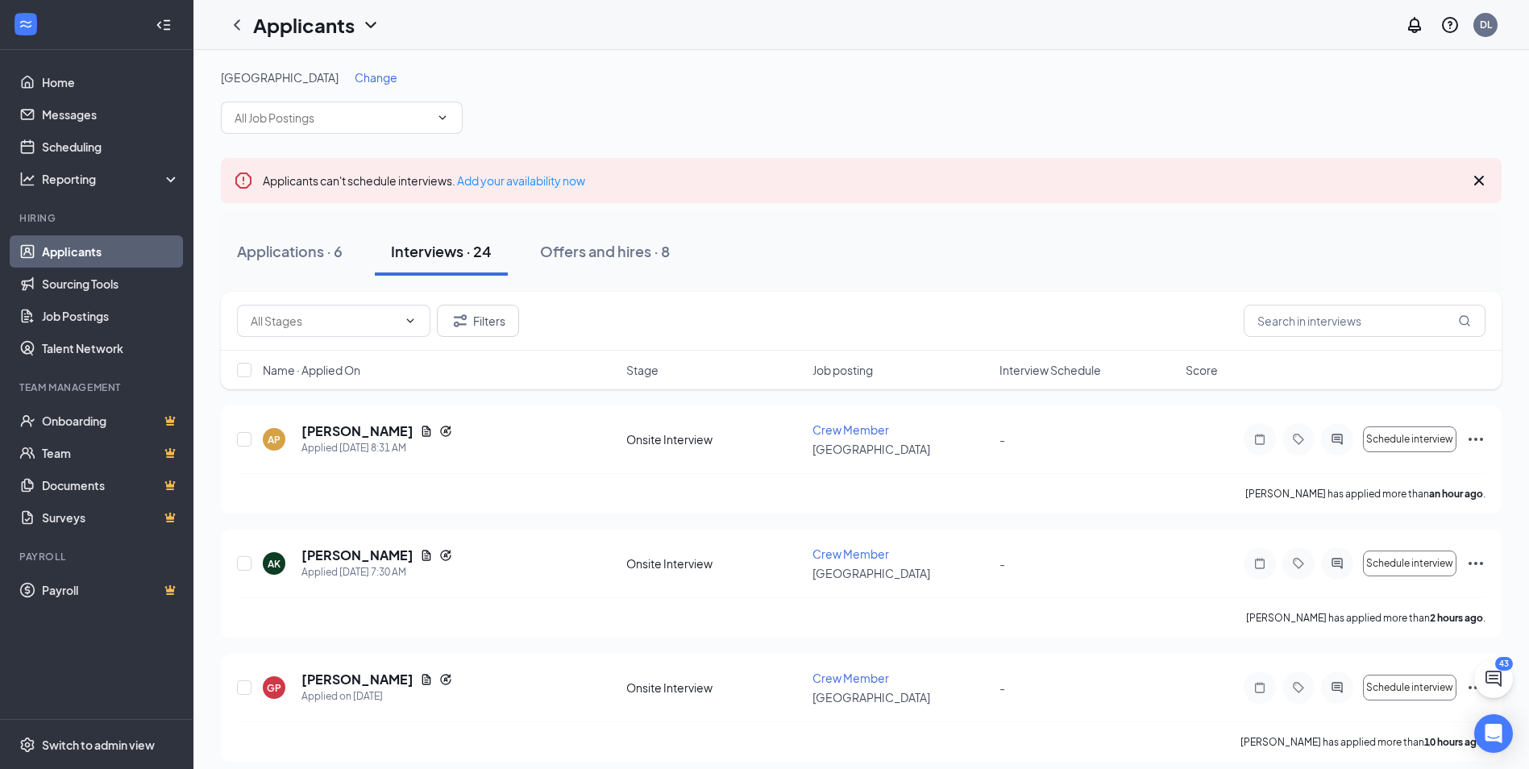
click at [355, 80] on span "Change" at bounding box center [376, 77] width 43 height 15
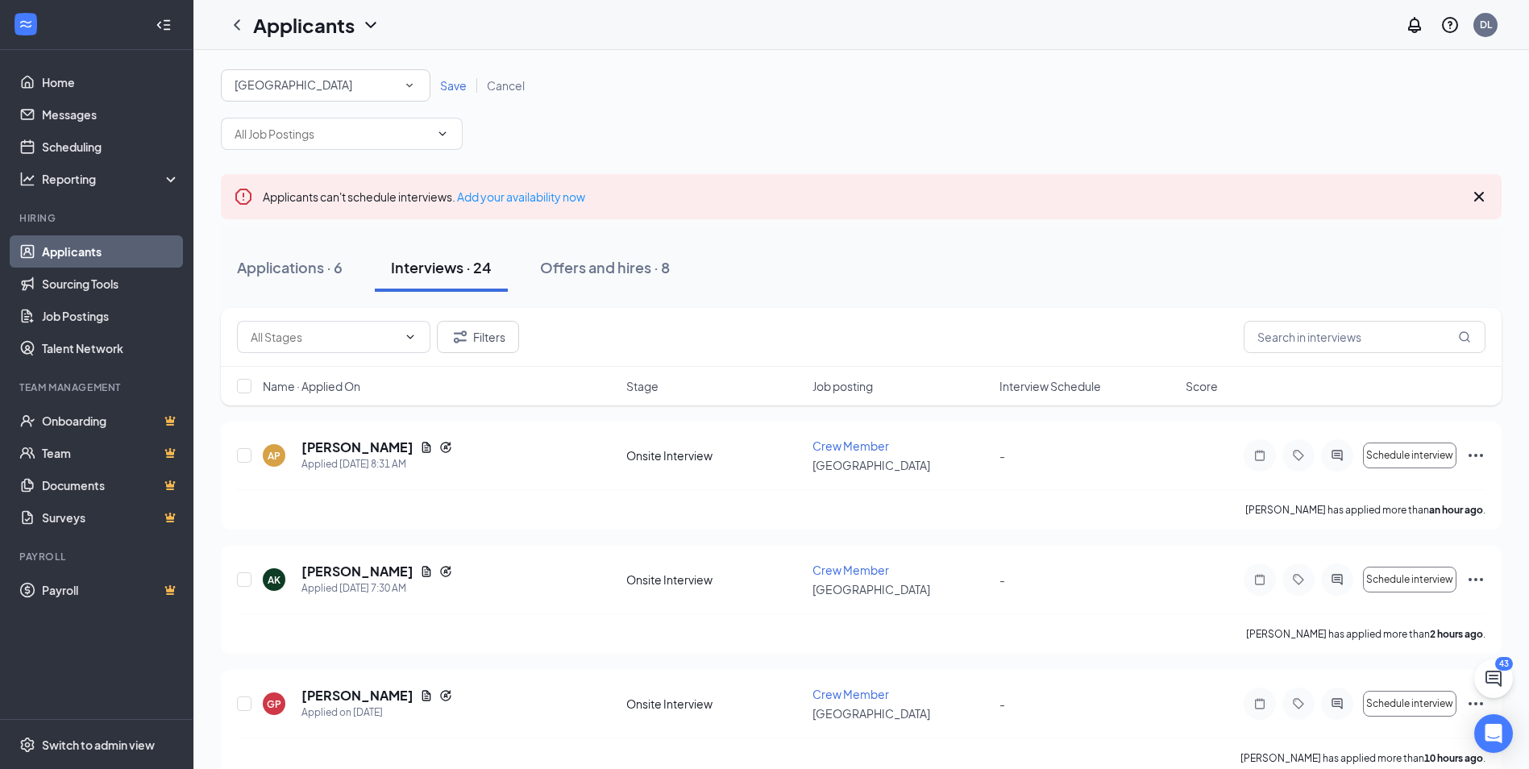
click at [413, 89] on icon "SmallChevronDown" at bounding box center [409, 85] width 15 height 15
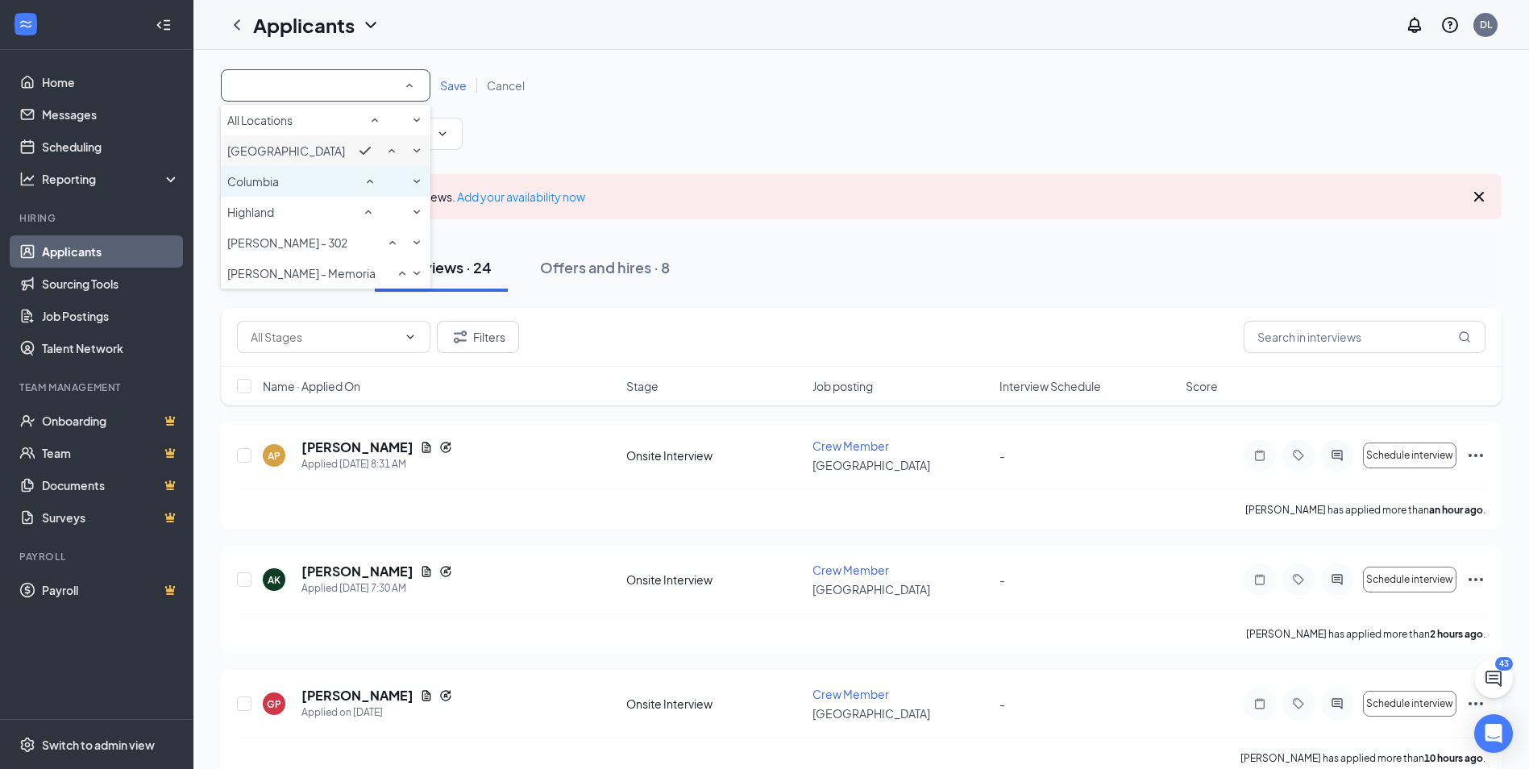
click at [353, 191] on div "Columbia" at bounding box center [325, 181] width 197 height 19
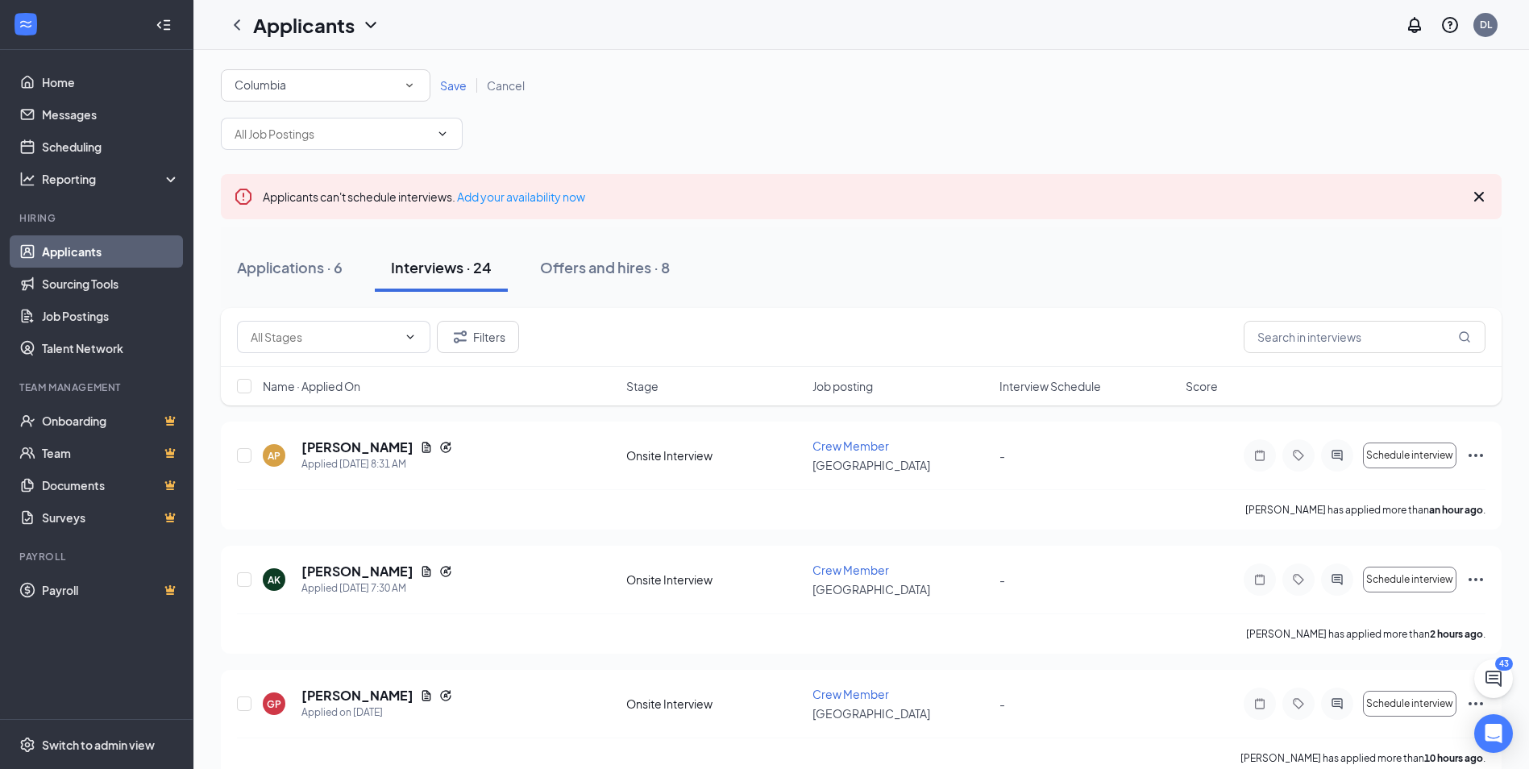
click at [452, 84] on span "Save" at bounding box center [453, 85] width 27 height 15
